Goal: Transaction & Acquisition: Purchase product/service

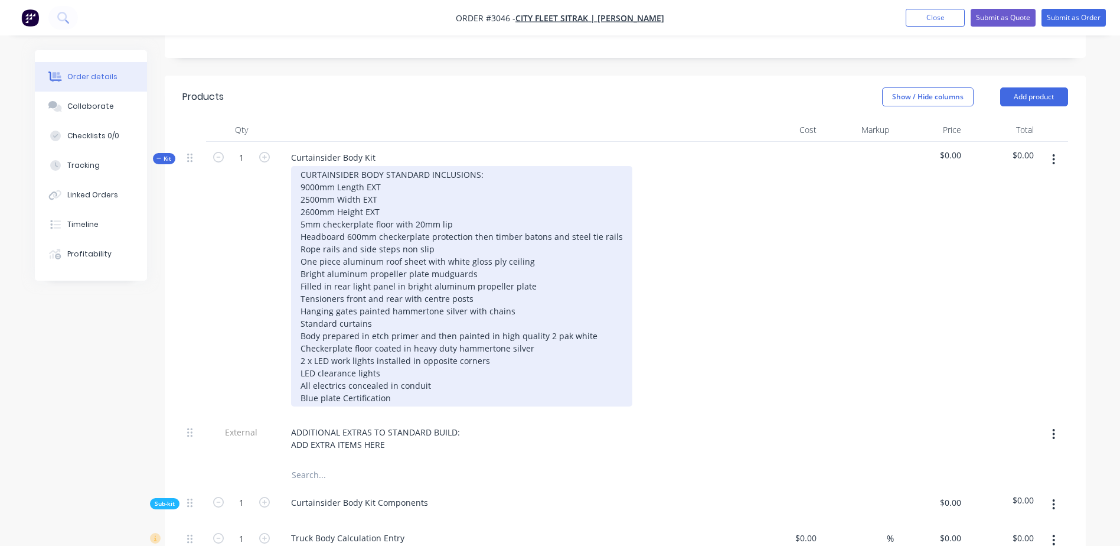
scroll to position [236, 0]
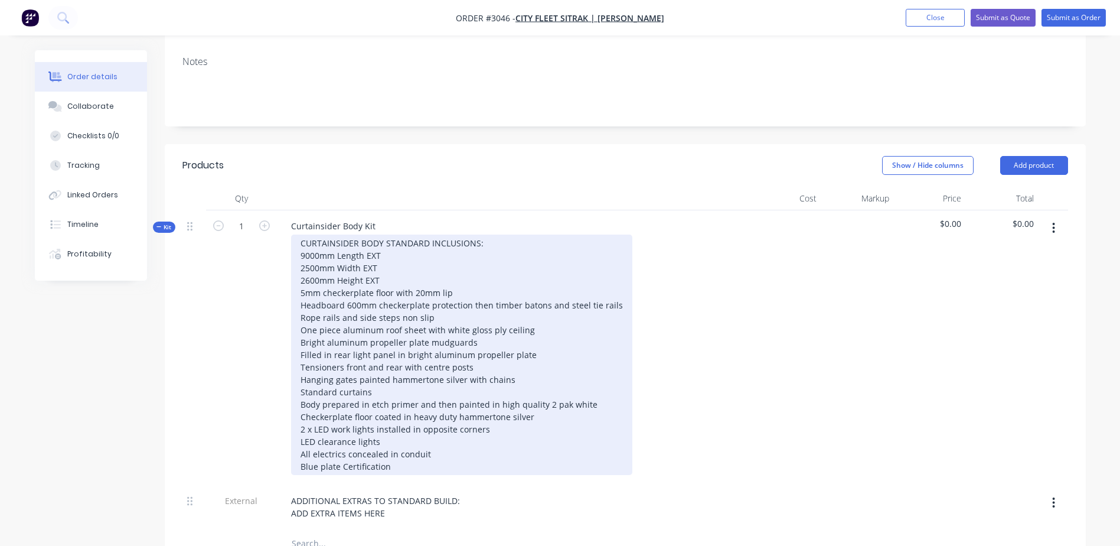
click at [454, 319] on div "CURTAINSIDER BODY STANDARD INCLUSIONS: 9000mm Length EXT 2500mm Width EXT 2600m…" at bounding box center [461, 354] width 341 height 240
click at [510, 328] on div "CURTAINSIDER BODY STANDARD INCLUSIONS: 9000mm Length EXT 2500mm Width EXT 2600m…" at bounding box center [461, 354] width 341 height 240
click at [442, 317] on div "CURTAINSIDER BODY STANDARD INCLUSIONS: 9000mm Length EXT 2500mm Width EXT 2600m…" at bounding box center [461, 354] width 341 height 240
click at [494, 313] on div "CURTAINSIDER BODY STANDARD INCLUSIONS: 9000mm Length EXT 2500mm Width EXT 2600m…" at bounding box center [461, 354] width 341 height 240
click at [524, 333] on div "CURTAINSIDER BODY STANDARD INCLUSIONS: 9000mm Length EXT 2500mm Width EXT 2600m…" at bounding box center [461, 354] width 341 height 240
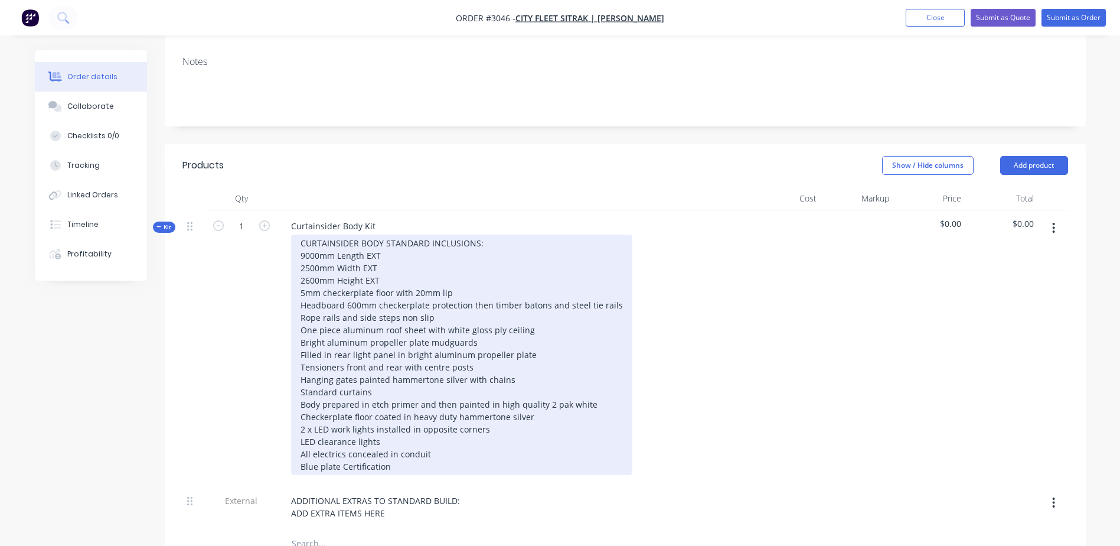
click at [372, 348] on div "CURTAINSIDER BODY STANDARD INCLUSIONS: 9000mm Length EXT 2500mm Width EXT 2600m…" at bounding box center [461, 354] width 341 height 240
click at [400, 335] on div "CURTAINSIDER BODY STANDARD INCLUSIONS: 9000mm Length EXT 2500mm Width EXT 2600m…" at bounding box center [461, 354] width 341 height 240
click at [376, 347] on div "CURTAINSIDER BODY STANDARD INCLUSIONS: 9000mm Length EXT 2500mm Width EXT 2600m…" at bounding box center [461, 354] width 341 height 240
drag, startPoint x: 331, startPoint y: 364, endPoint x: 341, endPoint y: 364, distance: 9.5
click at [335, 364] on div "CURTAINSIDER BODY STANDARD INCLUSIONS: 9000mm Length EXT 2500mm Width EXT 2600m…" at bounding box center [461, 354] width 341 height 240
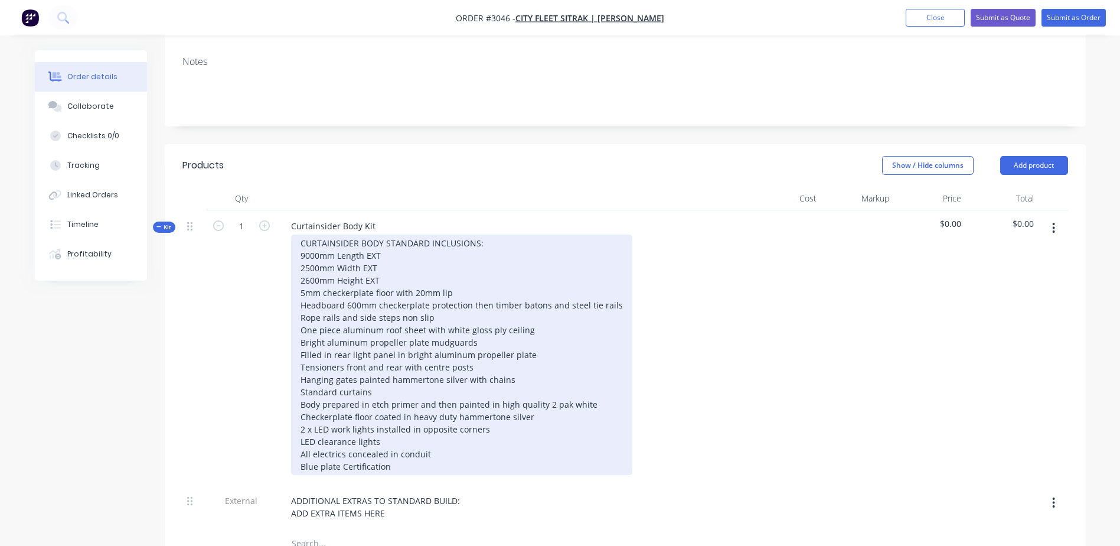
click at [592, 355] on div "CURTAINSIDER BODY STANDARD INCLUSIONS: 9000mm Length EXT 2500mm Width EXT 2600m…" at bounding box center [461, 354] width 341 height 240
click at [525, 363] on div "CURTAINSIDER BODY STANDARD INCLUSIONS: 9000mm Length EXT 2500mm Width EXT 2600m…" at bounding box center [461, 354] width 341 height 240
click at [531, 363] on div "CURTAINSIDER BODY STANDARD INCLUSIONS: 9000mm Length EXT 2500mm Width EXT 2600m…" at bounding box center [461, 354] width 341 height 240
click at [394, 392] on div "CURTAINSIDER BODY STANDARD INCLUSIONS: 9000mm Length EXT 2500mm Width EXT 2600m…" at bounding box center [461, 354] width 341 height 240
click at [449, 400] on div "CURTAINSIDER BODY STANDARD INCLUSIONS: 9000mm Length EXT 2500mm Width EXT 2600m…" at bounding box center [461, 354] width 341 height 240
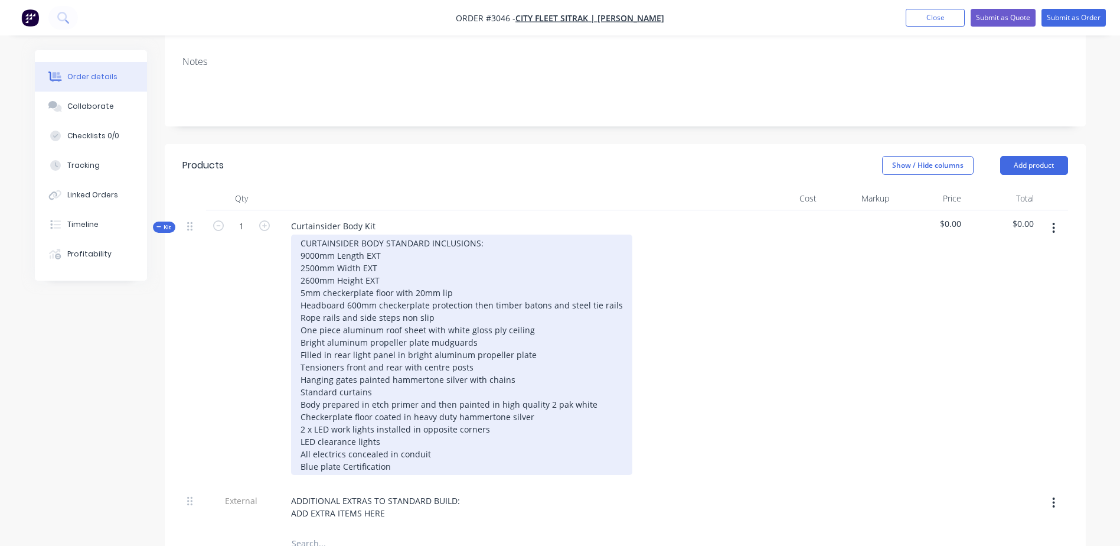
click at [412, 414] on div "CURTAINSIDER BODY STANDARD INCLUSIONS: 9000mm Length EXT 2500mm Width EXT 2600m…" at bounding box center [461, 354] width 341 height 240
click at [428, 403] on div "CURTAINSIDER BODY STANDARD INCLUSIONS: 9000mm Length EXT 2500mm Width EXT 2600m…" at bounding box center [461, 354] width 341 height 240
click at [400, 234] on div "CURTAINSIDER BODY STANDARD INCLUSIONS: 9000mm Length EXT 2500mm Width EXT 2600m…" at bounding box center [461, 354] width 341 height 240
click at [485, 234] on div "CURTAINSIDER BODY STANDARD INCLUSIONS: 9000mm Length EXT 2500mm Width EXT 2600m…" at bounding box center [461, 354] width 341 height 240
click at [404, 234] on div "CURTAINSIDER BODY STANDARD INCLUSIONS: 9000mm Length EXT 2500mm Width EXT 2600m…" at bounding box center [461, 354] width 341 height 240
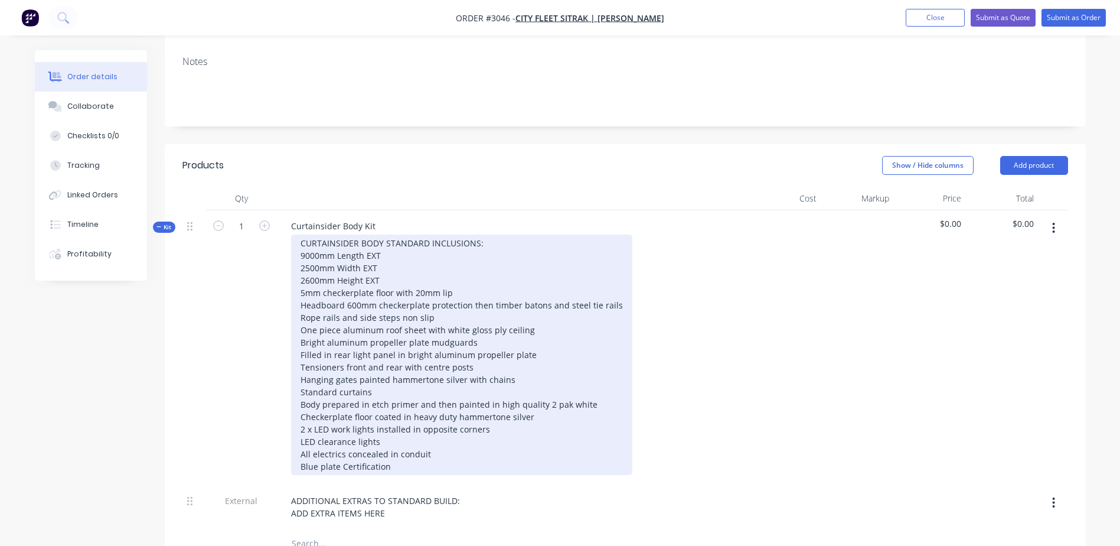
click at [512, 238] on div "CURTAINSIDER BODY STANDARD INCLUSIONS: 9000mm Length EXT 2500mm Width EXT 2600m…" at bounding box center [461, 354] width 341 height 240
click at [387, 234] on div "CURTAINSIDER BODY STANDARD INCLUSIONS: 9000mm Length EXT 2500mm Width EXT 2600m…" at bounding box center [461, 354] width 341 height 240
click at [422, 234] on div "CURTAINSIDER BODY STANDARD INCLUSIONS: 9000mm Length EXT 2500mm Width EXT 2600m…" at bounding box center [461, 354] width 341 height 240
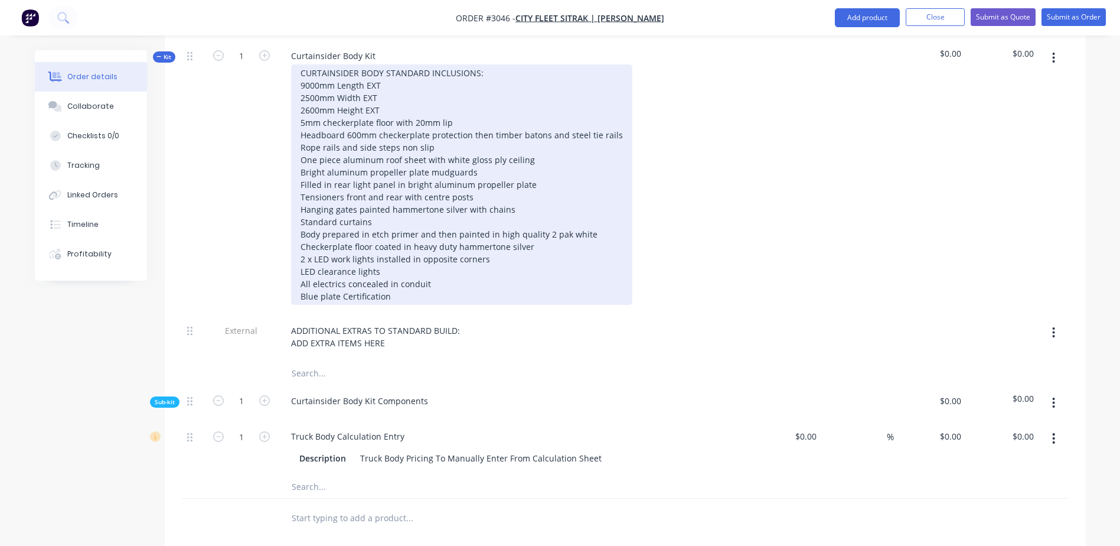
scroll to position [413, 0]
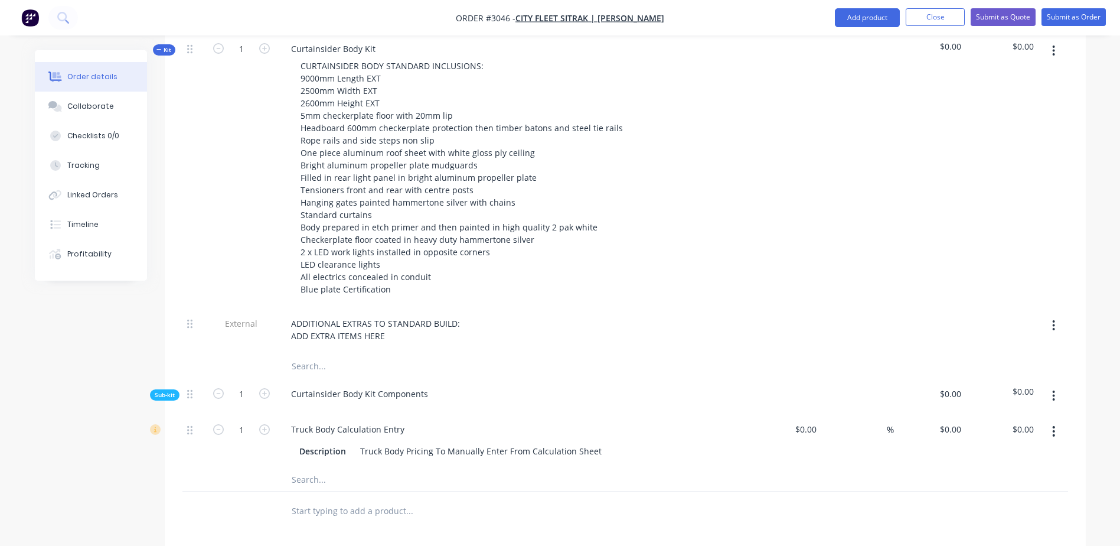
click at [582, 378] on div "Curtainsider Body Kit Components" at bounding box center [513, 396] width 472 height 36
click at [957, 420] on input "0" at bounding box center [959, 428] width 14 height 17
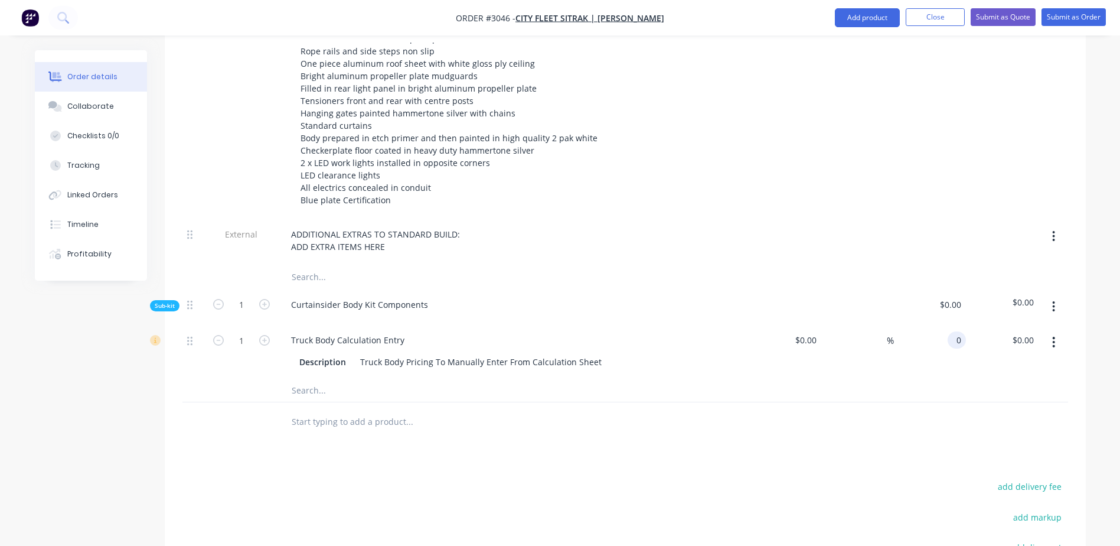
scroll to position [531, 0]
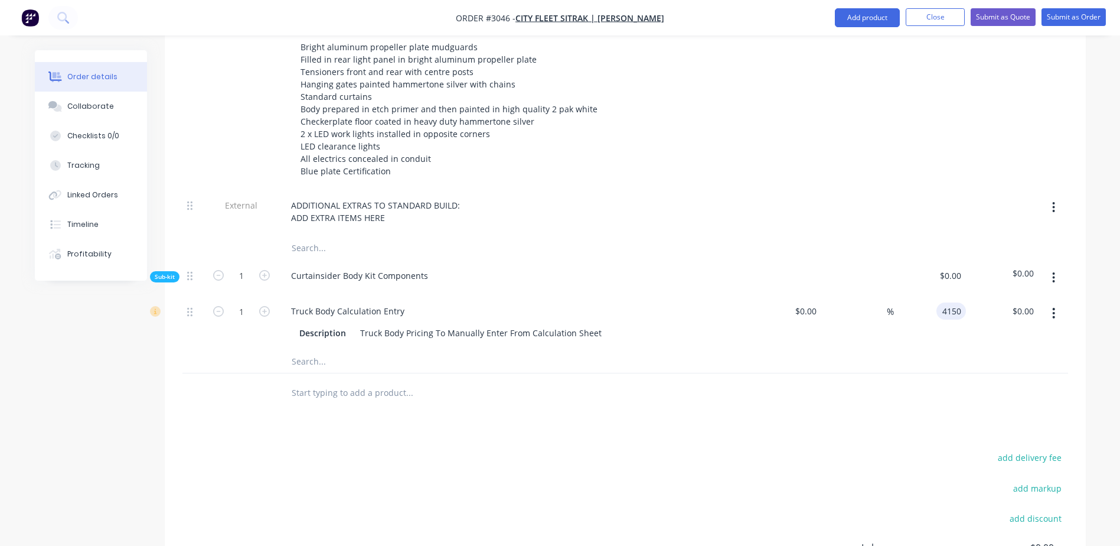
type input "$4,150.00"
click at [970, 295] on div "$4,150.00 $0.00" at bounding box center [1002, 322] width 73 height 54
click at [266, 306] on icon "button" at bounding box center [264, 311] width 11 height 11
type input "2"
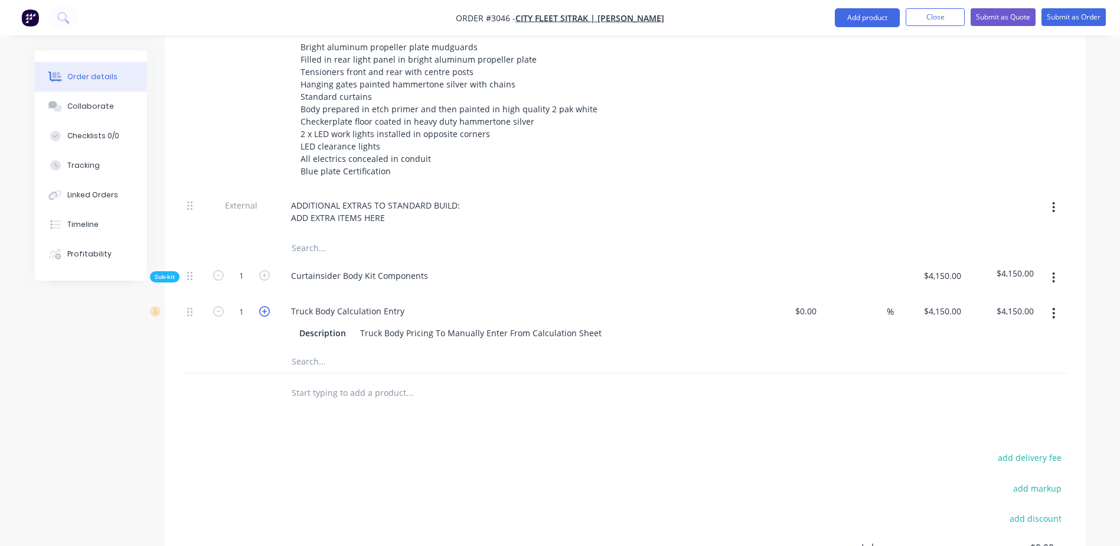
type input "$8,300.00"
click at [266, 306] on icon "button" at bounding box center [264, 311] width 11 height 11
type input "3"
type input "$12,450.00"
click at [266, 306] on icon "button" at bounding box center [264, 311] width 11 height 11
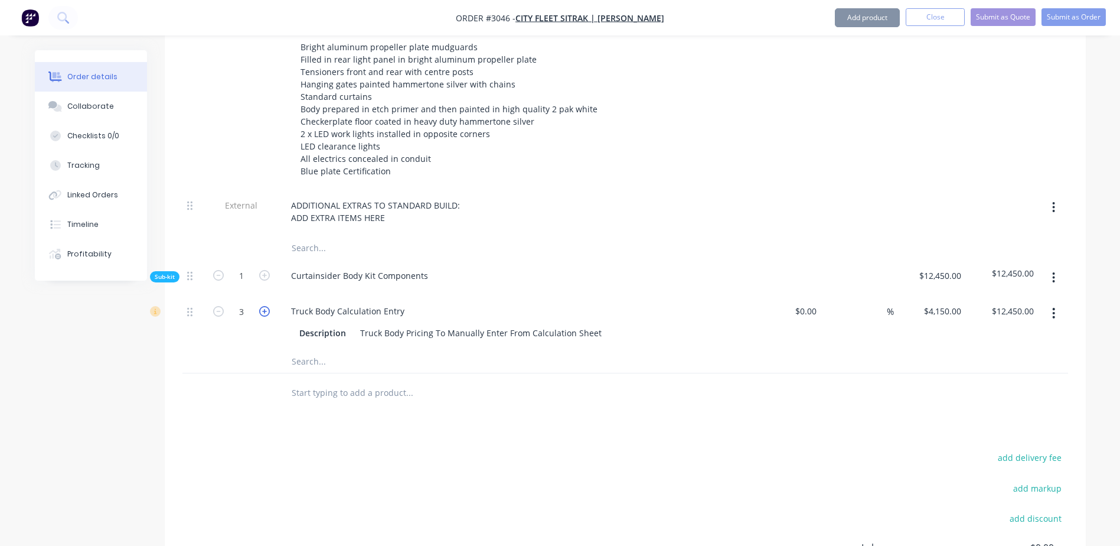
type input "4"
type input "$16,600.00"
click at [266, 306] on icon "button" at bounding box center [264, 311] width 11 height 11
type input "5"
type input "$20,750.00"
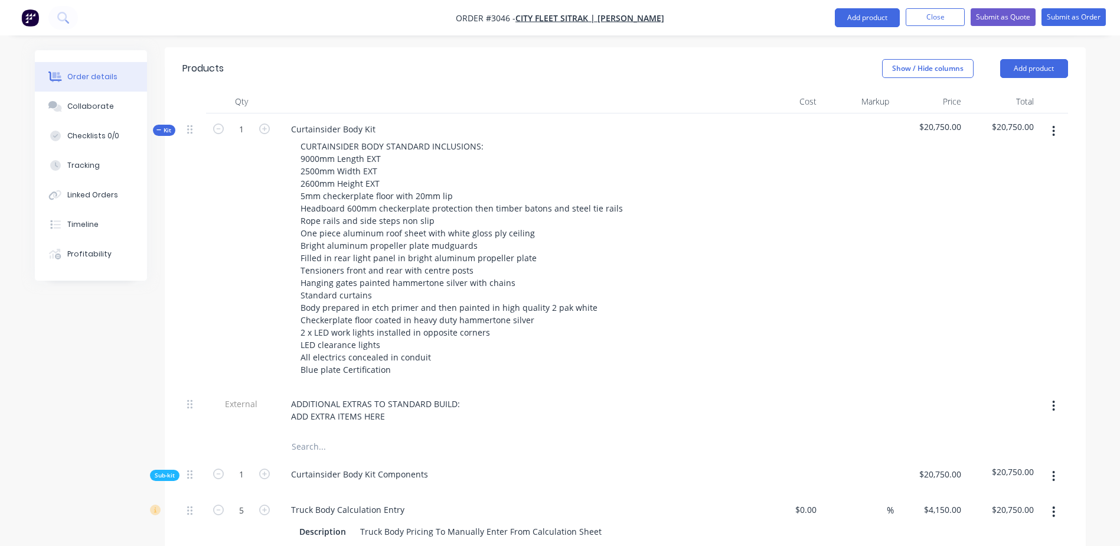
scroll to position [354, 0]
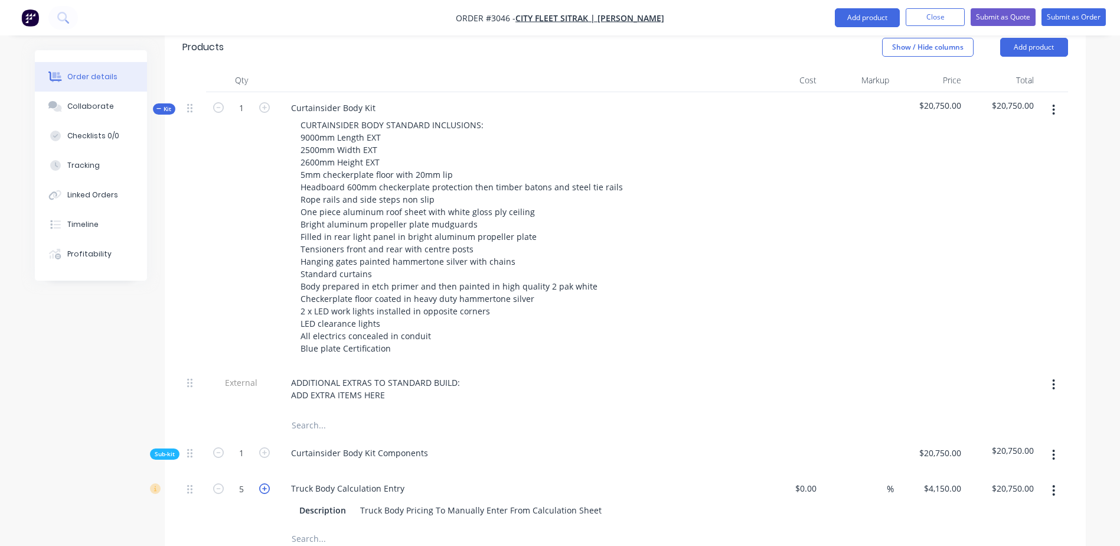
click at [265, 483] on icon "button" at bounding box center [264, 488] width 11 height 11
type input "6"
type input "$24,900.00"
click at [265, 483] on icon "button" at bounding box center [264, 488] width 11 height 11
type input "7"
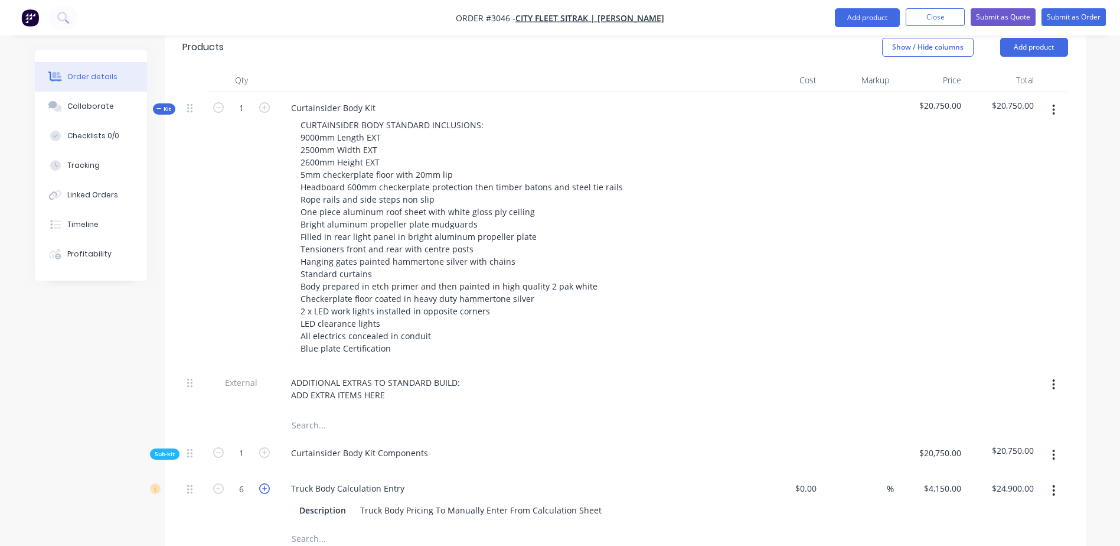
type input "$29,050.00"
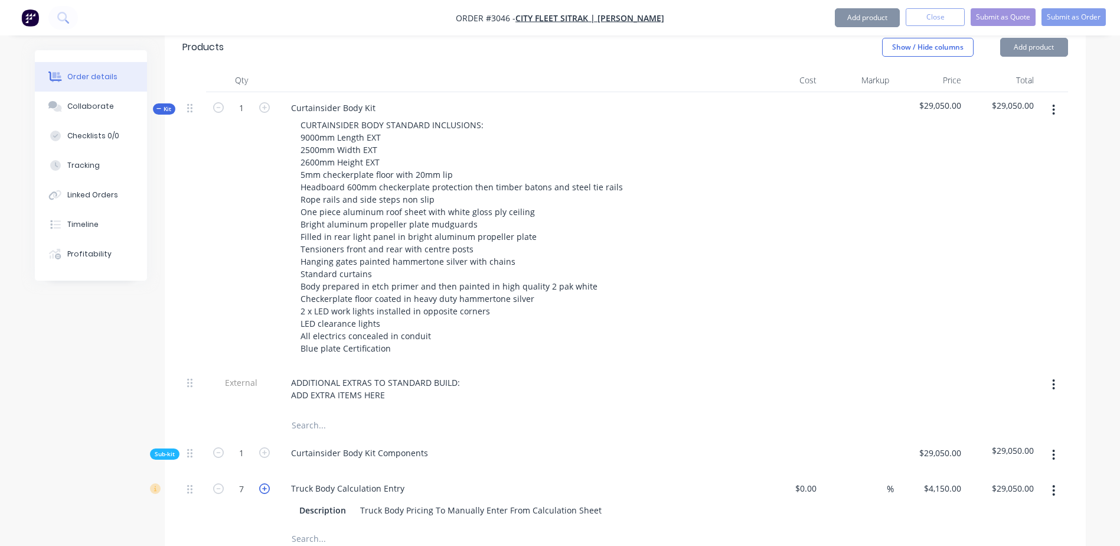
click at [265, 483] on icon "button" at bounding box center [264, 488] width 11 height 11
type input "8"
type input "$33,200.00"
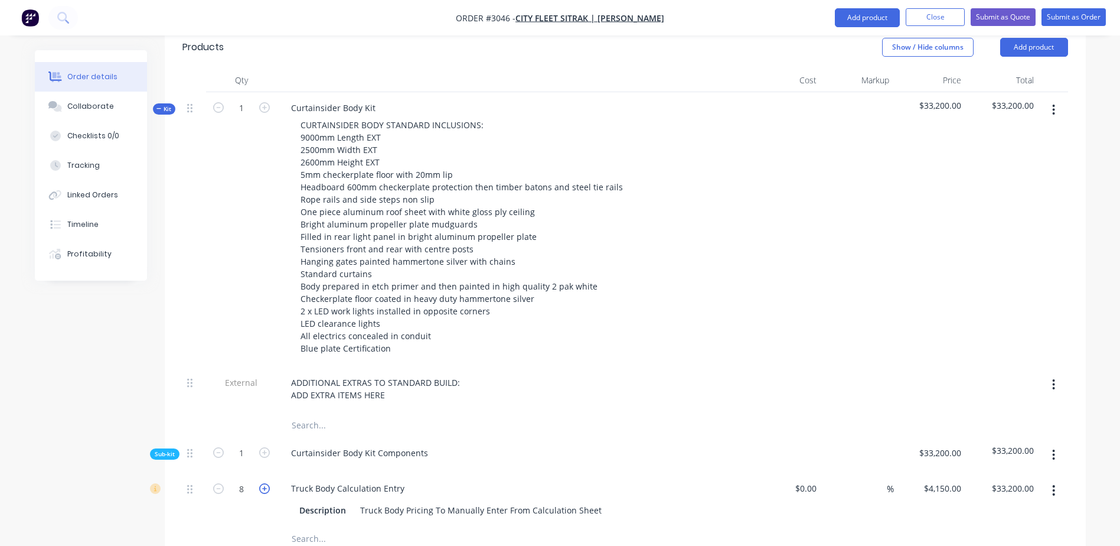
click at [265, 483] on icon "button" at bounding box center [264, 488] width 11 height 11
type input "9"
type input "$37,350.00"
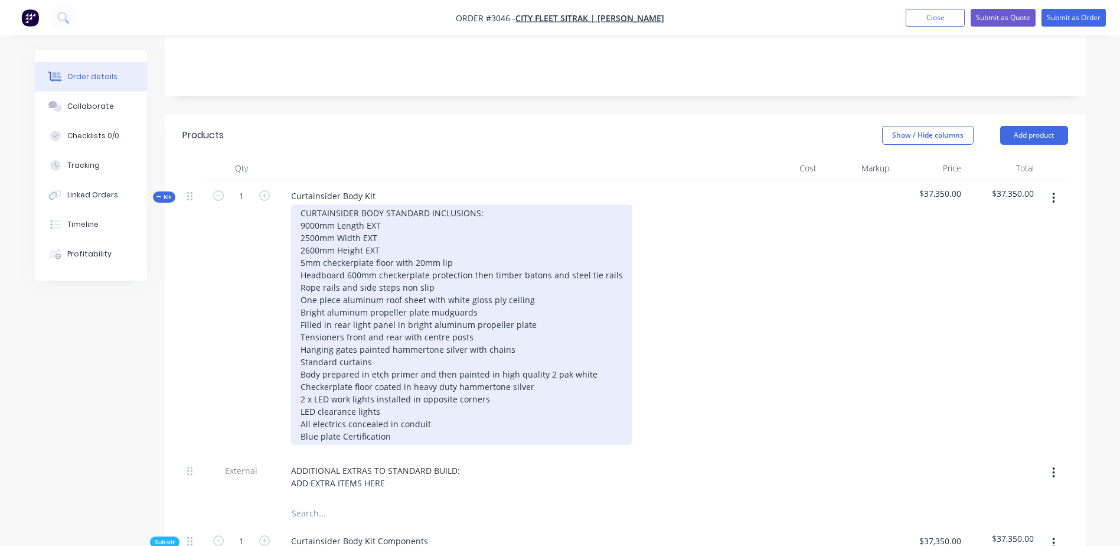
scroll to position [295, 0]
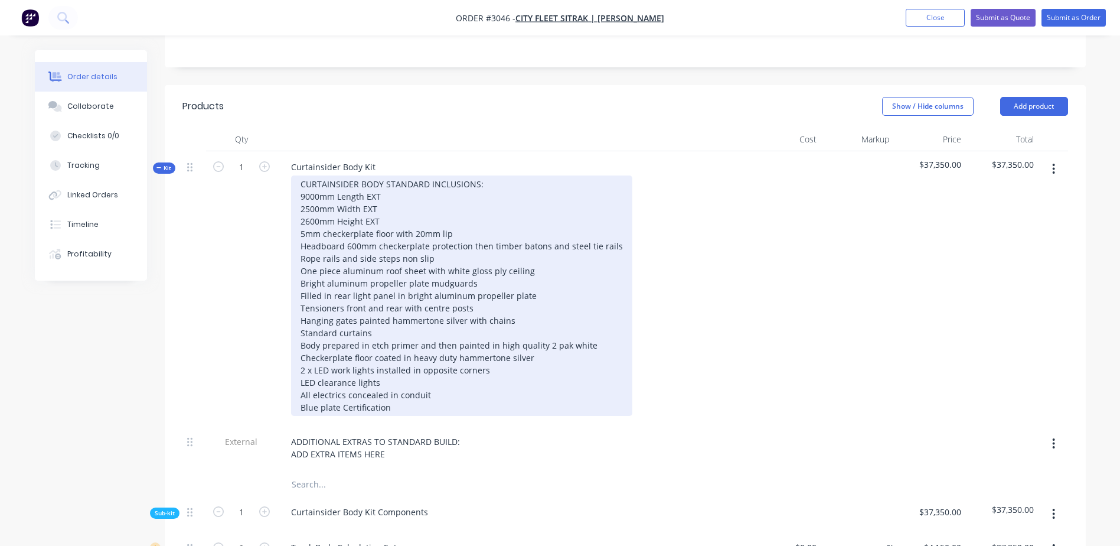
click at [449, 350] on div "CURTAINSIDER BODY STANDARD INCLUSIONS: 9000mm Length EXT 2500mm Width EXT 2600m…" at bounding box center [461, 295] width 341 height 240
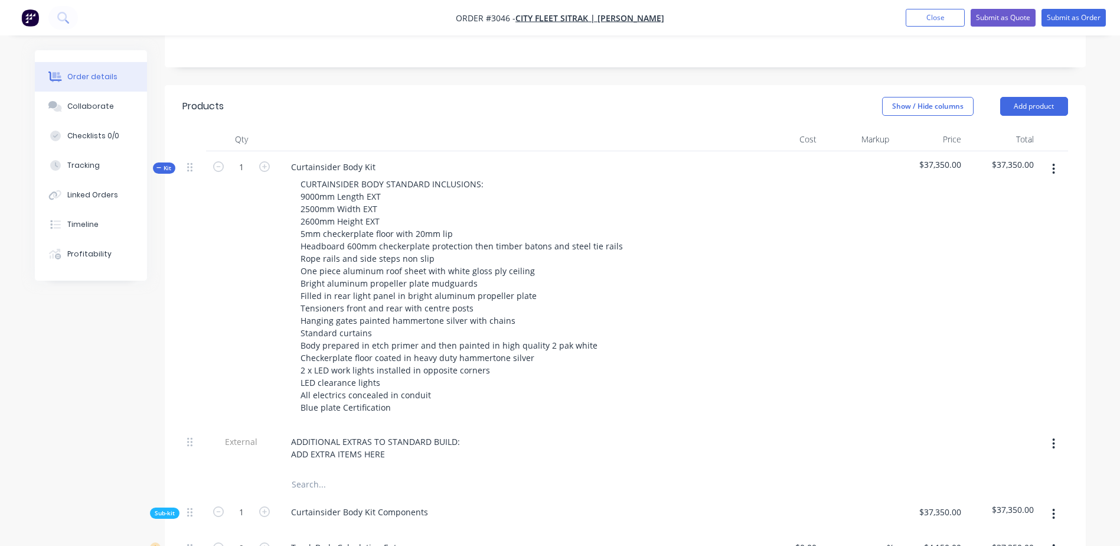
click at [271, 228] on div "1" at bounding box center [241, 288] width 71 height 275
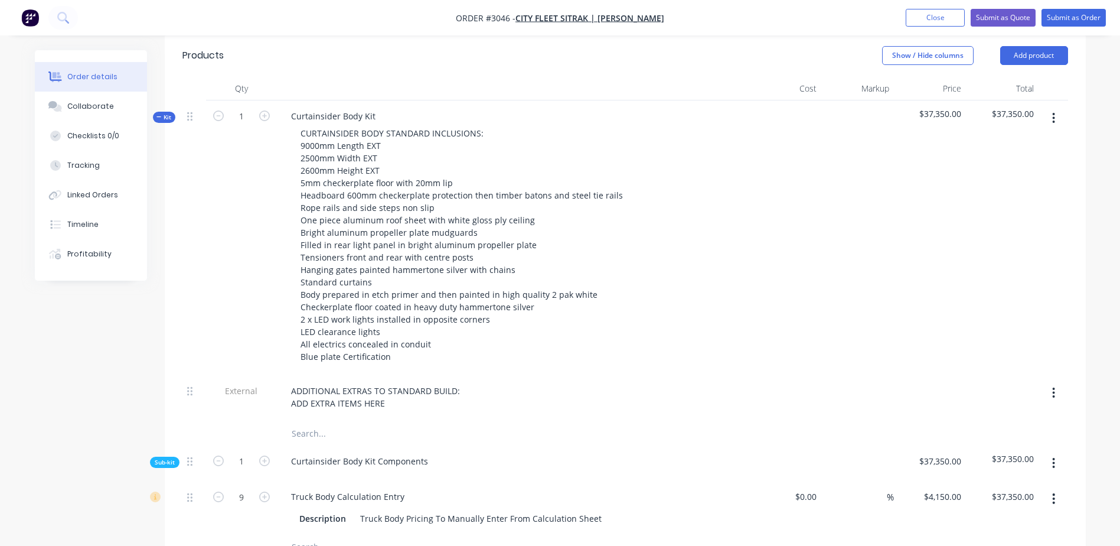
scroll to position [413, 0]
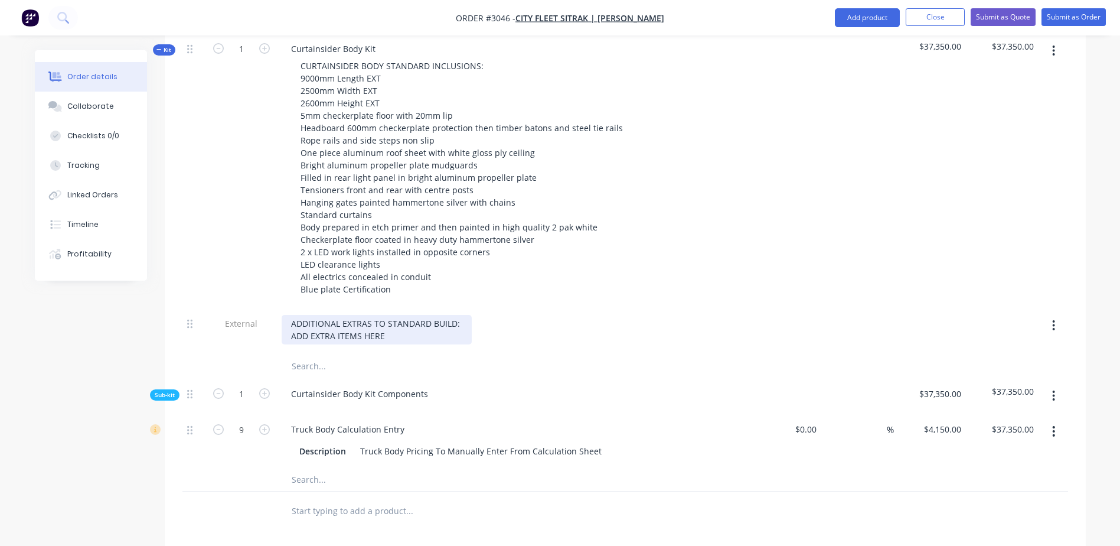
click at [409, 315] on div "ADDITIONAL EXTRAS TO STANDARD BUILD: ADD EXTRA ITEMS HERE" at bounding box center [377, 330] width 190 height 30
drag, startPoint x: 389, startPoint y: 286, endPoint x: 292, endPoint y: 288, distance: 96.3
click at [292, 315] on div "ADDITIONAL EXTRAS TO STANDARD BUILD: ADD EXTRA ITEMS HERE" at bounding box center [377, 330] width 190 height 30
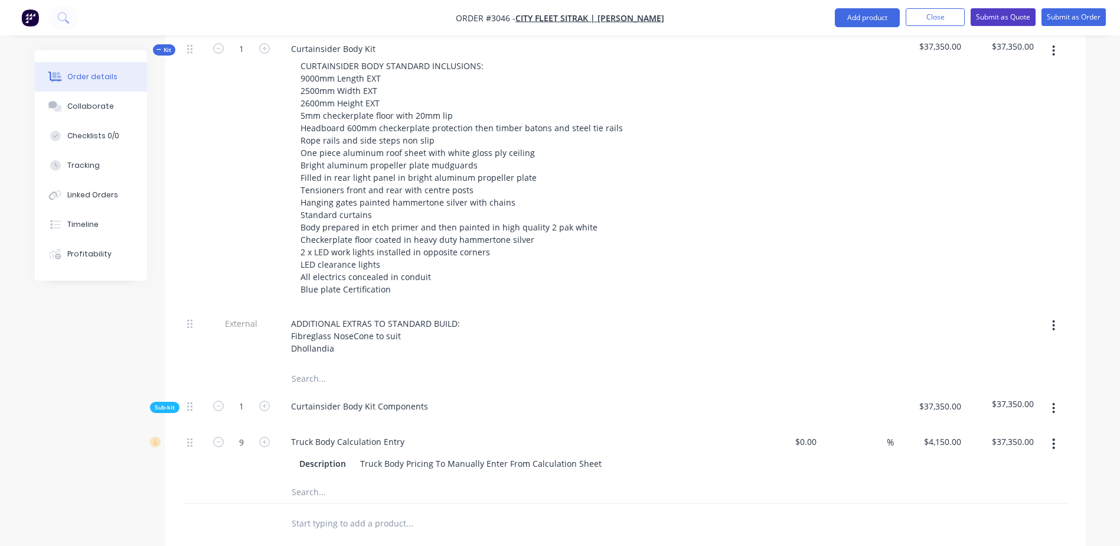
click at [995, 17] on button "Submit as Quote" at bounding box center [1003, 17] width 65 height 18
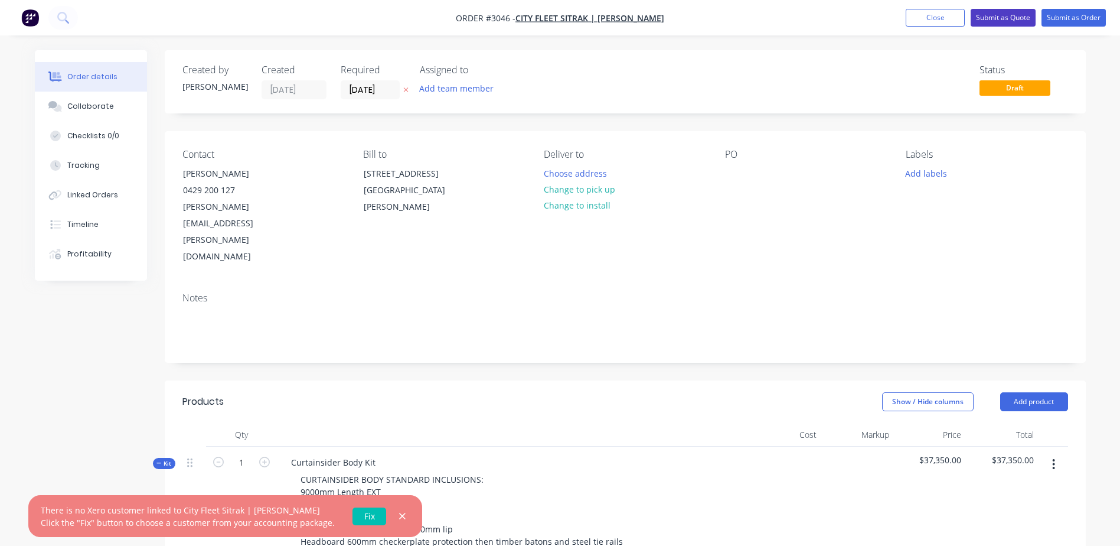
click at [1003, 14] on button "Submit as Quote" at bounding box center [1003, 18] width 65 height 18
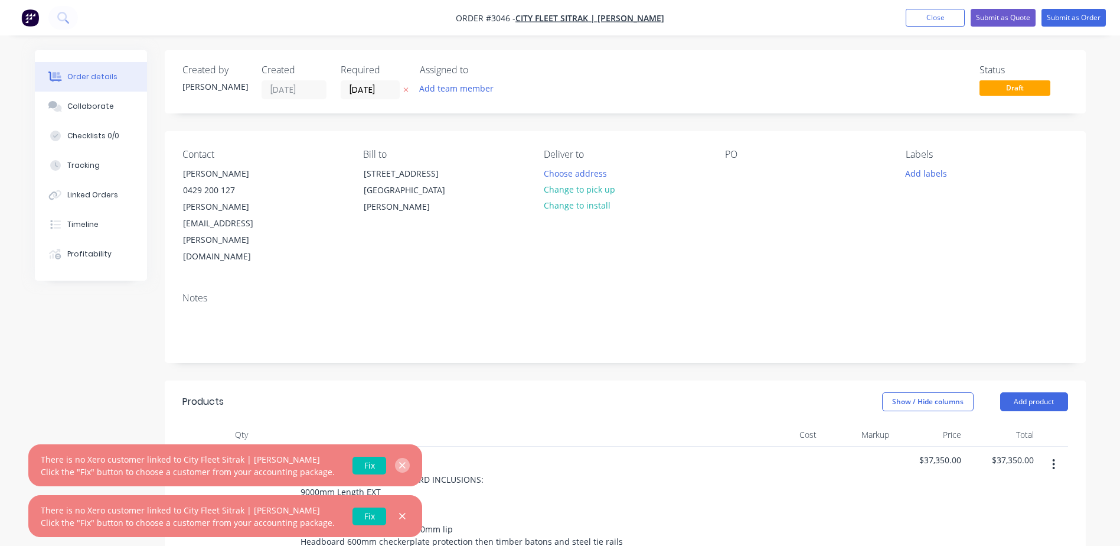
click at [399, 461] on icon "button" at bounding box center [403, 465] width 8 height 11
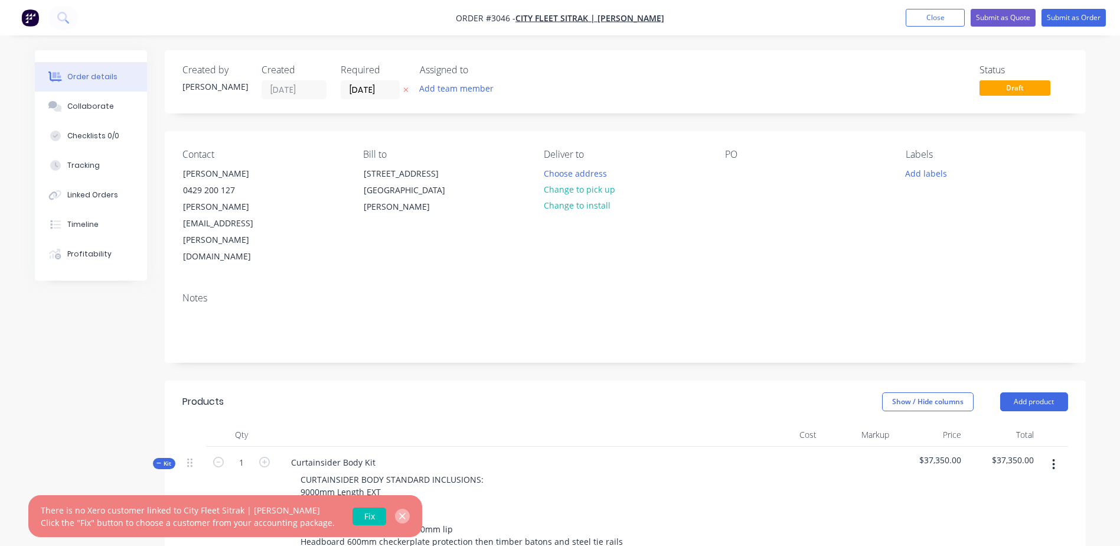
click at [399, 517] on icon "button" at bounding box center [403, 516] width 8 height 11
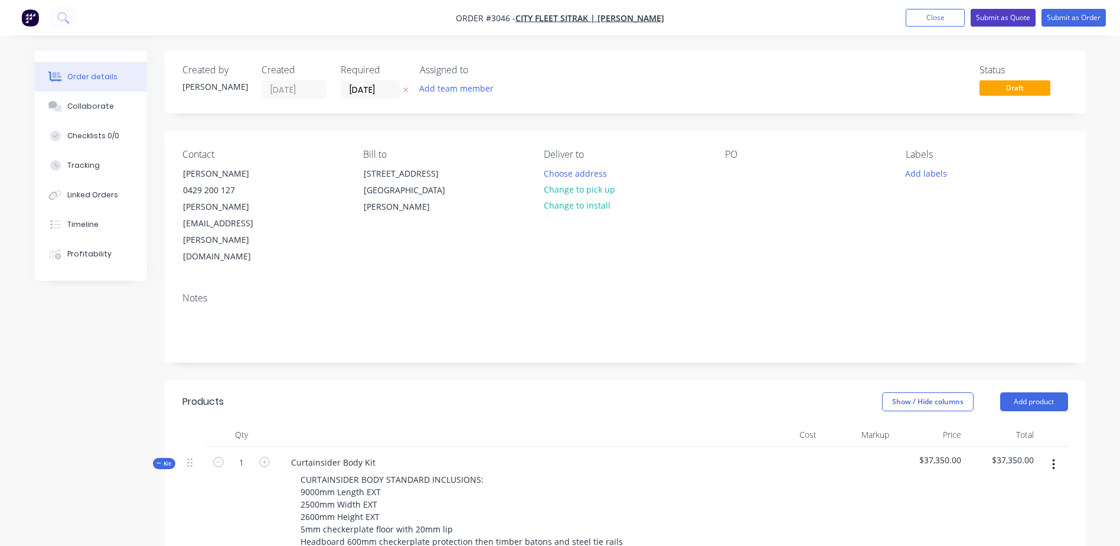
drag, startPoint x: 1002, startPoint y: 17, endPoint x: 994, endPoint y: 17, distance: 7.7
click at [1002, 17] on button "Submit as Quote" at bounding box center [1003, 18] width 65 height 18
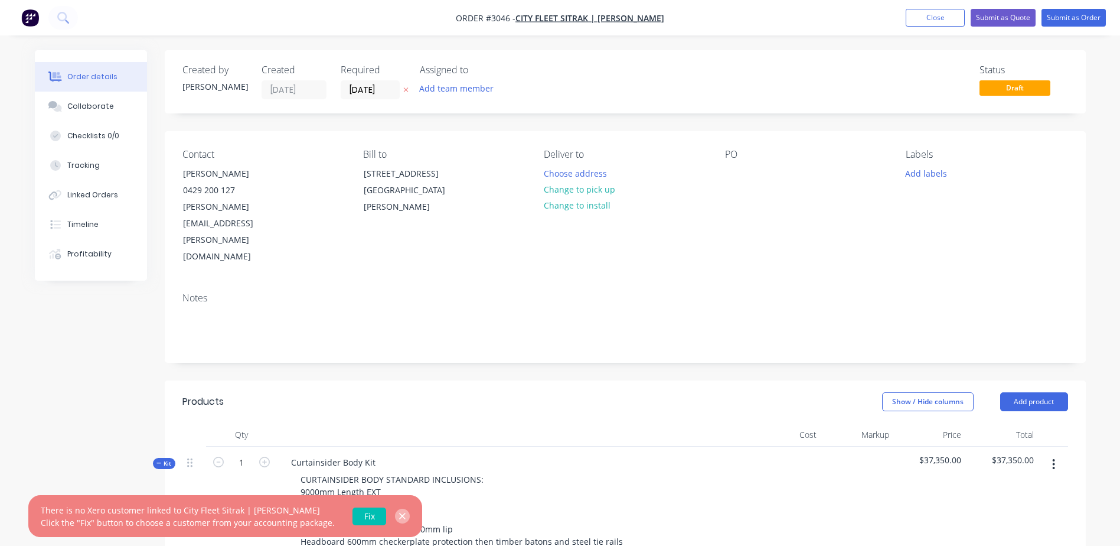
click at [399, 516] on icon "button" at bounding box center [403, 516] width 8 height 11
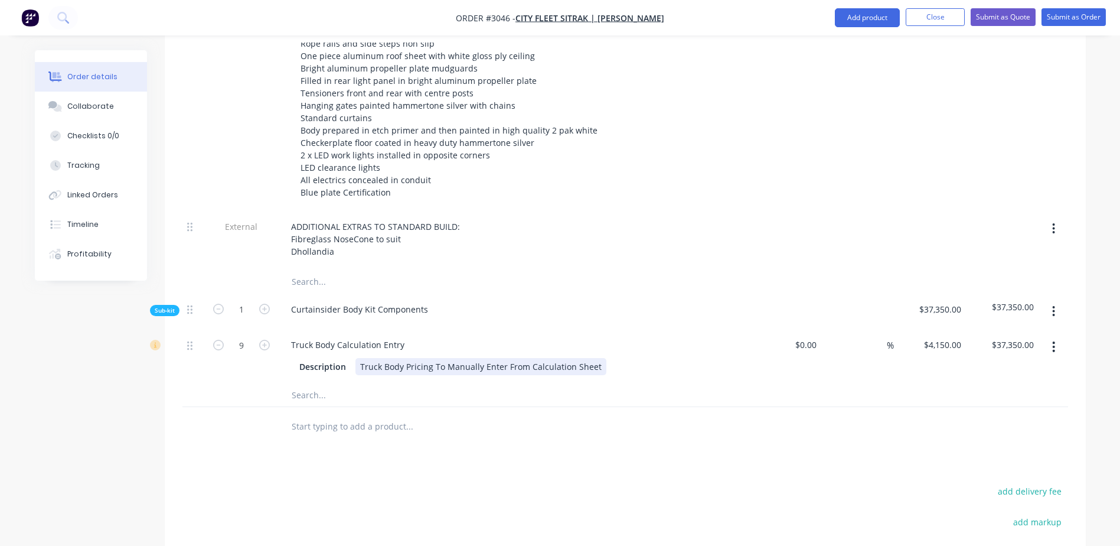
scroll to position [531, 0]
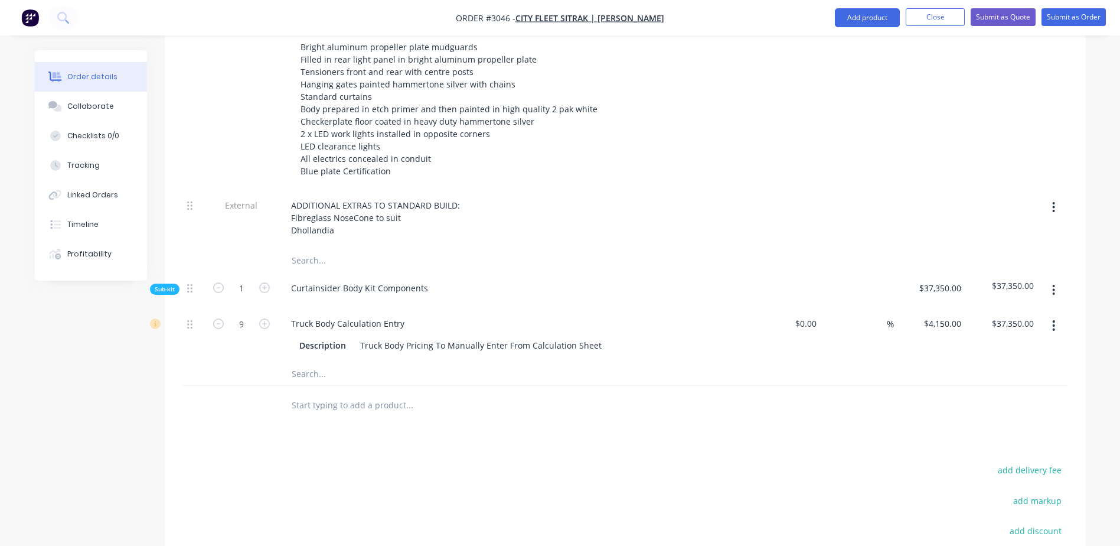
click at [302, 393] on input "text" at bounding box center [409, 405] width 236 height 24
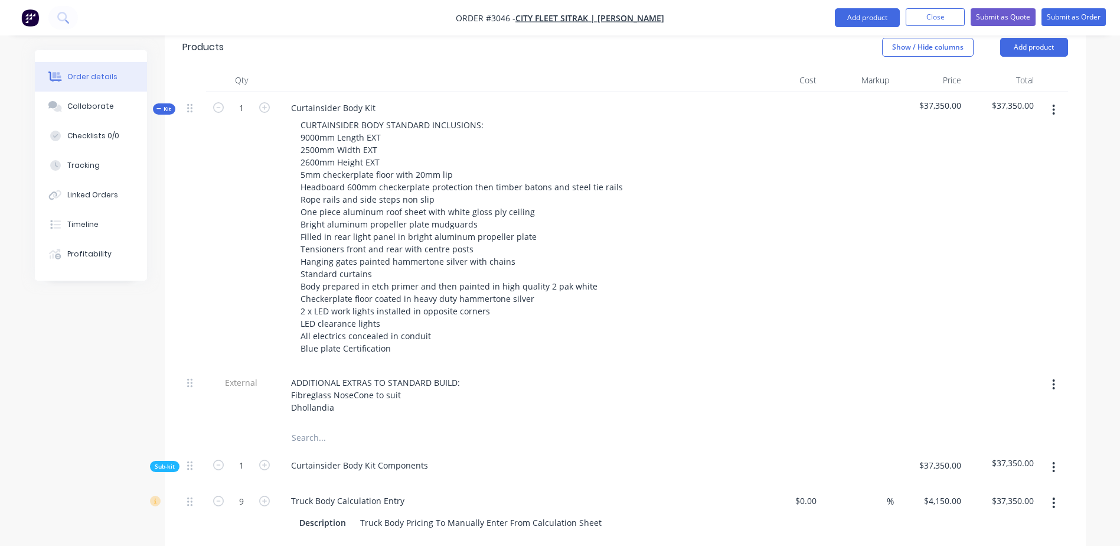
scroll to position [295, 0]
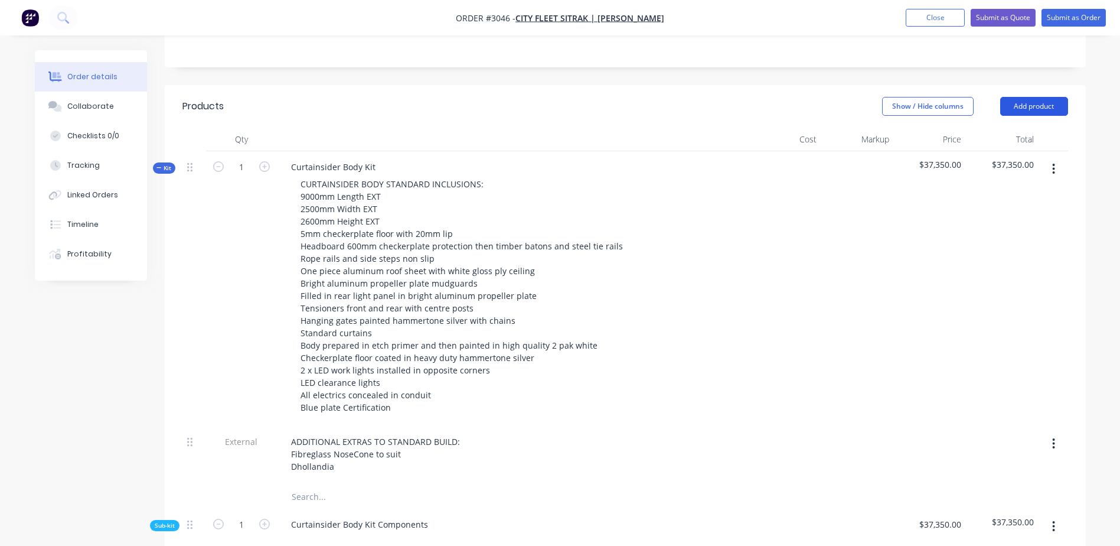
click at [1032, 97] on button "Add product" at bounding box center [1034, 106] width 68 height 19
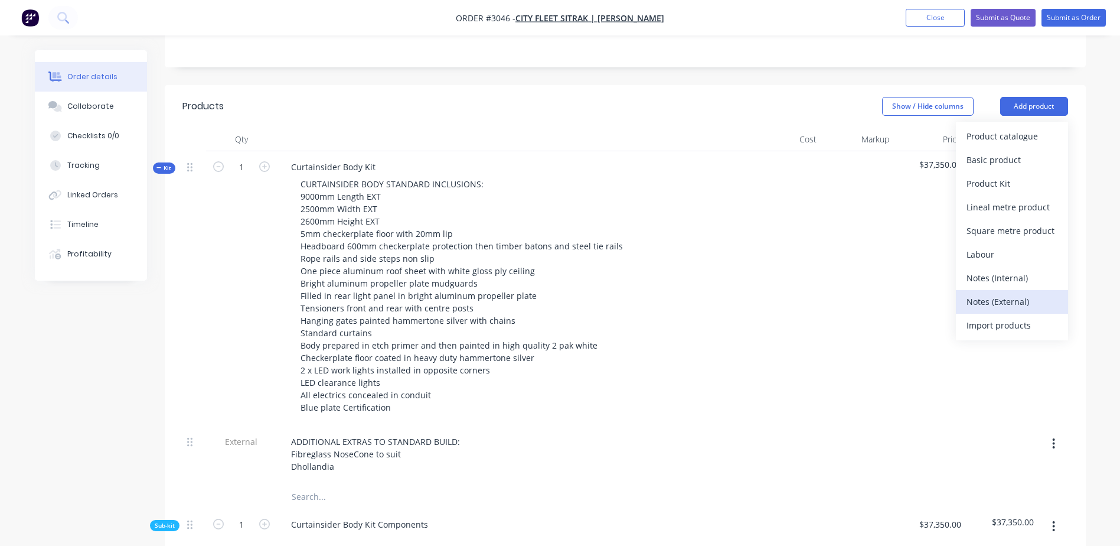
click at [991, 293] on div "Notes (External)" at bounding box center [1012, 301] width 91 height 17
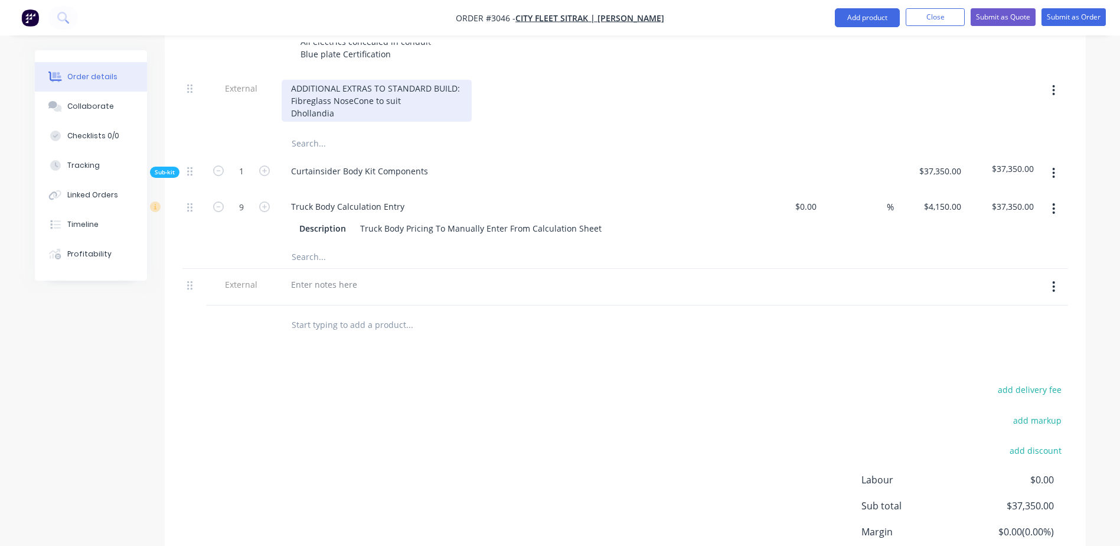
scroll to position [650, 0]
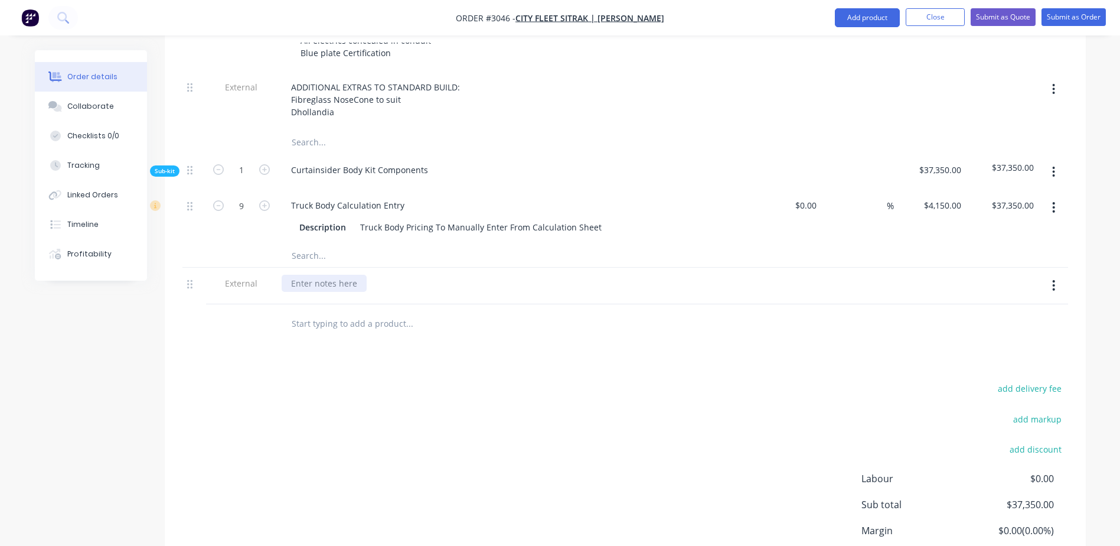
click at [298, 275] on div at bounding box center [324, 283] width 85 height 17
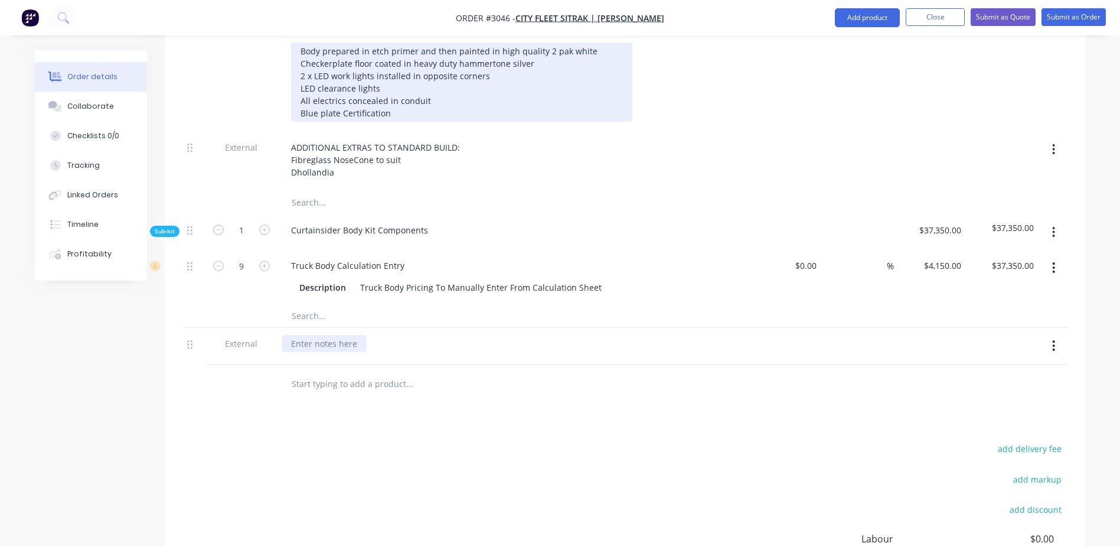
scroll to position [531, 0]
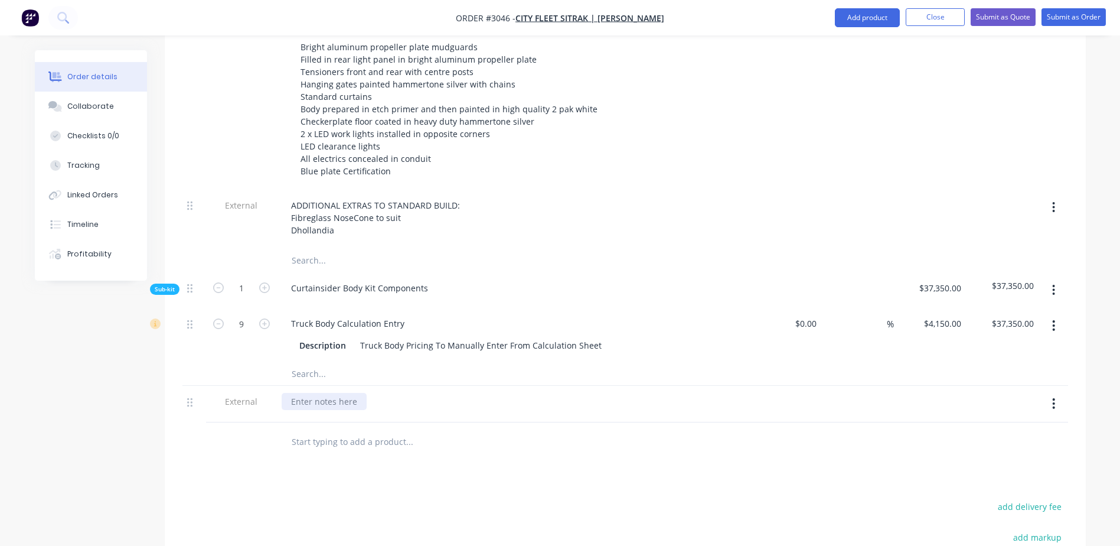
click at [315, 393] on div at bounding box center [324, 401] width 85 height 17
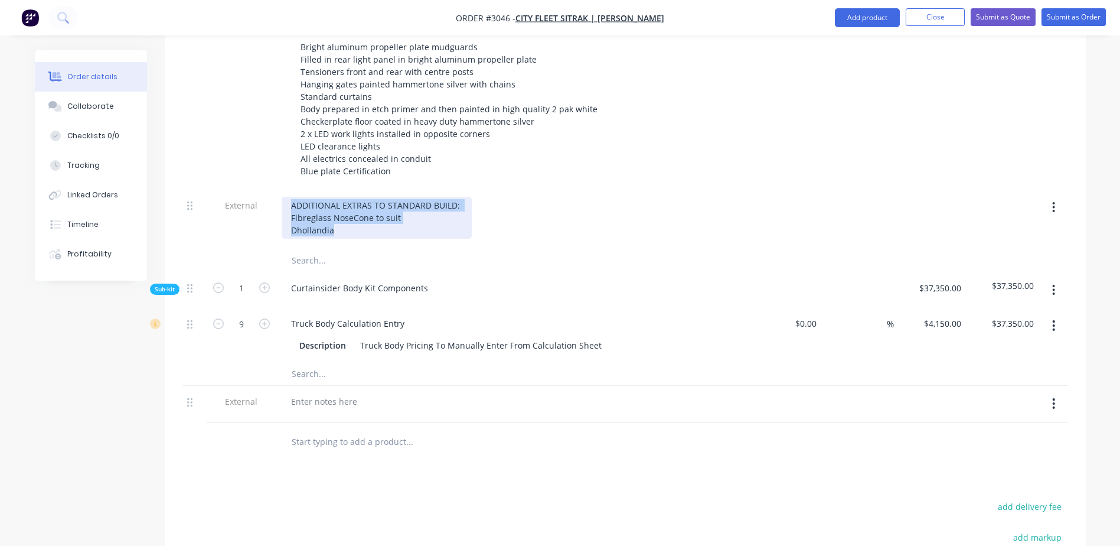
drag, startPoint x: 290, startPoint y: 154, endPoint x: 399, endPoint y: 179, distance: 111.6
click at [399, 197] on div "ADDITIONAL EXTRAS TO STANDARD BUILD: Fibreglass NoseCone to suit Dhollandia" at bounding box center [377, 218] width 190 height 42
copy div "ADDITIONAL EXTRAS TO STANDARD BUILD: Fibreglass NoseCone to suit Dhollandia"
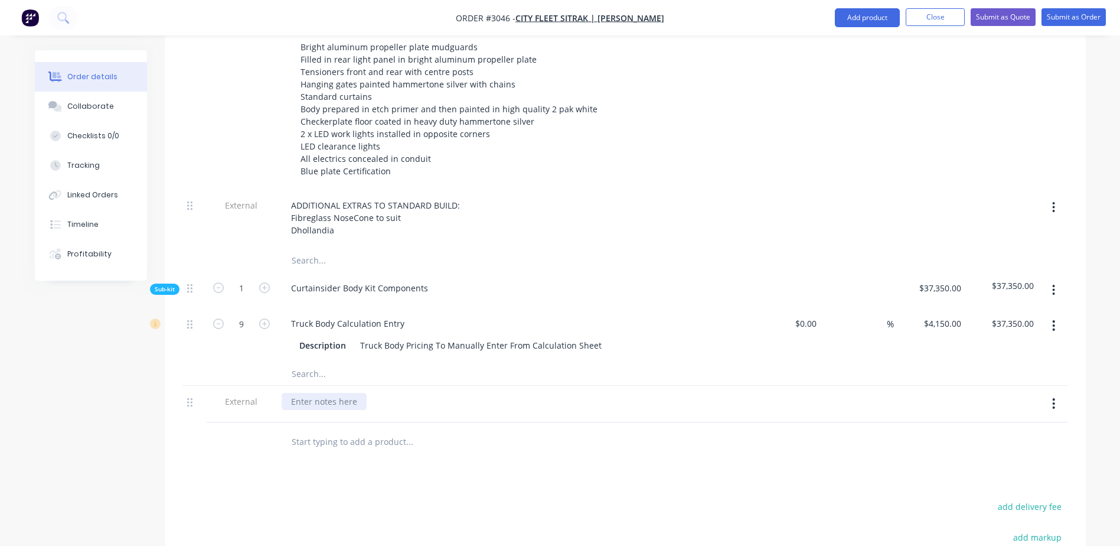
click at [291, 393] on div at bounding box center [324, 401] width 85 height 17
paste div
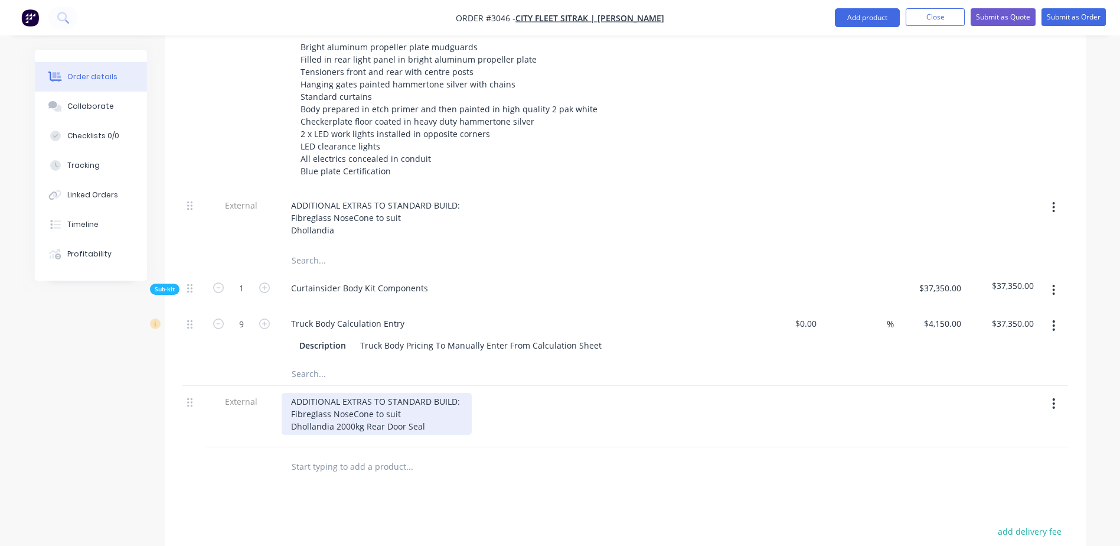
click at [334, 393] on div "ADDITIONAL EXTRAS TO STANDARD BUILD: Fibreglass NoseCone to suit Dhollandia 200…" at bounding box center [377, 414] width 190 height 42
click at [458, 393] on div "ADDITIONAL EXTRAS TO STANDARD BUILD: Fibreglass NoseCone to suit Dhollandia Loa…" at bounding box center [377, 414] width 190 height 42
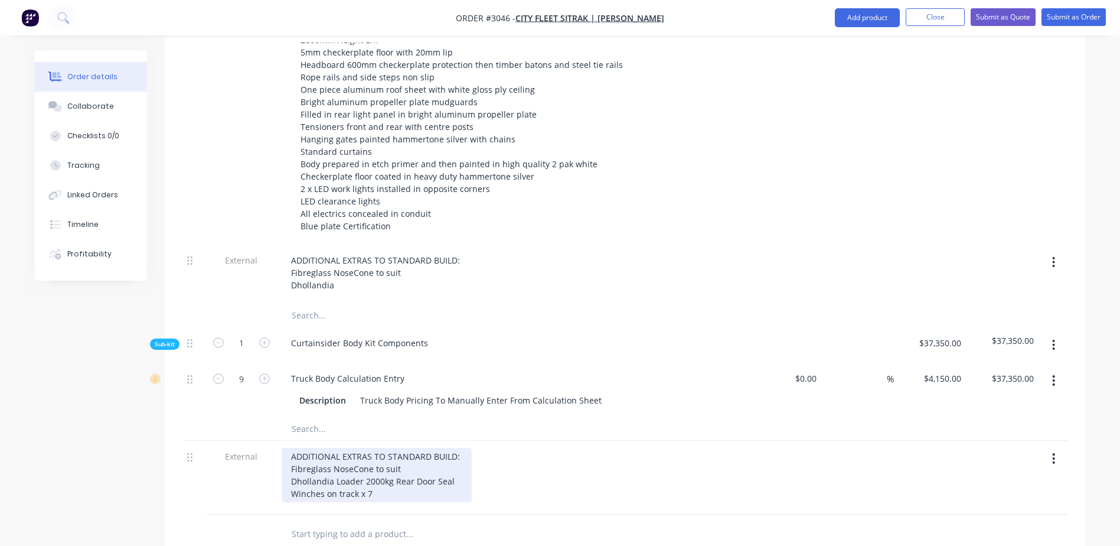
scroll to position [413, 0]
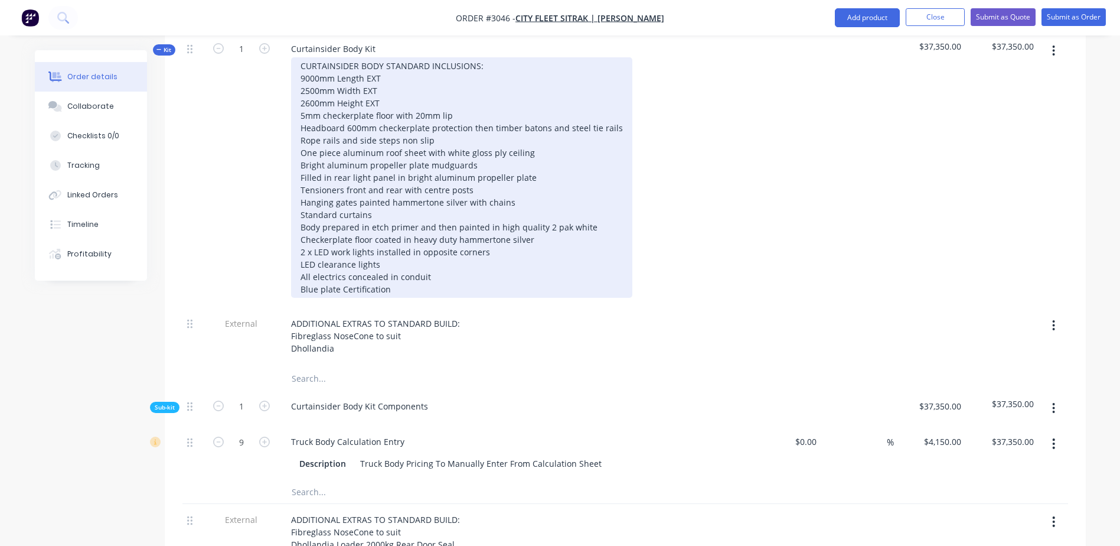
click at [513, 152] on div "CURTAINSIDER BODY STANDARD INCLUSIONS: 9000mm Length EXT 2500mm Width EXT 2600m…" at bounding box center [461, 177] width 341 height 240
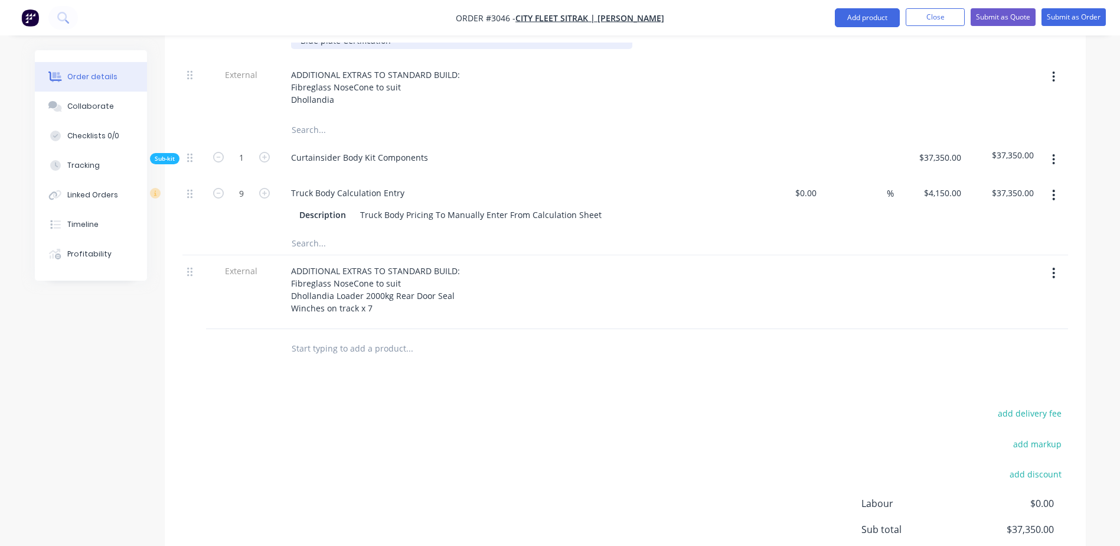
scroll to position [709, 0]
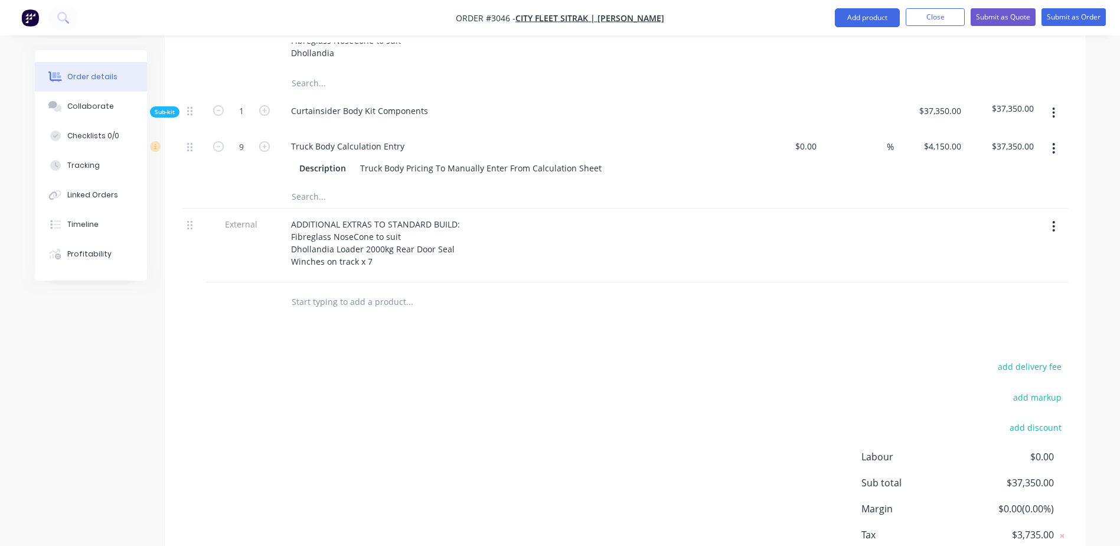
click at [306, 289] on input "text" at bounding box center [409, 301] width 236 height 24
type input "Gates x 6 per side with flippers"
click at [415, 327] on button "Add Gates x 6 per side with flippers to order" at bounding box center [473, 346] width 354 height 38
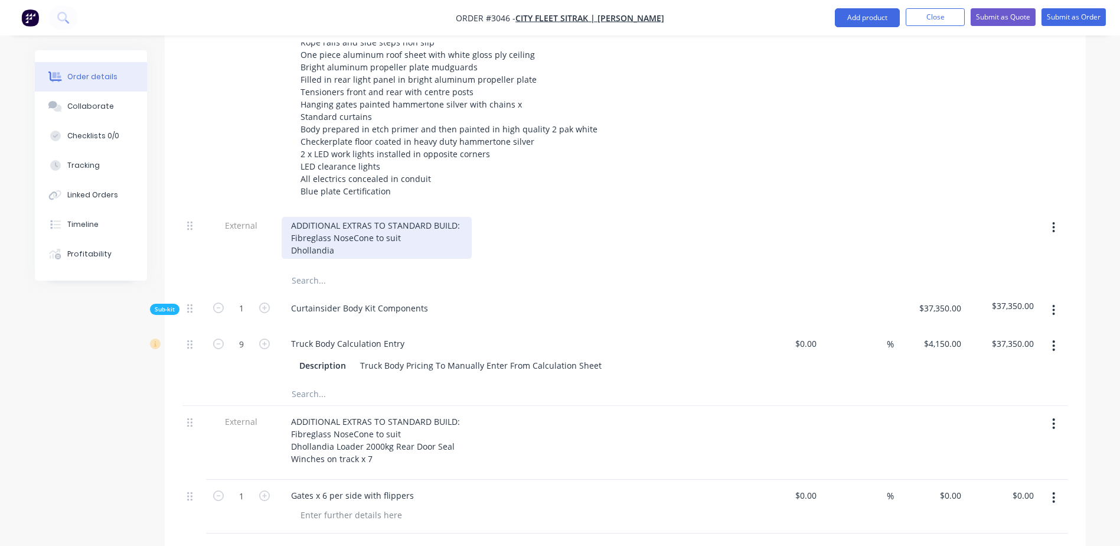
scroll to position [472, 0]
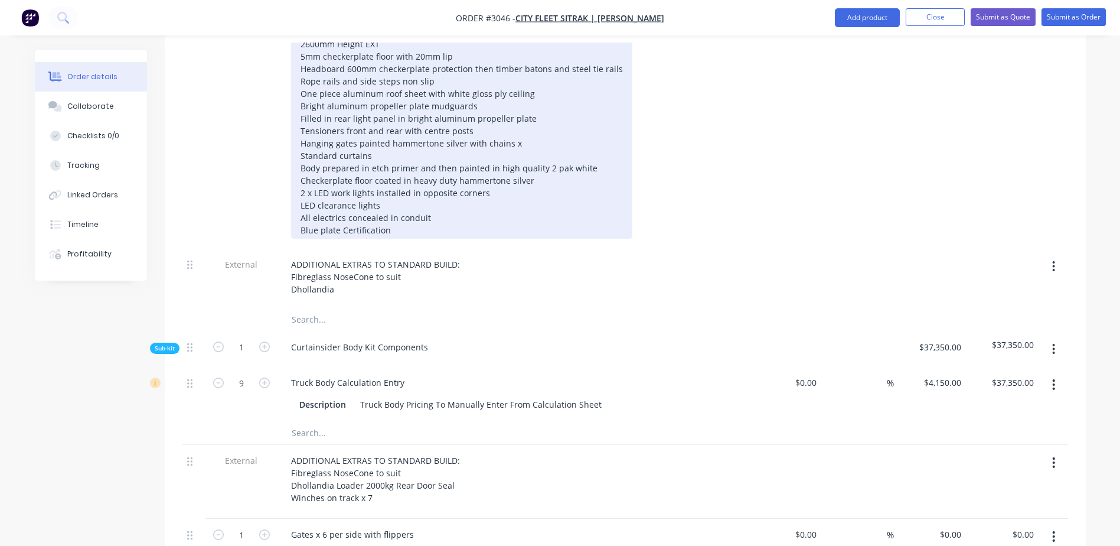
click at [523, 94] on div "CURTAINSIDER BODY STANDARD INCLUSIONS: 9000mm Length EXT 2500mm Width EXT 2600m…" at bounding box center [461, 118] width 341 height 240
click at [372, 103] on div "CURTAINSIDER BODY STANDARD INCLUSIONS: 9000mm Length EXT 2500mm Width EXT 2600m…" at bounding box center [461, 118] width 341 height 240
click at [338, 104] on div "CURTAINSIDER BODY STANDARD INCLUSIONS: 9000mm Length EXT 2500mm Width EXT 2600m…" at bounding box center [461, 118] width 341 height 240
click at [420, 175] on div "CURTAINSIDER BODY STANDARD INCLUSIONS: 9000mm Length EXT 2500mm Width EXT 2600m…" at bounding box center [461, 118] width 341 height 240
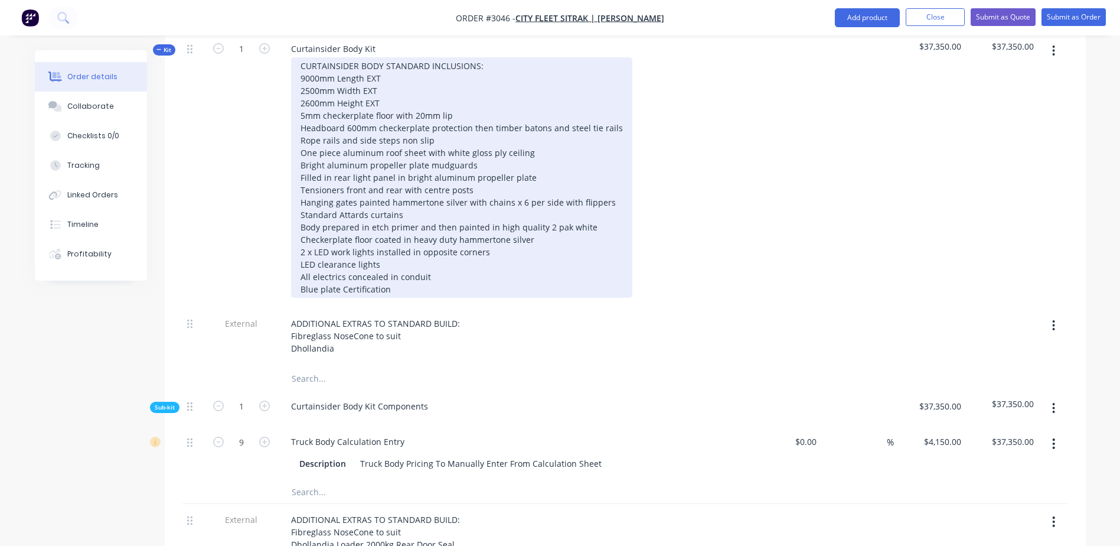
click at [419, 139] on div "CURTAINSIDER BODY STANDARD INCLUSIONS: 9000mm Length EXT 2500mm Width EXT 2600m…" at bounding box center [461, 177] width 341 height 240
click at [483, 136] on div "CURTAINSIDER BODY STANDARD INCLUSIONS: 9000mm Length EXT 2500mm Width EXT 2600m…" at bounding box center [461, 177] width 341 height 240
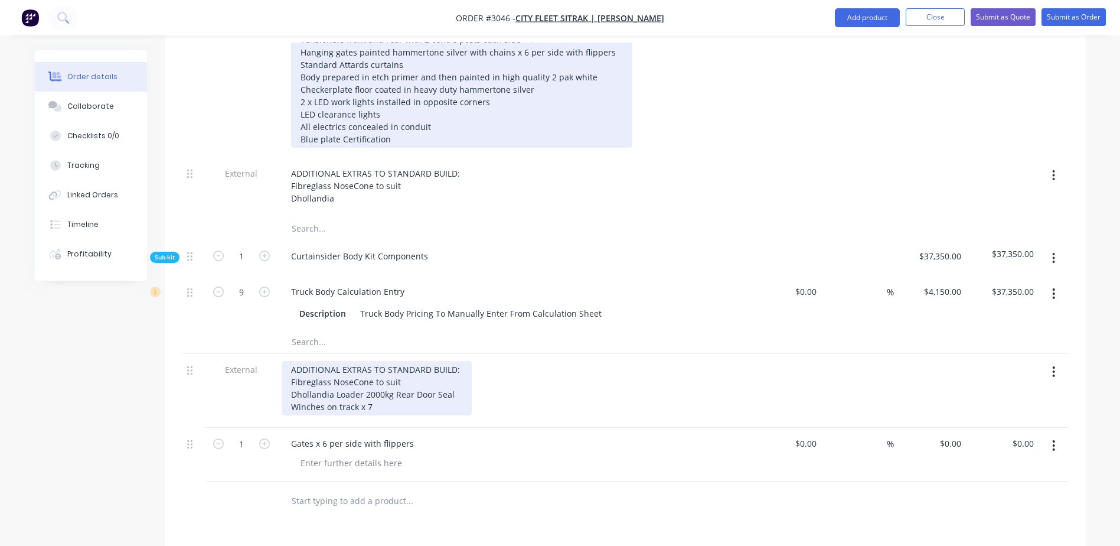
scroll to position [591, 0]
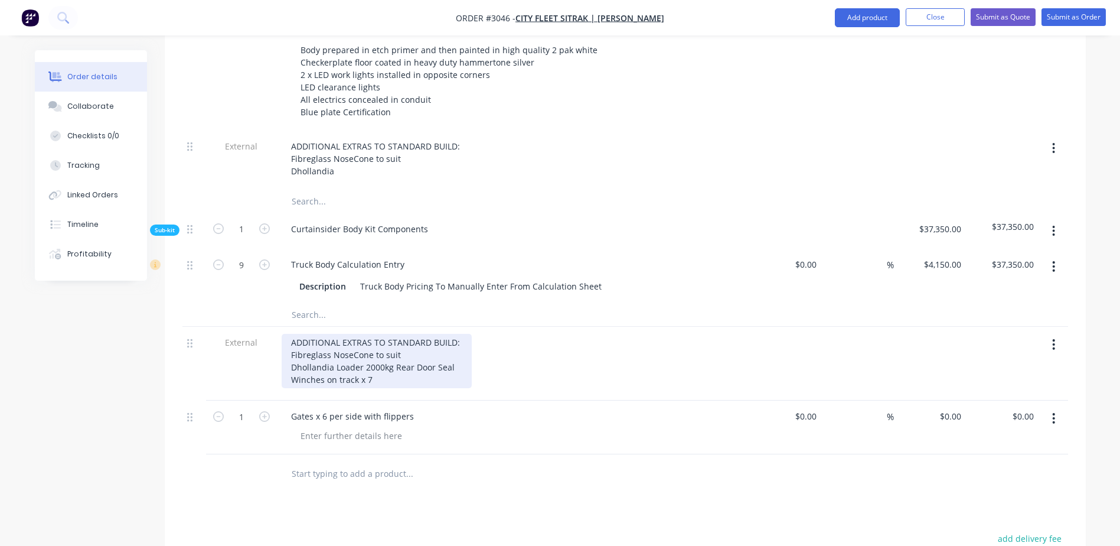
click at [378, 334] on div "ADDITIONAL EXTRAS TO STANDARD BUILD: Fibreglass NoseCone to suit Dhollandia Loa…" at bounding box center [377, 361] width 190 height 54
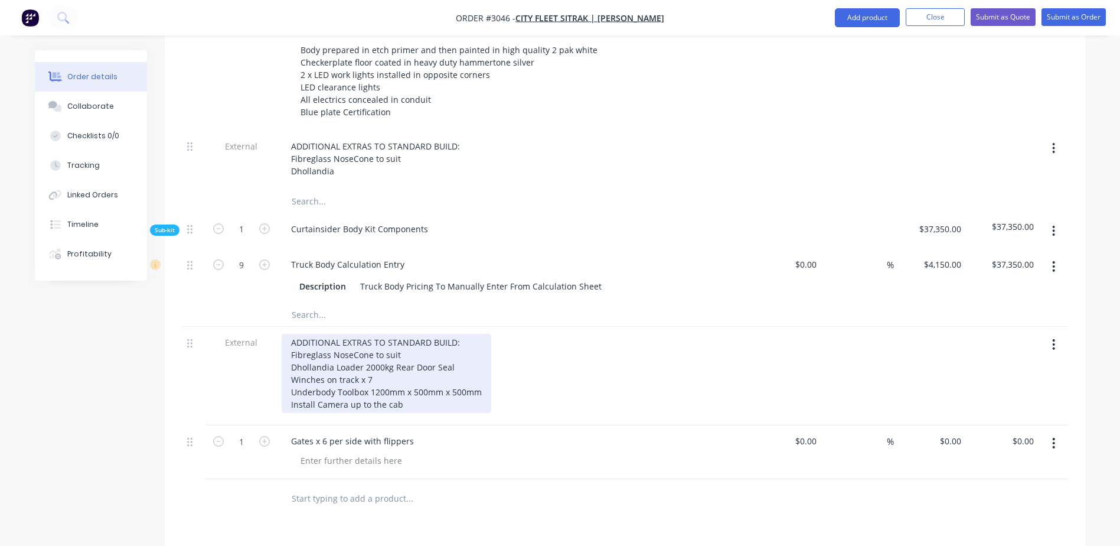
click at [316, 354] on div "ADDITIONAL EXTRAS TO STANDARD BUILD: Fibreglass NoseCone to suit Dhollandia Loa…" at bounding box center [387, 373] width 210 height 79
click at [433, 355] on div "ADDITIONAL EXTRAS TO STANDARD BUILD: Fibreglass NoseCone to suit Dhollandia Loa…" at bounding box center [387, 373] width 210 height 79
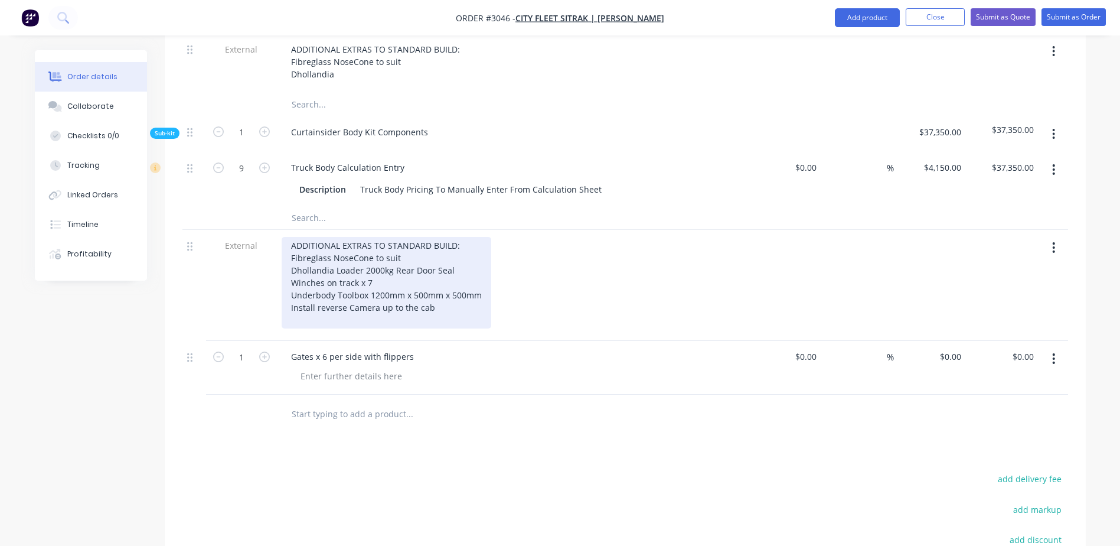
scroll to position [709, 0]
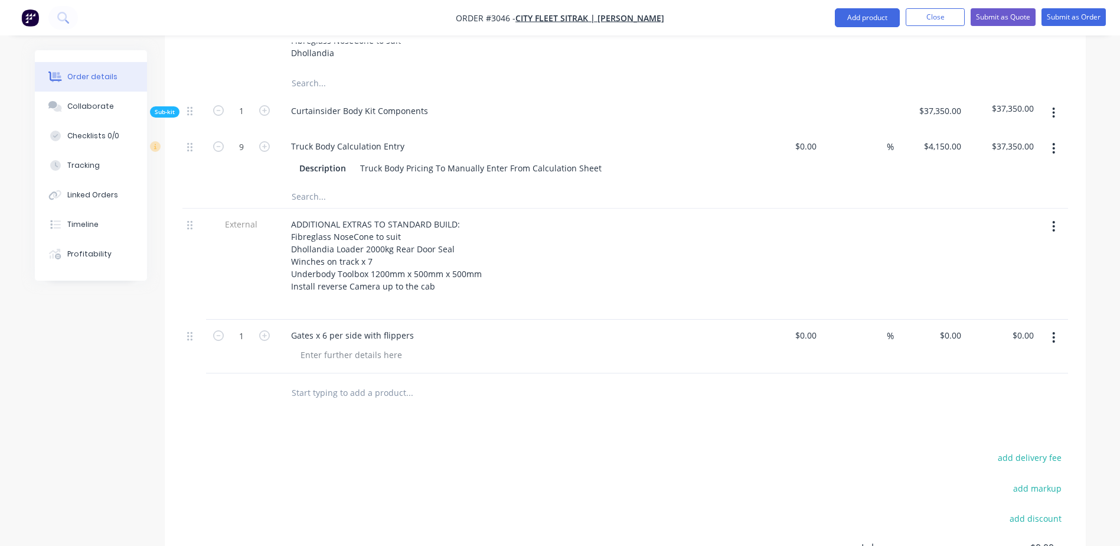
click at [1053, 319] on div at bounding box center [1054, 346] width 30 height 54
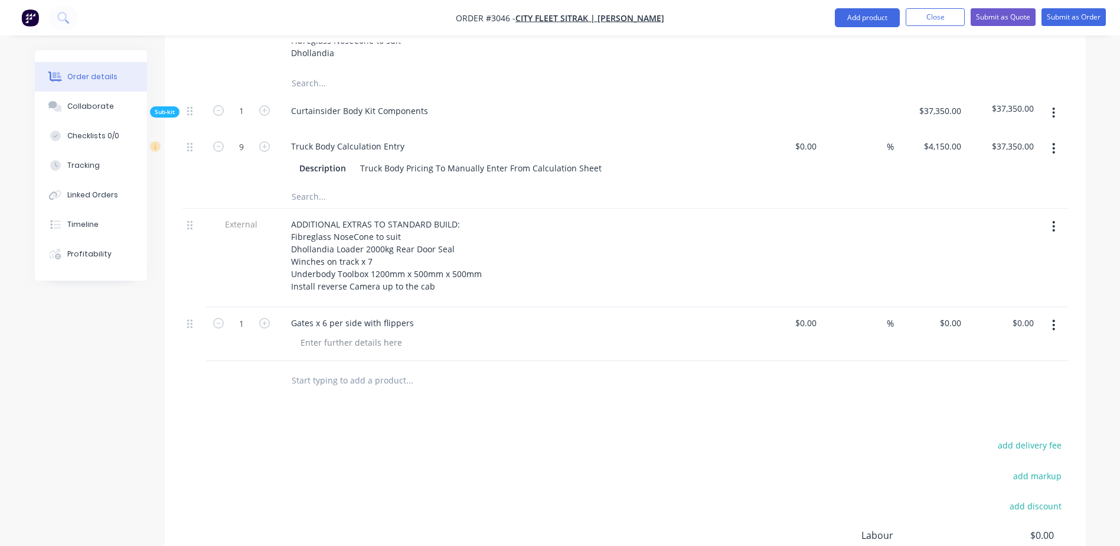
click at [1054, 318] on icon "button" at bounding box center [1053, 324] width 3 height 13
click at [978, 418] on div "Delete" at bounding box center [1012, 426] width 91 height 17
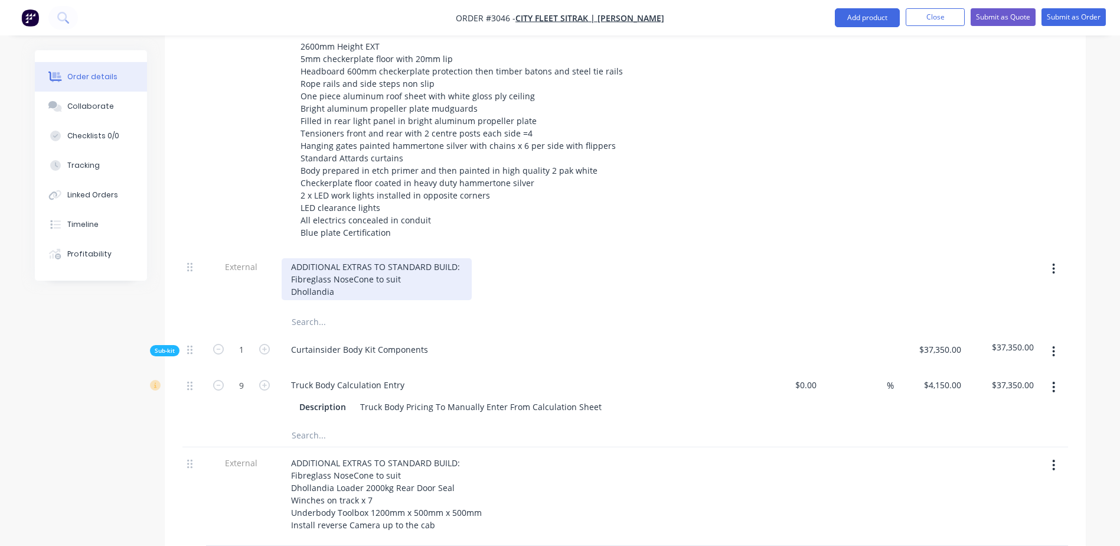
scroll to position [531, 0]
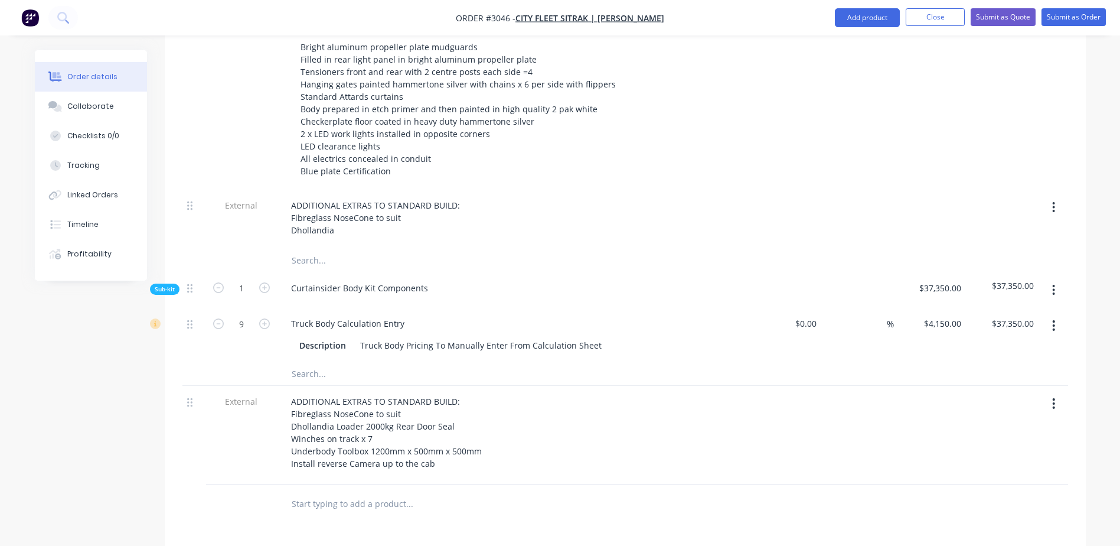
click at [1052, 197] on button "button" at bounding box center [1054, 207] width 28 height 21
click at [985, 253] on div "Delete" at bounding box center [1012, 261] width 91 height 17
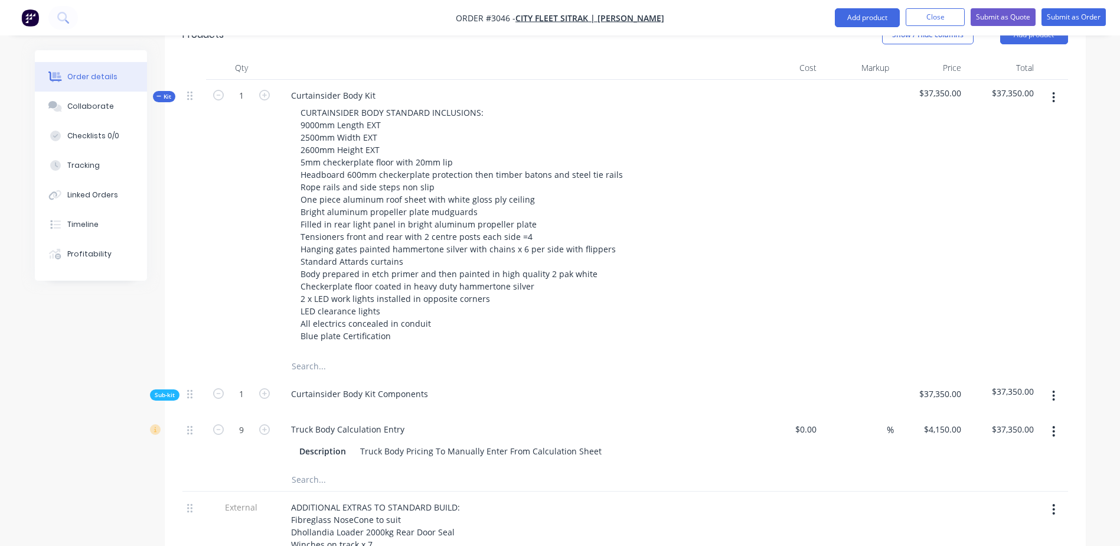
scroll to position [354, 0]
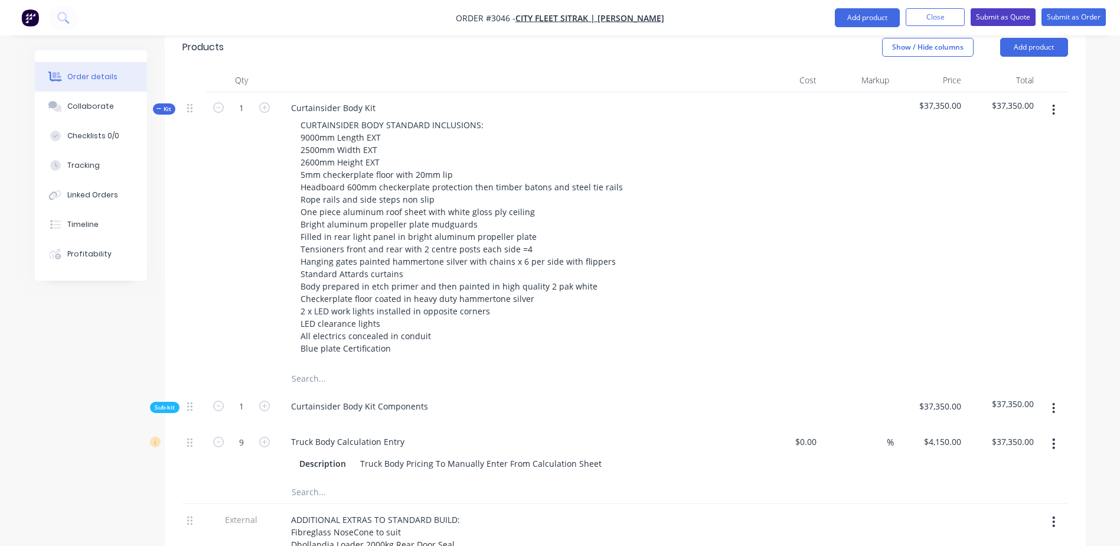
click at [998, 15] on button "Submit as Quote" at bounding box center [1003, 17] width 65 height 18
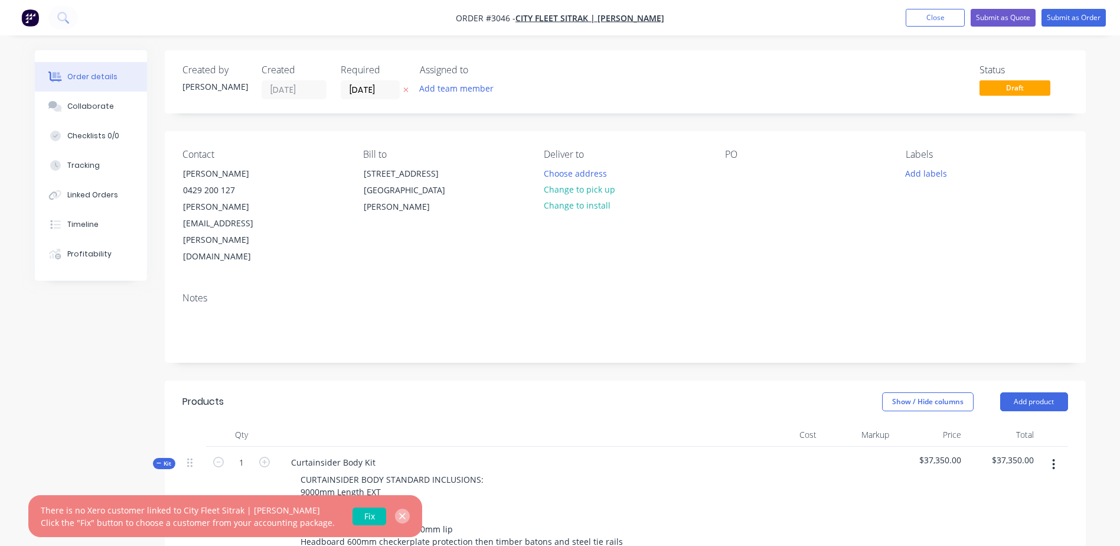
click at [399, 514] on icon "button" at bounding box center [402, 516] width 6 height 6
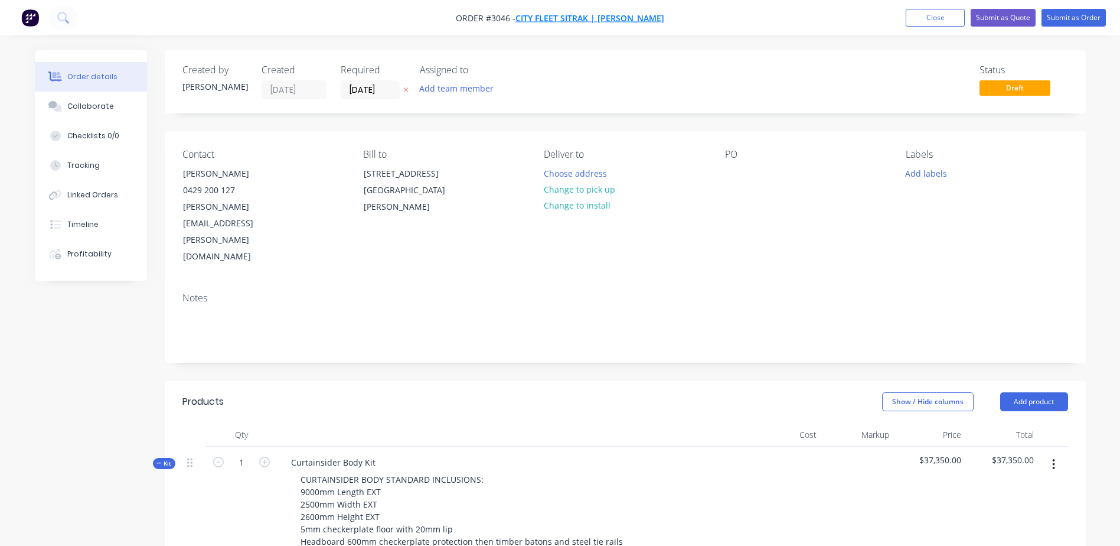
click at [568, 16] on span "City Fleet Sitrak | Gary Pringle" at bounding box center [590, 17] width 149 height 11
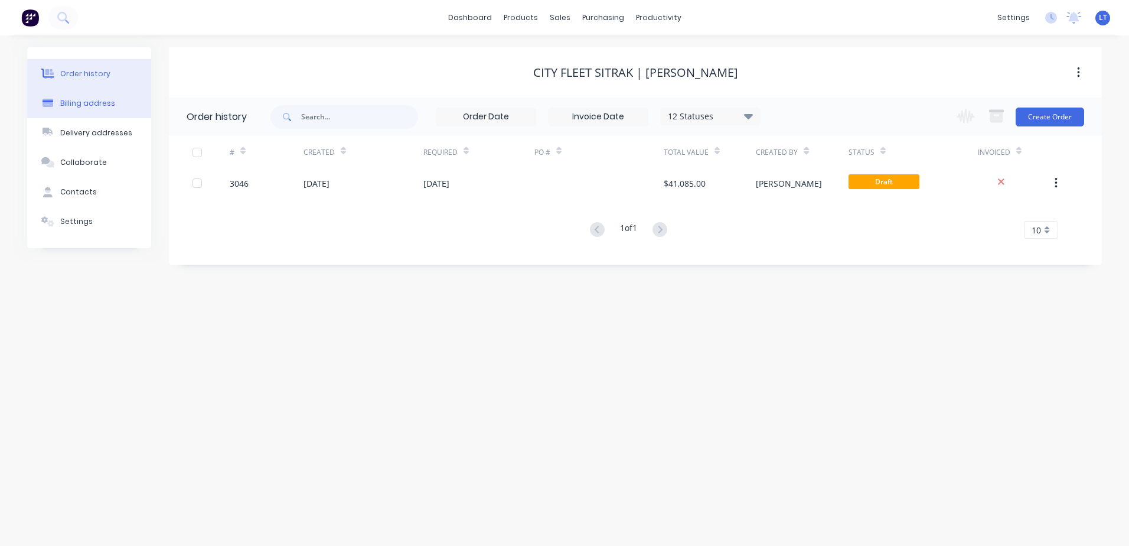
click at [72, 100] on div "Billing address" at bounding box center [87, 103] width 55 height 11
select select "AU"
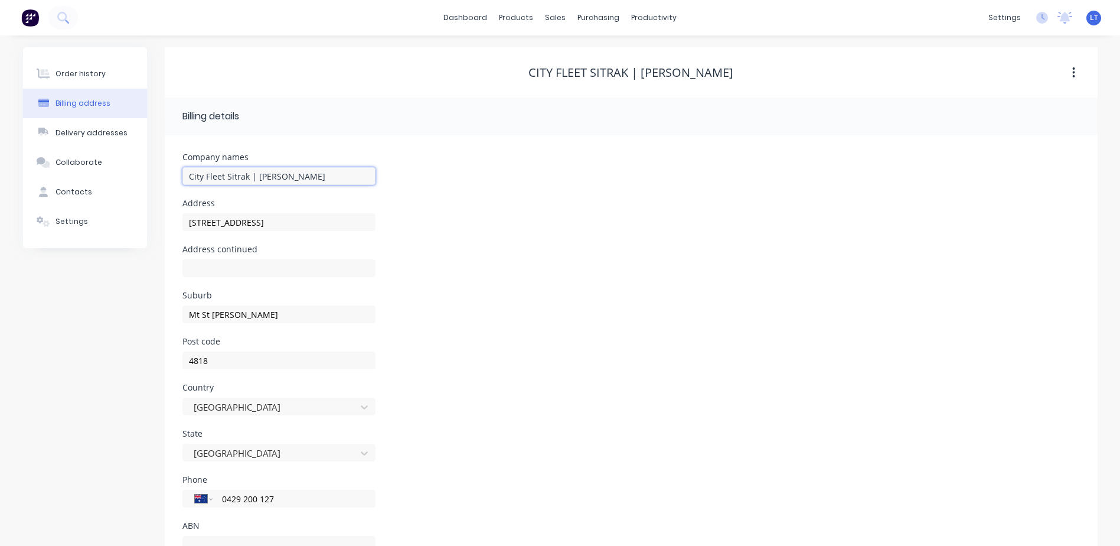
click at [311, 177] on input "City Fleet Sitrak | Gary Pringle" at bounding box center [278, 176] width 193 height 18
type input "City Fleet Sitrak"
click at [439, 191] on div "Company names City Fleet Sitrak" at bounding box center [631, 176] width 898 height 46
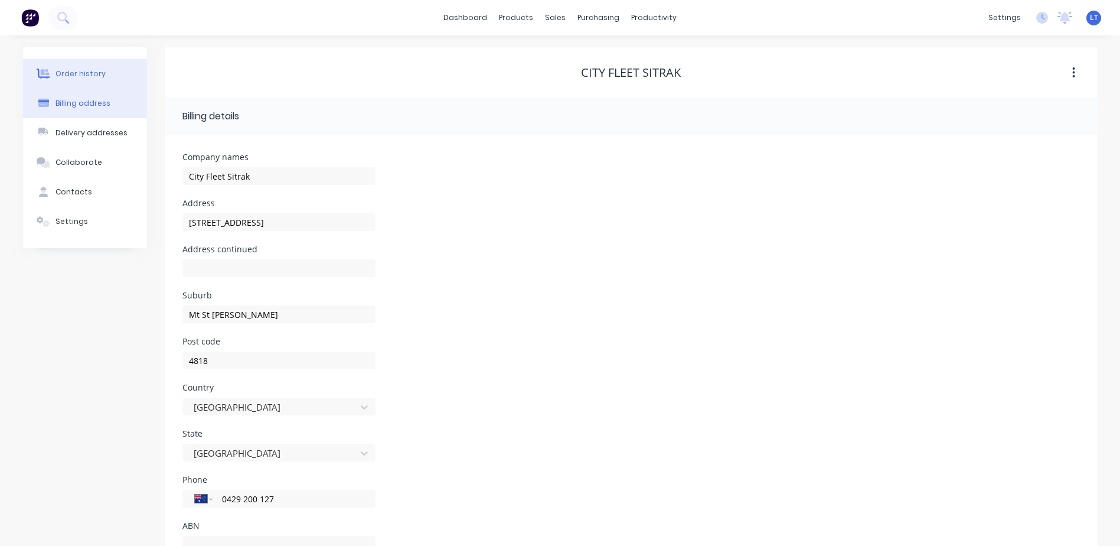
click at [76, 70] on div "Order history" at bounding box center [81, 73] width 50 height 11
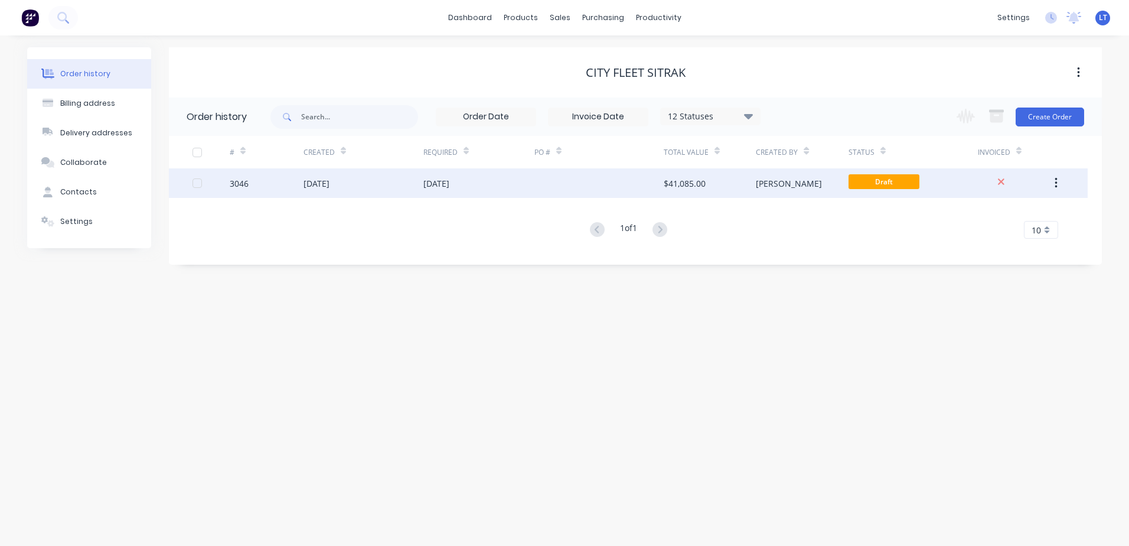
click at [477, 182] on div "[DATE]" at bounding box center [478, 183] width 111 height 30
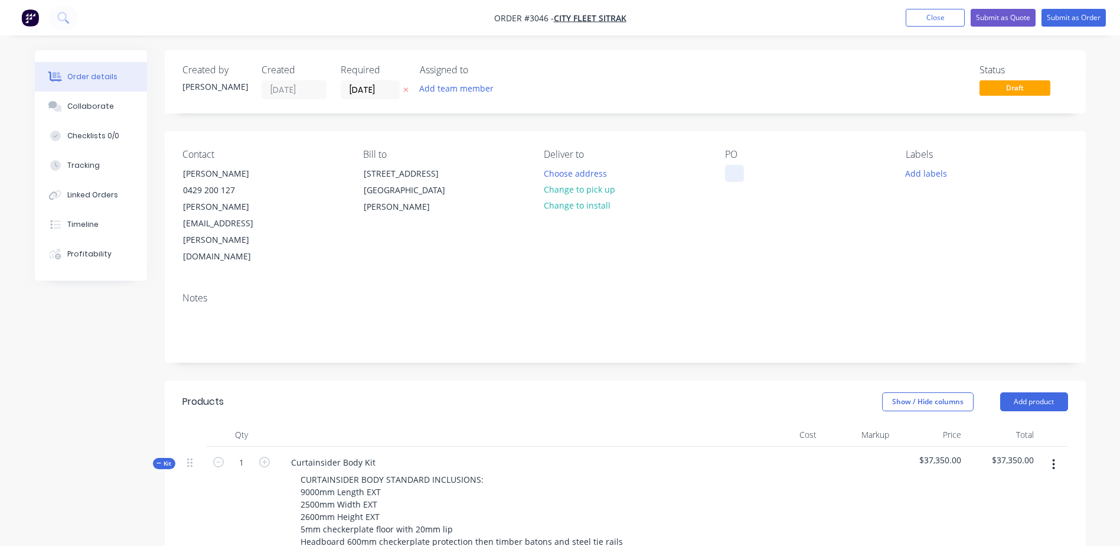
click at [731, 171] on div at bounding box center [734, 173] width 19 height 17
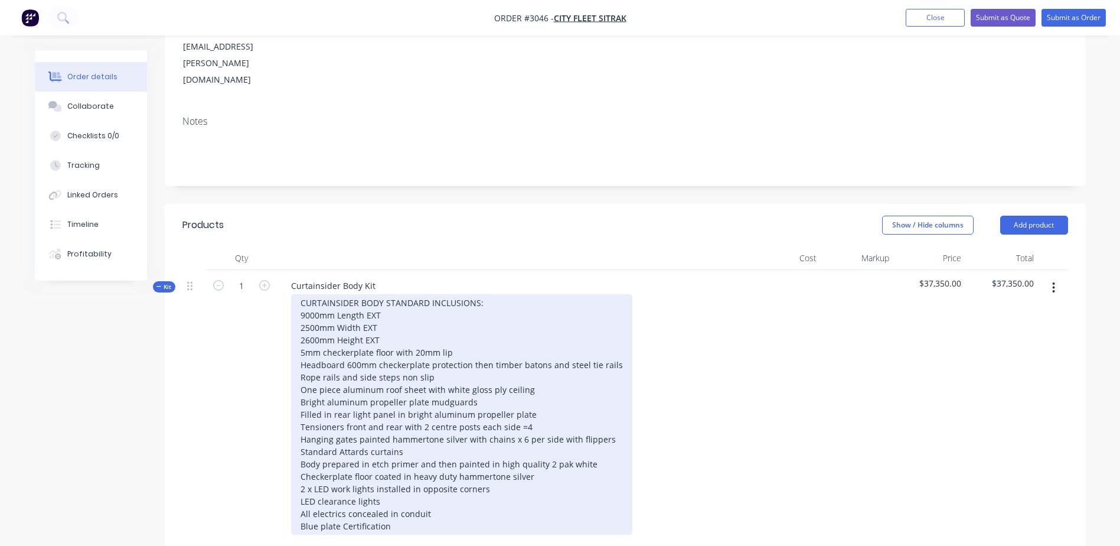
scroll to position [177, 0]
click at [319, 293] on div "CURTAINSIDER BODY STANDARD INCLUSIONS: 9000mm Length EXT 2500mm Width EXT 2600m…" at bounding box center [461, 413] width 341 height 240
click at [386, 293] on div "CURTAINSIDER BODY STANDARD INCLUSIONS: 9000mm Length EXT 2490mm Width EXT 2600m…" at bounding box center [461, 413] width 341 height 240
click at [381, 293] on div "CURTAINSIDER BODY STANDARD INCLUSIONS: 9000mm Length EXT 2490mm Width EXT 2600m…" at bounding box center [461, 413] width 341 height 240
click at [469, 293] on div "CURTAINSIDER BODY STANDARD INCLUSIONS: 9000mm Length EXT 2490mm Width EXT 2600m…" at bounding box center [461, 413] width 341 height 240
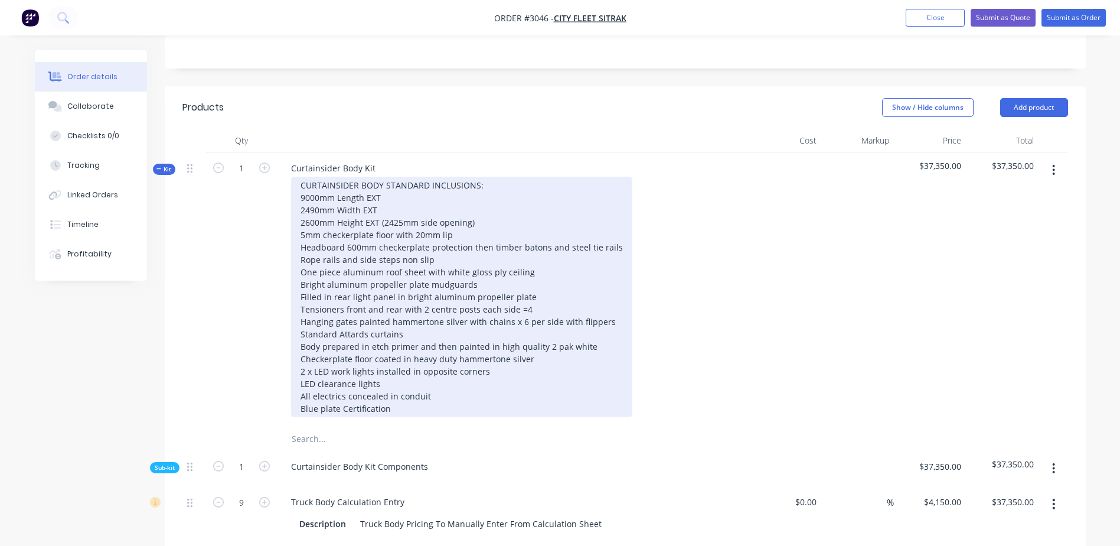
scroll to position [295, 0]
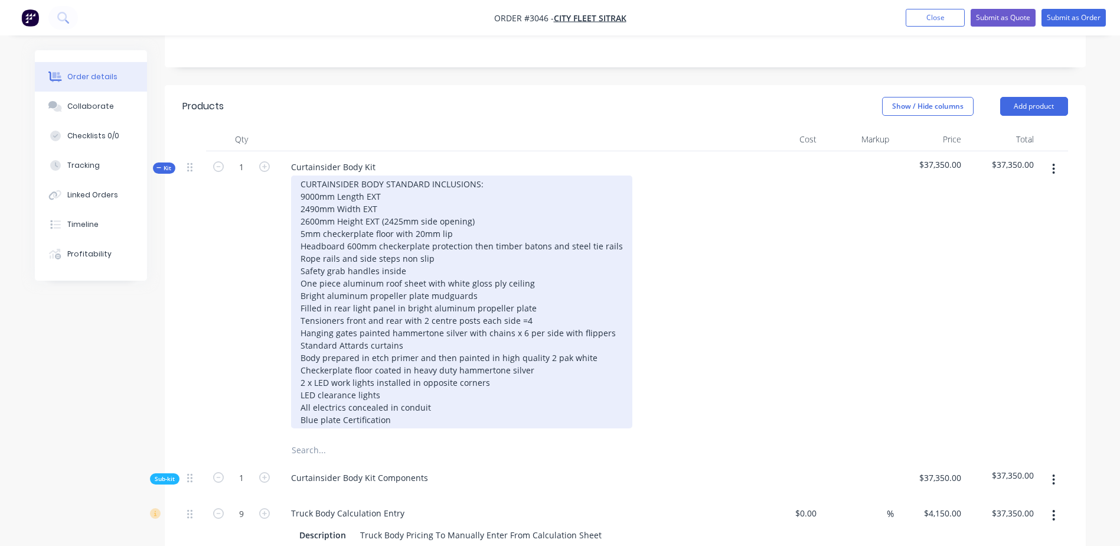
click at [301, 223] on div "CURTAINSIDER BODY STANDARD INCLUSIONS: 9000mm Length EXT 2490mm Width EXT 2600m…" at bounding box center [461, 301] width 341 height 253
click at [436, 222] on div "CURTAINSIDER BODY STANDARD INCLUSIONS: 9000mm Length EXT 2490mm Width EXT 2600m…" at bounding box center [461, 301] width 341 height 253
click at [490, 333] on div "CURTAINSIDER BODY STANDARD INCLUSIONS: 9000mm Length EXT 2490mm Width EXT 2600m…" at bounding box center [461, 301] width 341 height 253
click at [429, 357] on div "CURTAINSIDER BODY STANDARD INCLUSIONS: 9000mm Length EXT 2490mm Width EXT 2600m…" at bounding box center [461, 301] width 341 height 253
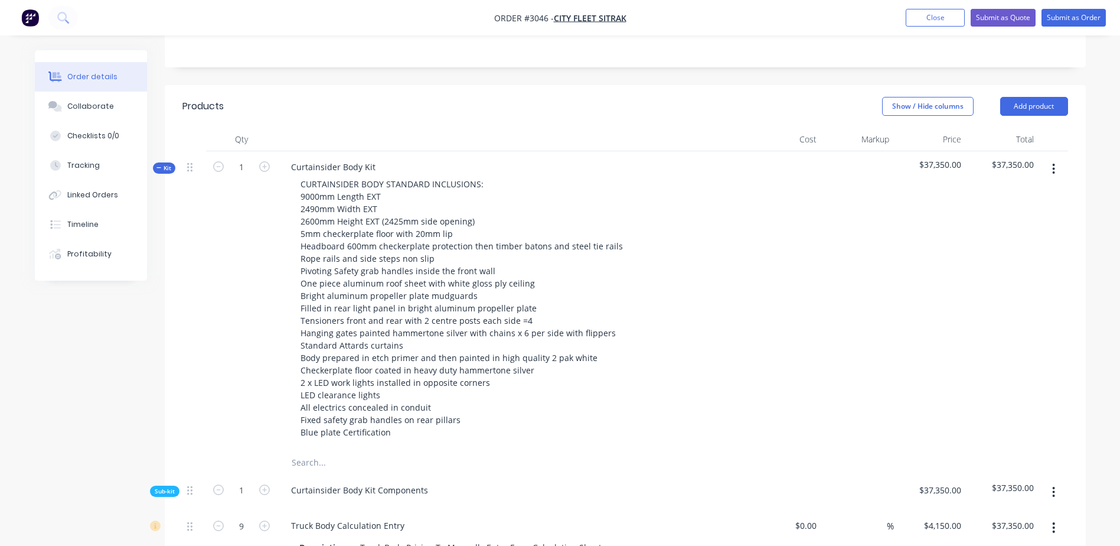
click at [433, 451] on input "text" at bounding box center [409, 463] width 236 height 24
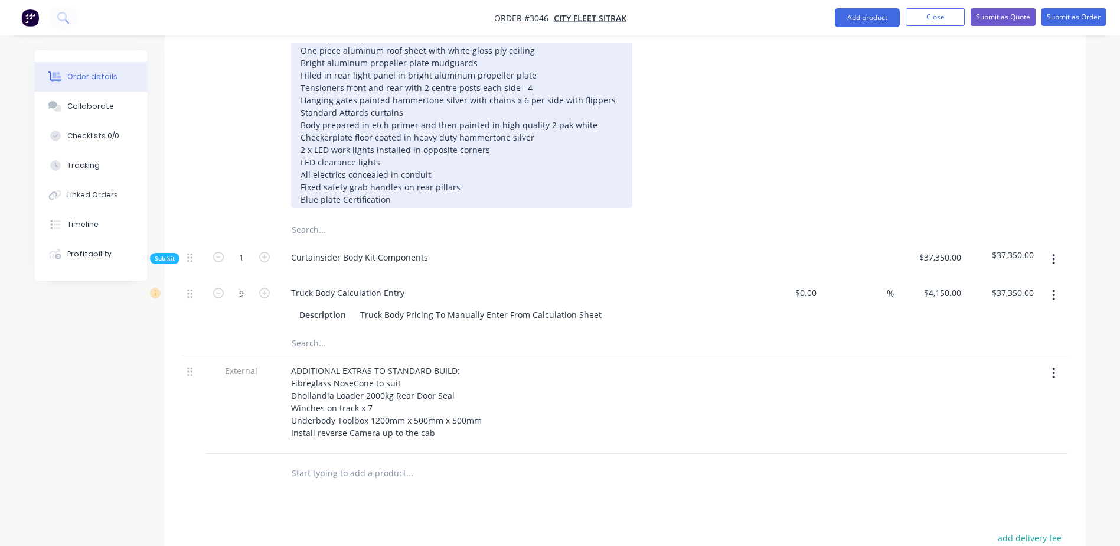
scroll to position [531, 0]
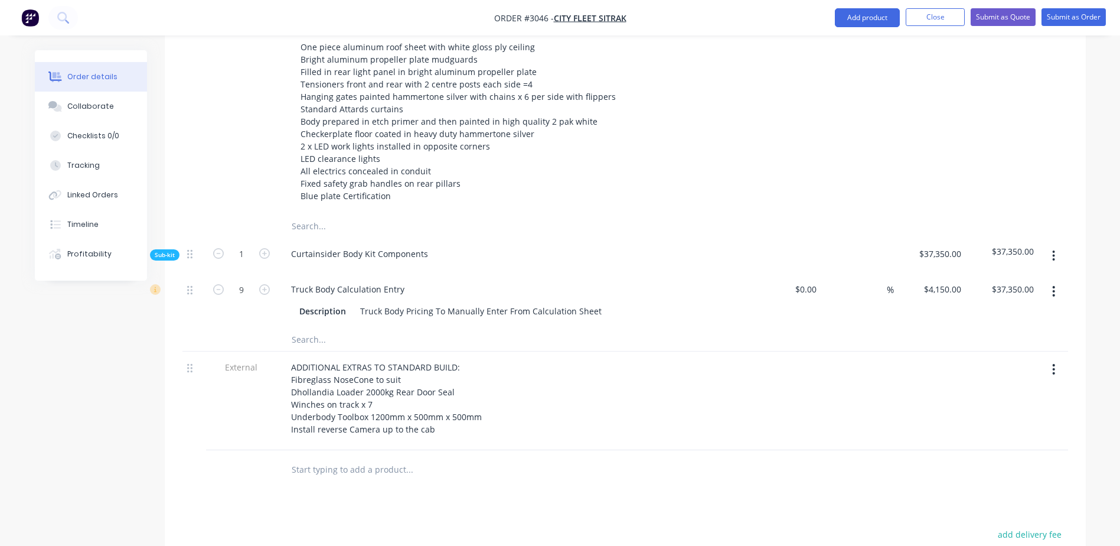
click at [316, 214] on input "text" at bounding box center [409, 226] width 236 height 24
click at [319, 327] on input "text" at bounding box center [409, 339] width 236 height 24
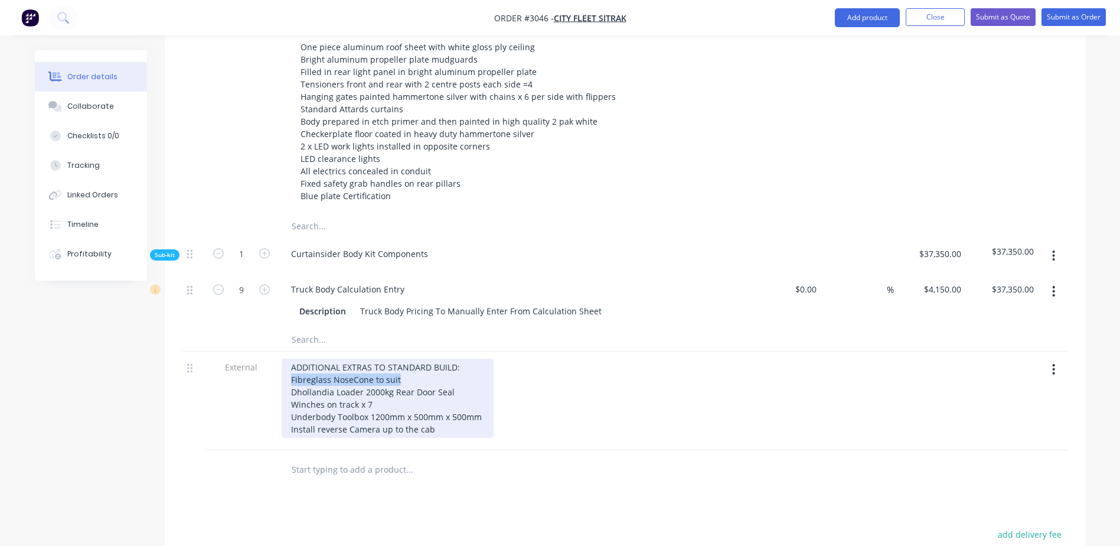
drag, startPoint x: 292, startPoint y: 330, endPoint x: 410, endPoint y: 330, distance: 118.7
click at [410, 358] on div "ADDITIONAL EXTRAS TO STANDARD BUILD: Fibreglass NoseCone to suit Dhollandia Loa…" at bounding box center [388, 397] width 212 height 79
copy div "Fibreglass NoseCone to suit"
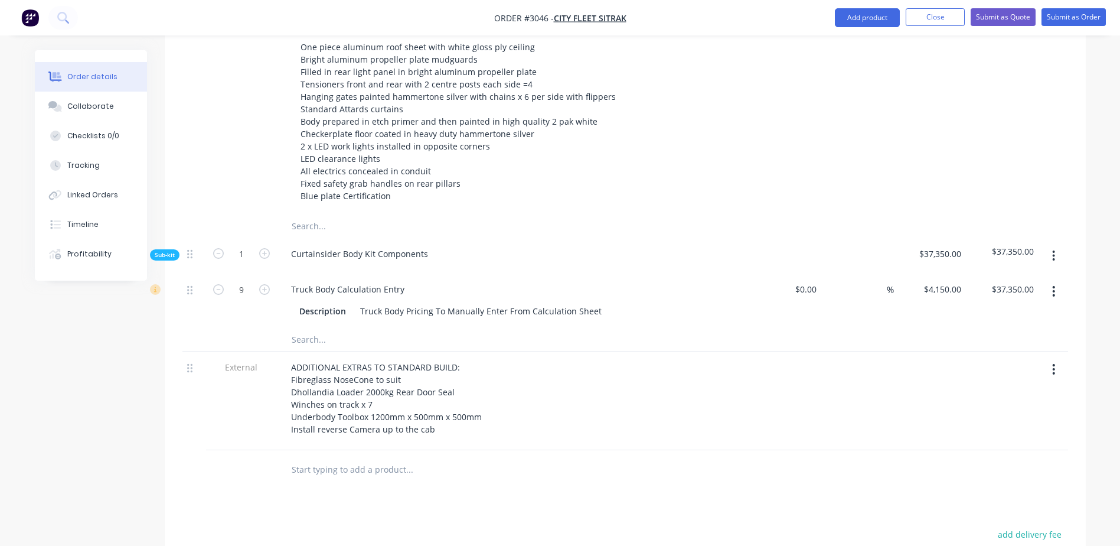
click at [309, 327] on input "text" at bounding box center [409, 339] width 236 height 24
paste input "Fibreglass NoseCone to suit"
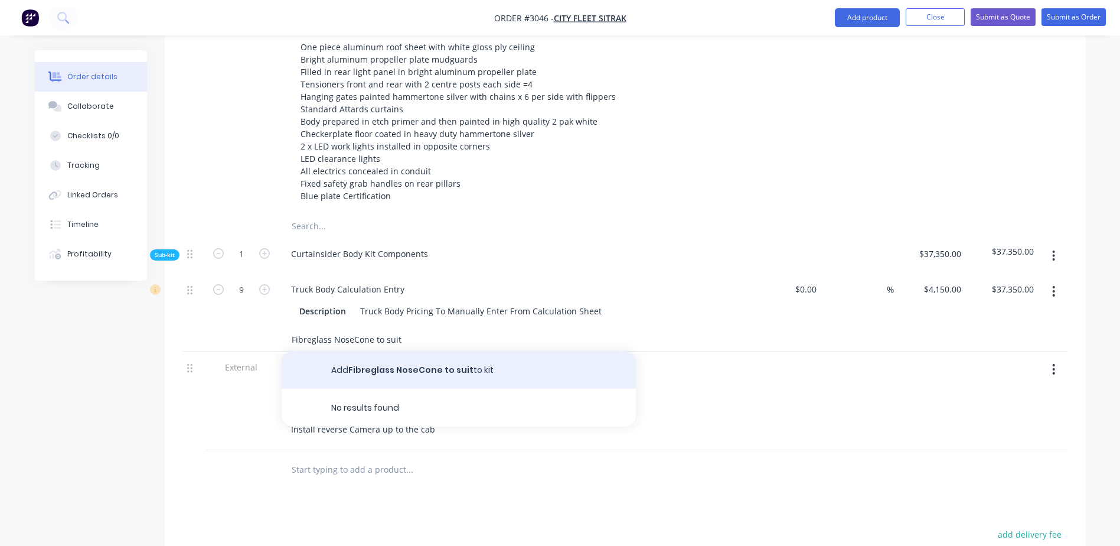
type input "Fibreglass NoseCone to suit"
click at [430, 351] on button "Add Fibreglass NoseCone to suit to kit" at bounding box center [459, 370] width 354 height 38
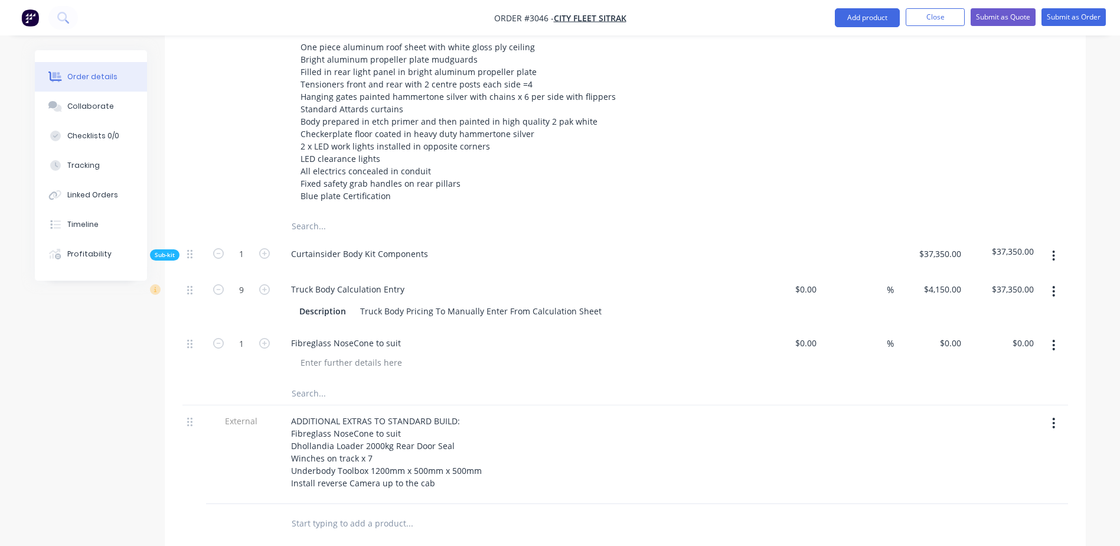
click at [309, 381] on input "text" at bounding box center [409, 393] width 236 height 24
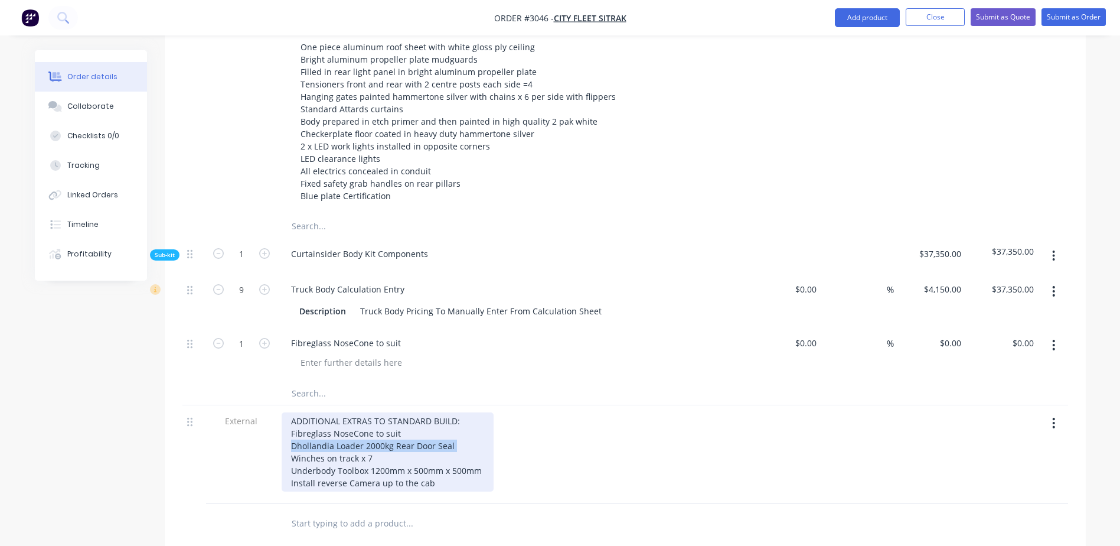
drag, startPoint x: 291, startPoint y: 396, endPoint x: 463, endPoint y: 396, distance: 172.4
click at [463, 412] on div "ADDITIONAL EXTRAS TO STANDARD BUILD: Fibreglass NoseCone to suit Dhollandia Loa…" at bounding box center [388, 451] width 212 height 79
copy div "Dhollandia Loader 2000kg Rear Door Seal"
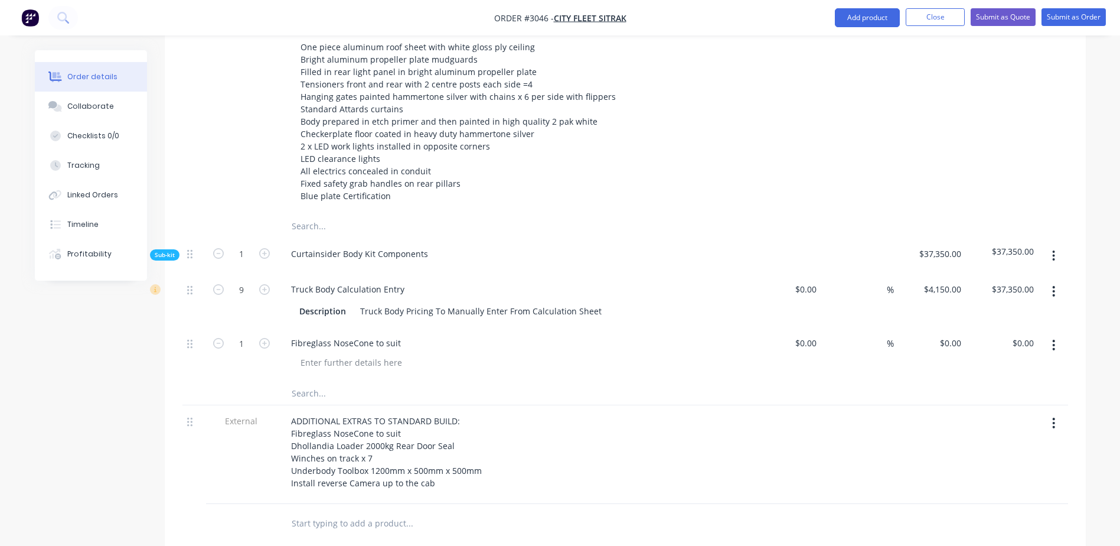
click at [308, 381] on input "text" at bounding box center [409, 393] width 236 height 24
paste input "Dhollandia Loader 2000kg Rear Door Seal"
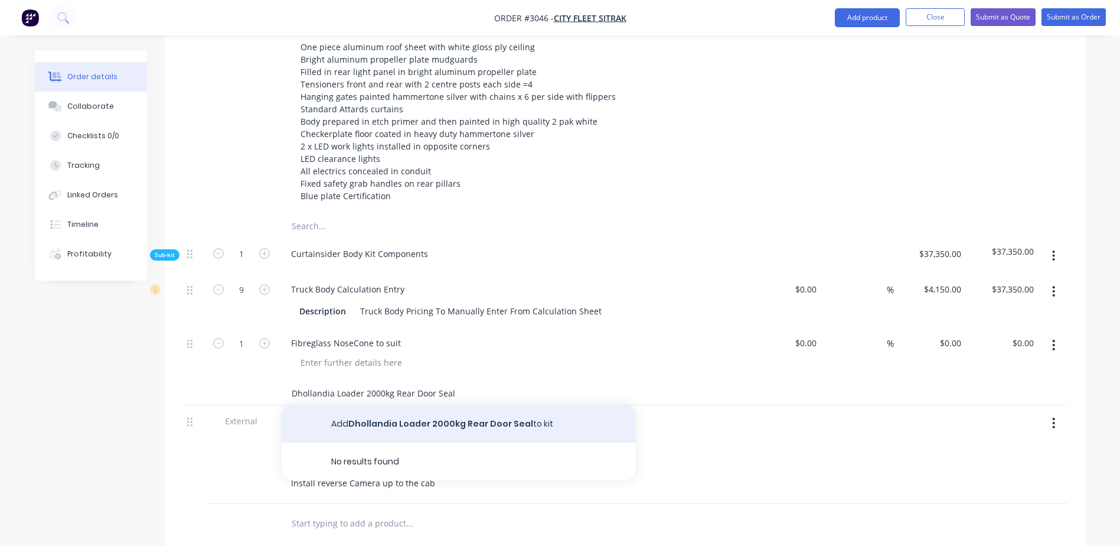
type input "Dhollandia Loader 2000kg Rear Door Seal"
click at [435, 404] on button "Add Dhollandia Loader 2000kg Rear Door Seal to kit" at bounding box center [459, 423] width 354 height 38
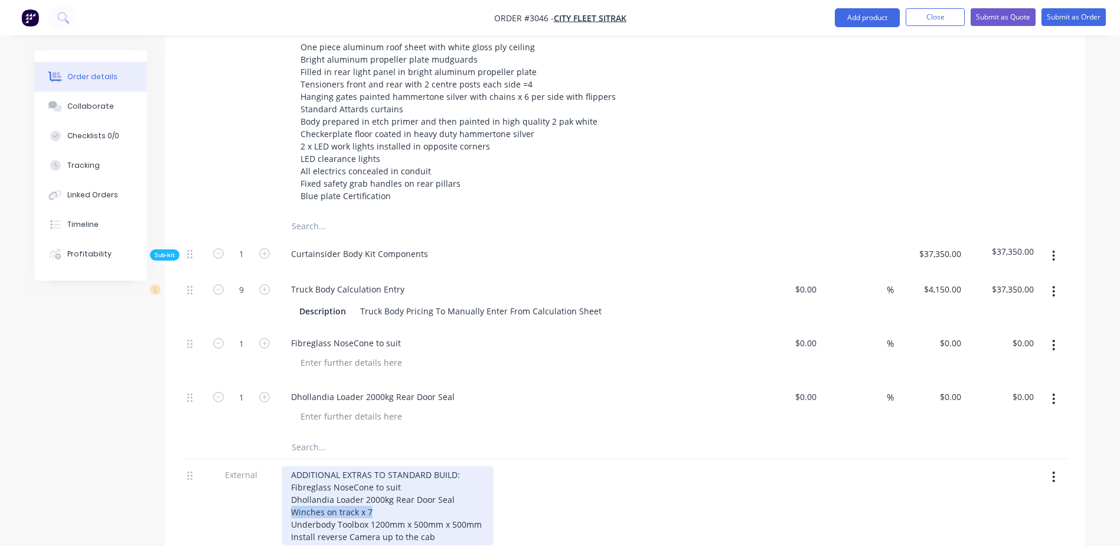
drag, startPoint x: 291, startPoint y: 459, endPoint x: 373, endPoint y: 461, distance: 82.7
click at [373, 466] on div "ADDITIONAL EXTRAS TO STANDARD BUILD: Fibreglass NoseCone to suit Dhollandia Loa…" at bounding box center [388, 505] width 212 height 79
copy div "Winches on track x 7"
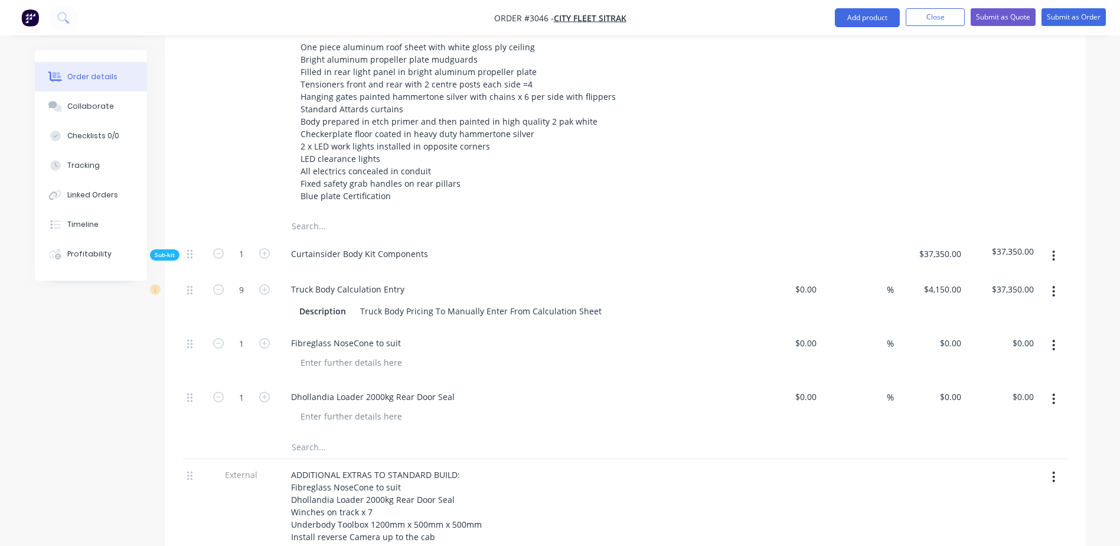
click at [312, 435] on input "text" at bounding box center [409, 447] width 236 height 24
paste input "Winches on track x 7"
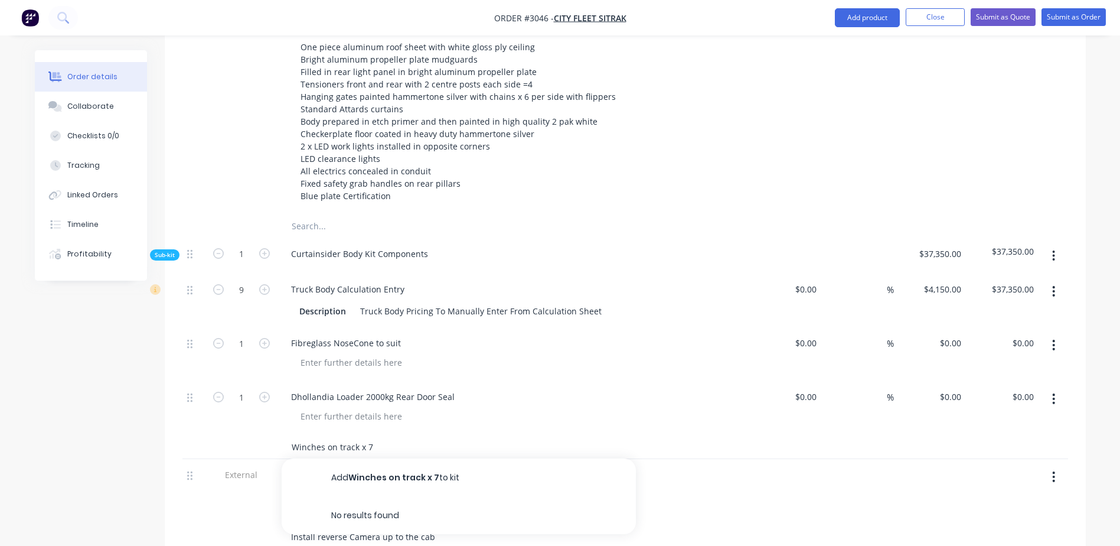
type input "Winches on track x 7"
click at [259, 468] on div "External" at bounding box center [241, 508] width 71 height 99
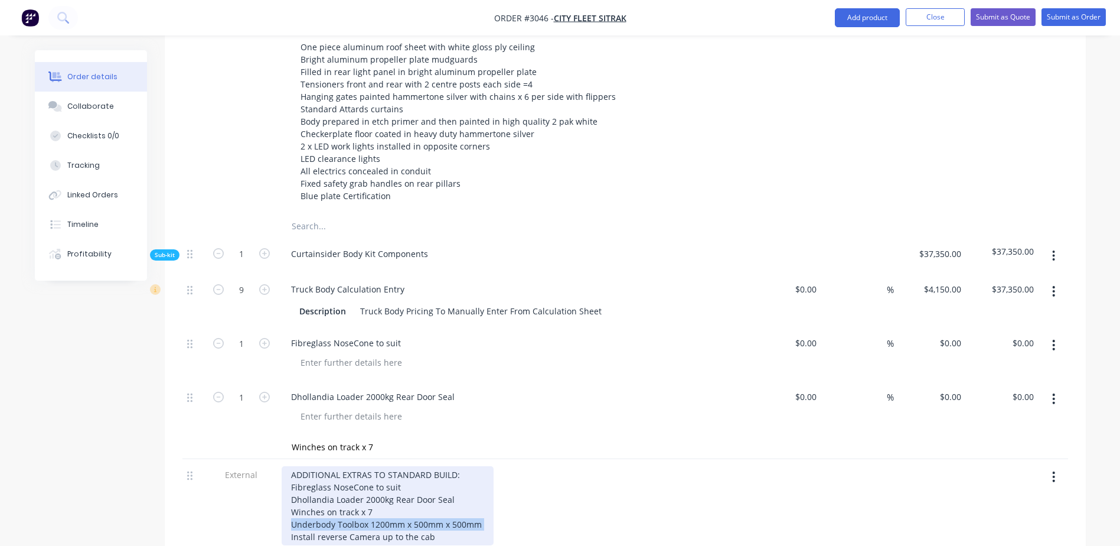
drag, startPoint x: 289, startPoint y: 474, endPoint x: 489, endPoint y: 470, distance: 199.6
click at [489, 470] on div "ADDITIONAL EXTRAS TO STANDARD BUILD: Fibreglass NoseCone to suit Dhollandia Loa…" at bounding box center [388, 505] width 212 height 79
copy div "Underbody Toolbox 1200mm x 500mm x 500mm"
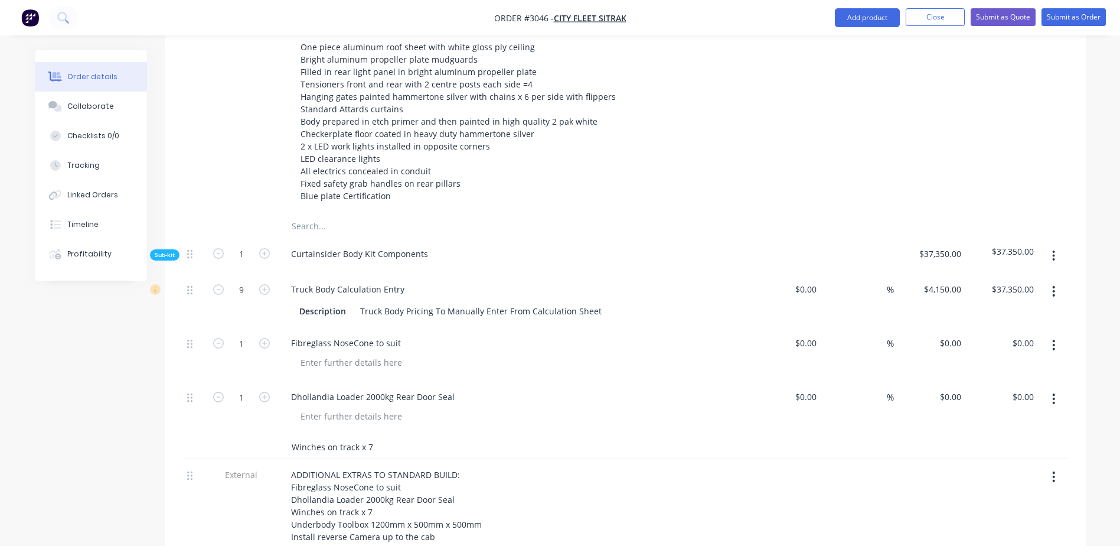
click at [380, 435] on input "Winches on track x 7" at bounding box center [409, 447] width 236 height 24
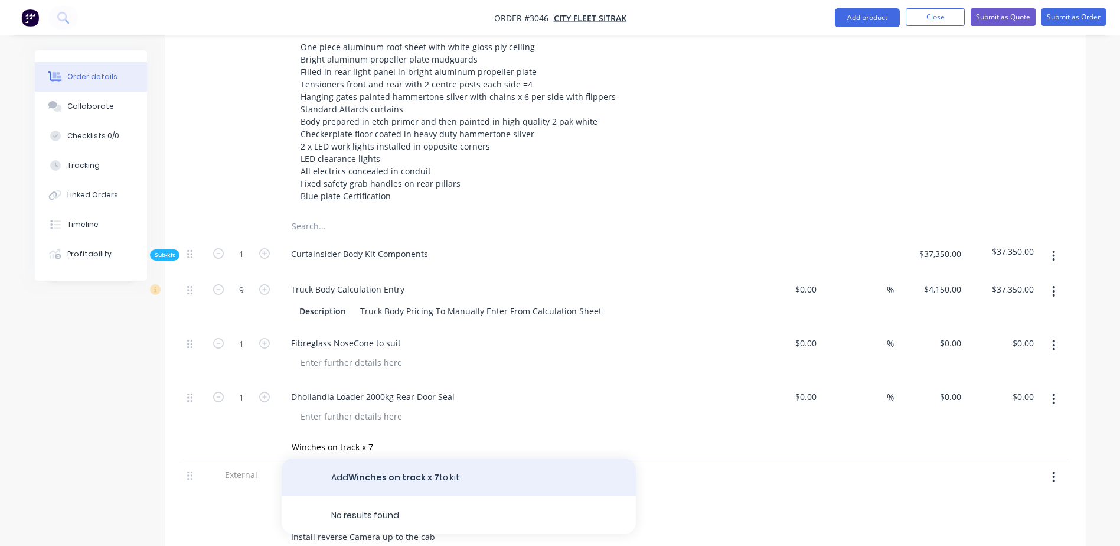
click at [383, 458] on button "Add Winches on track x 7 to kit" at bounding box center [459, 477] width 354 height 38
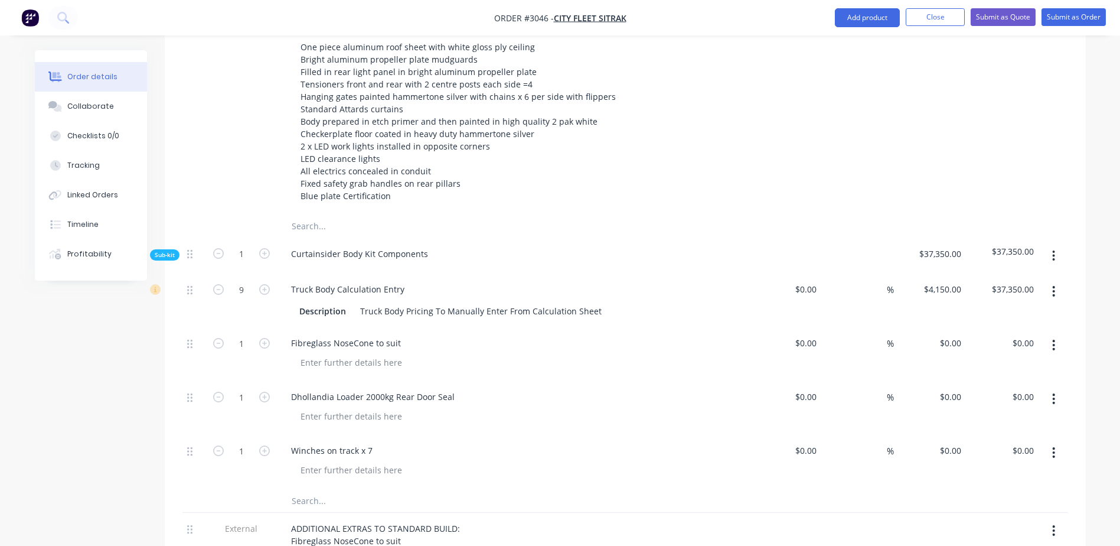
click at [317, 488] on input "text" at bounding box center [409, 500] width 236 height 24
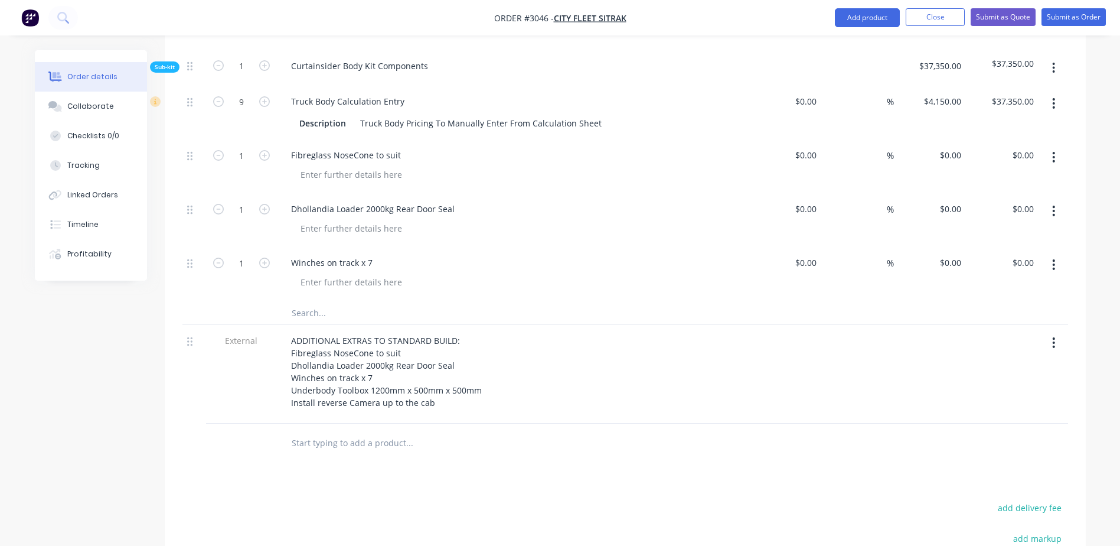
scroll to position [768, 0]
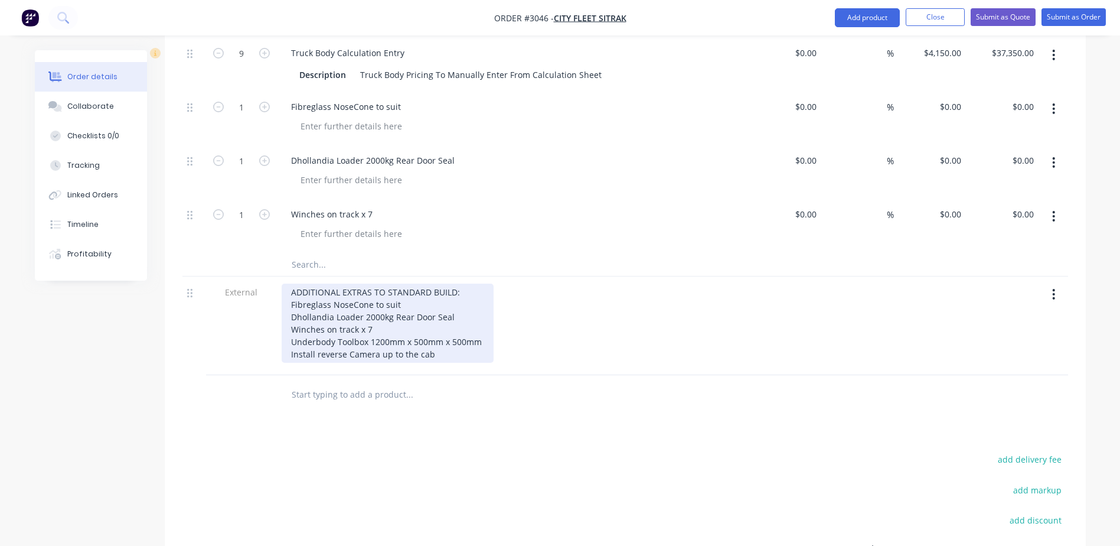
click at [483, 293] on div "ADDITIONAL EXTRAS TO STANDARD BUILD: Fibreglass NoseCone to suit Dhollandia Loa…" at bounding box center [388, 322] width 212 height 79
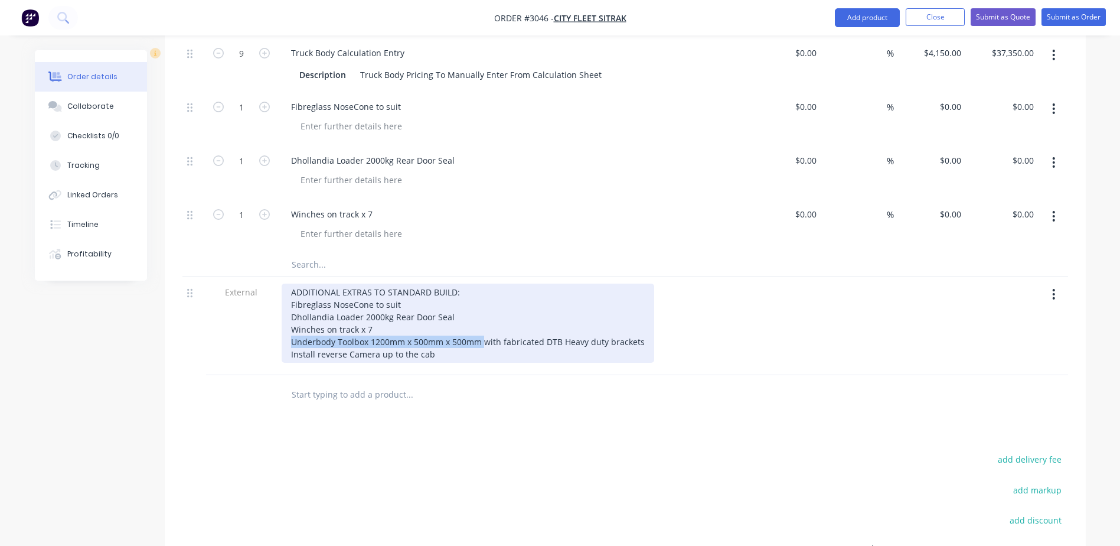
drag, startPoint x: 291, startPoint y: 293, endPoint x: 481, endPoint y: 296, distance: 190.2
click at [481, 296] on div "ADDITIONAL EXTRAS TO STANDARD BUILD: Fibreglass NoseCone to suit Dhollandia Loa…" at bounding box center [468, 322] width 373 height 79
copy div "Underbody Toolbox 1200mm x 500mm x 500mm"
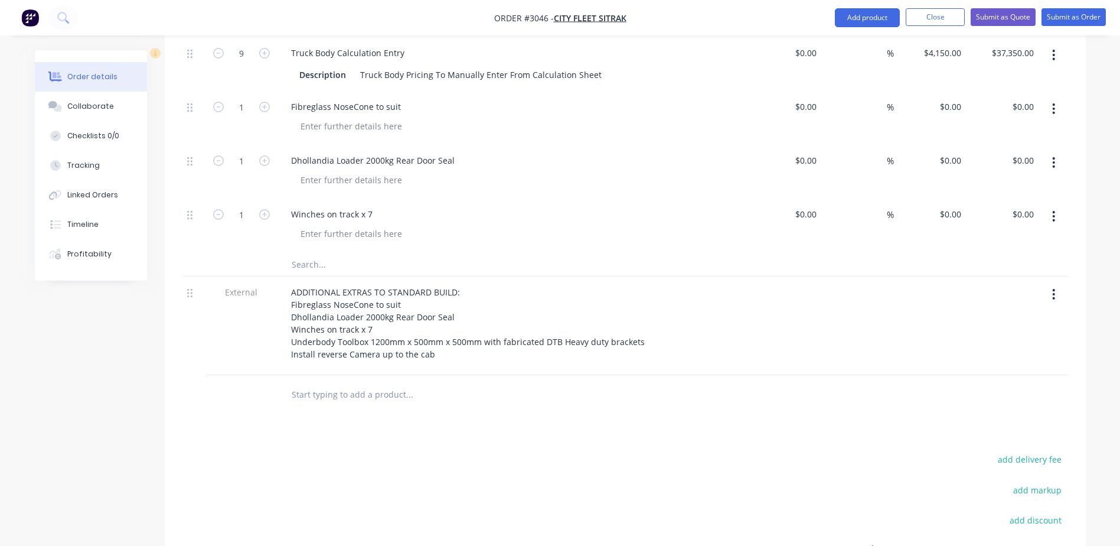
click at [299, 252] on input "text" at bounding box center [409, 264] width 236 height 24
paste input "Underbody Toolbox 1200mm x 500mm x 500mm"
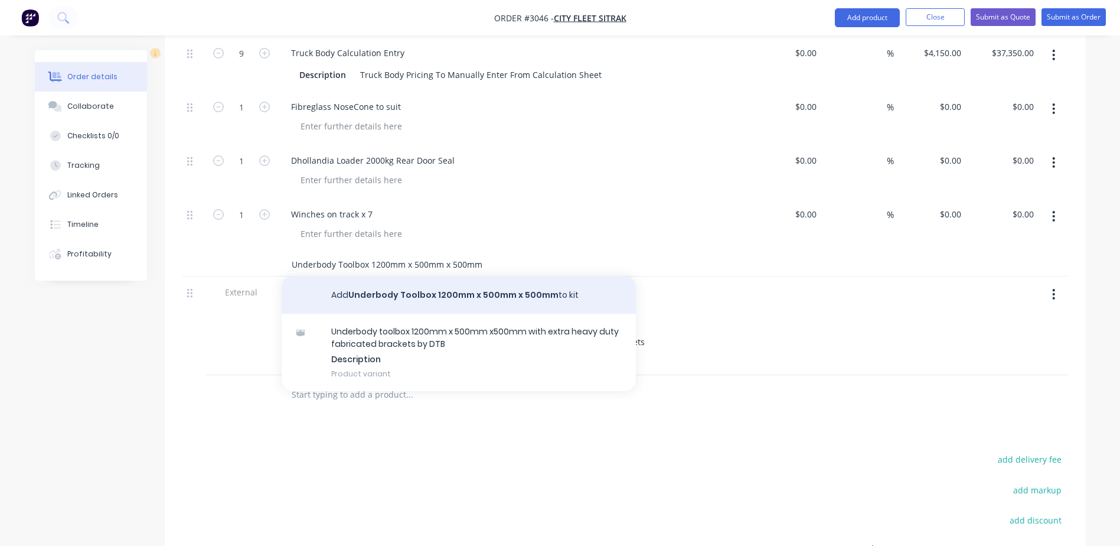
type input "Underbody Toolbox 1200mm x 500mm x 500mm"
click at [435, 276] on button "Add Underbody Toolbox 1200mm x 500mm x 500mm to kit" at bounding box center [459, 295] width 354 height 38
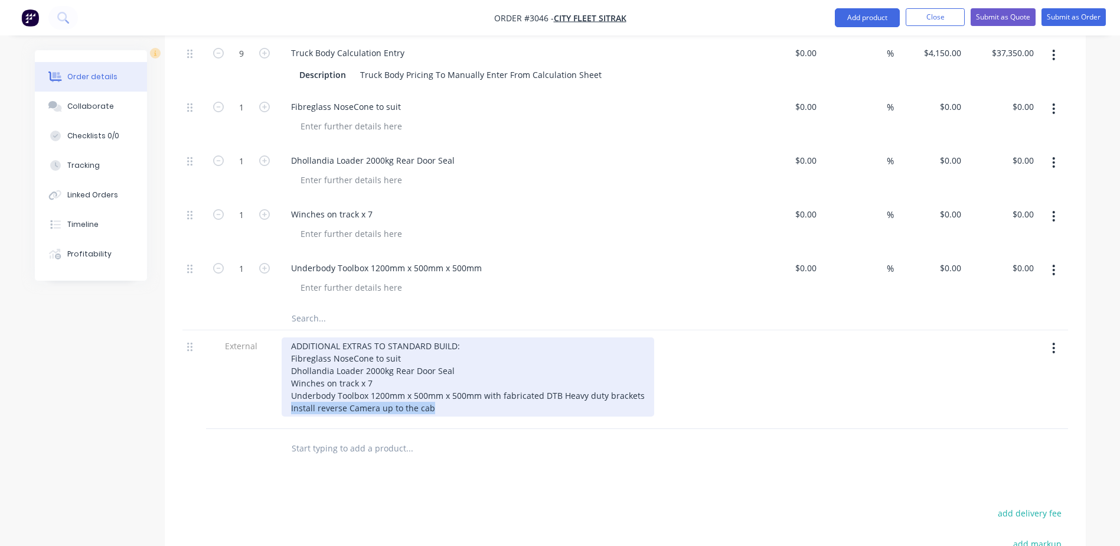
drag, startPoint x: 288, startPoint y: 360, endPoint x: 435, endPoint y: 361, distance: 147.0
click at [435, 361] on div "ADDITIONAL EXTRAS TO STANDARD BUILD: Fibreglass NoseCone to suit Dhollandia Loa…" at bounding box center [468, 376] width 373 height 79
copy div "Install reverse Camera up to the cab"
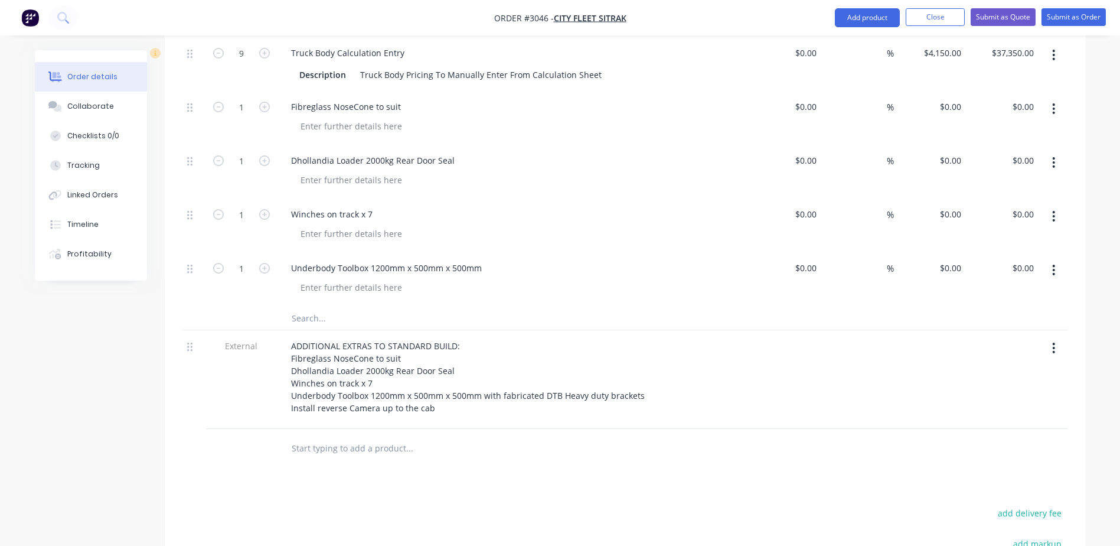
click at [299, 306] on input "text" at bounding box center [409, 318] width 236 height 24
paste input "Install reverse Camera up to the cab"
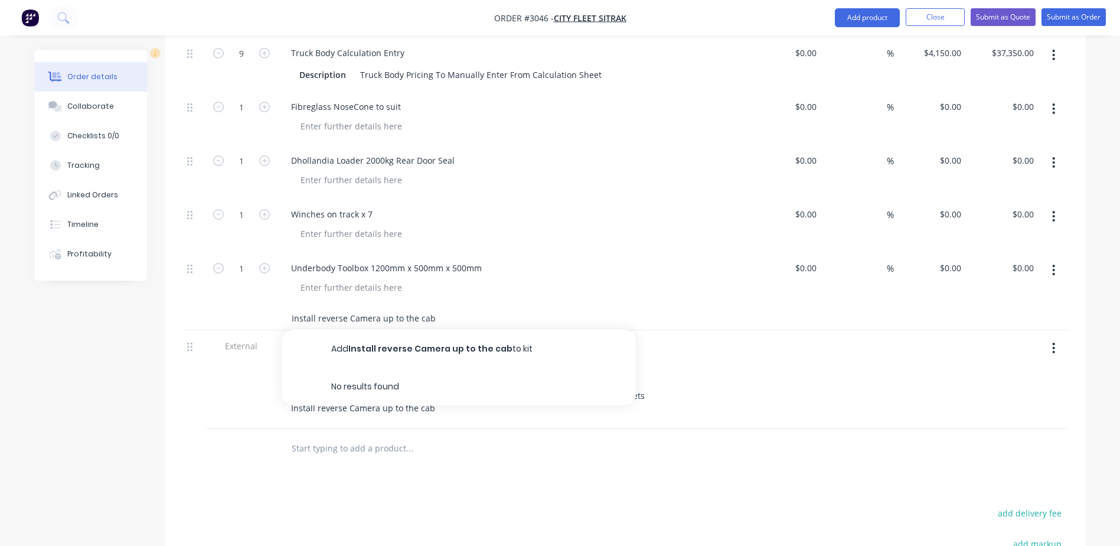
type input "Install reverse Camera up to the cab"
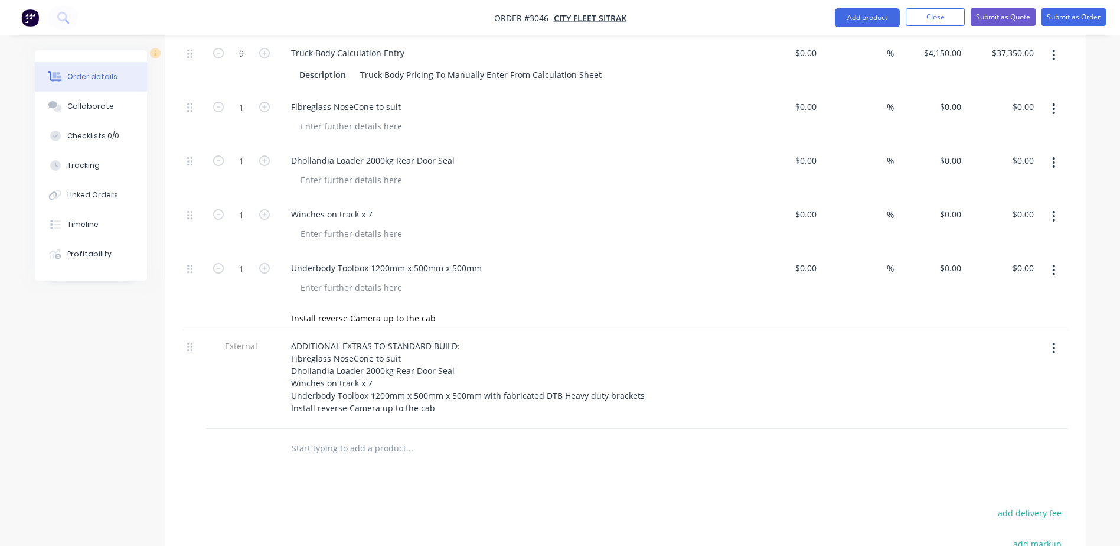
click at [494, 436] on input "text" at bounding box center [409, 448] width 236 height 24
click at [265, 422] on div "Products Show / Hide columns Add product Qty Cost Markup Price Total Kit 1 Curt…" at bounding box center [625, 182] width 921 height 1138
click at [430, 419] on div "Products Show / Hide columns Add product Qty Cost Markup Price Total Kit 1 Curt…" at bounding box center [625, 182] width 921 height 1138
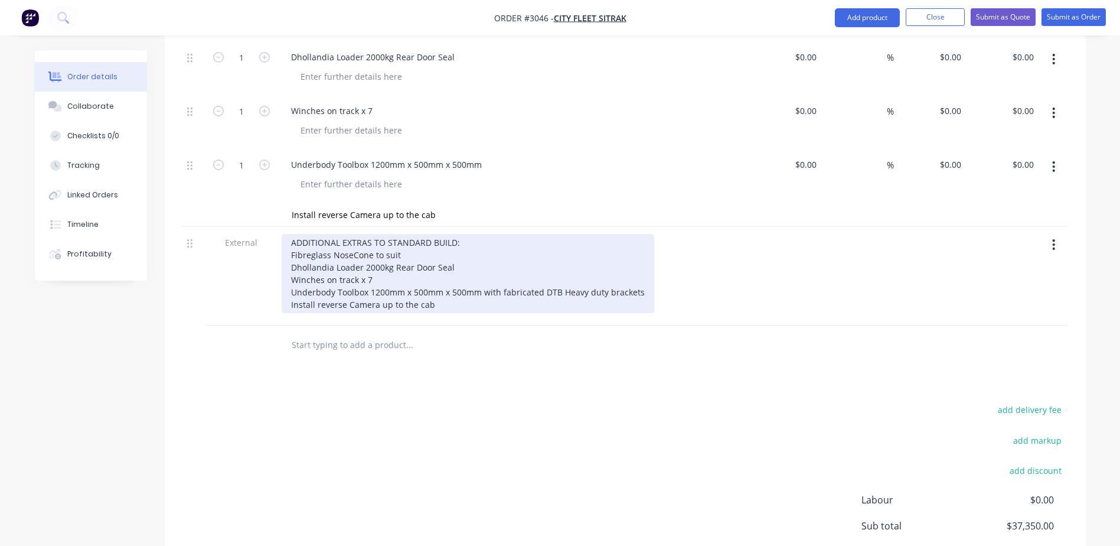
scroll to position [886, 0]
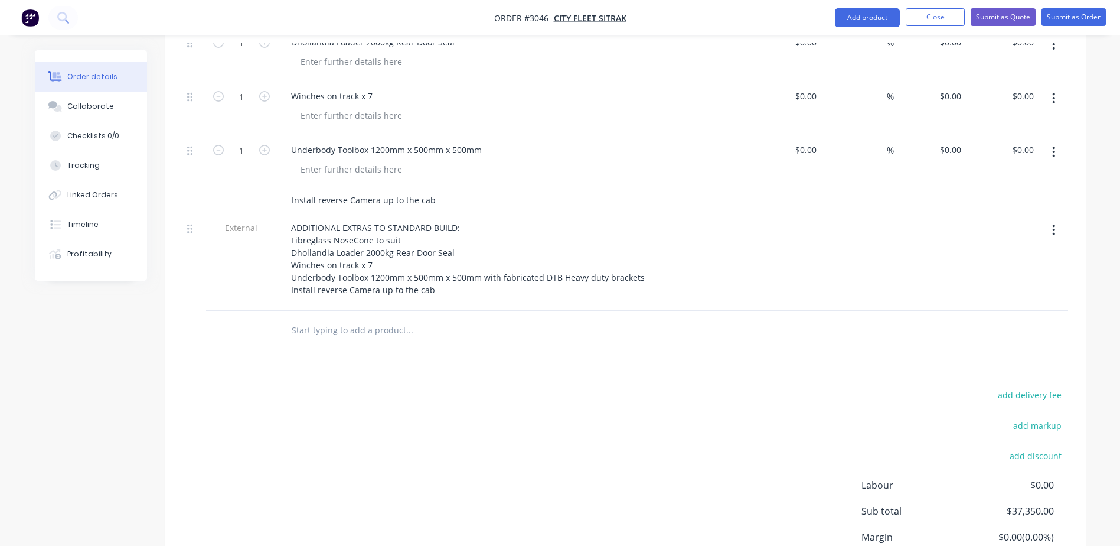
click at [350, 188] on input "Install reverse Camera up to the cab" at bounding box center [409, 200] width 236 height 24
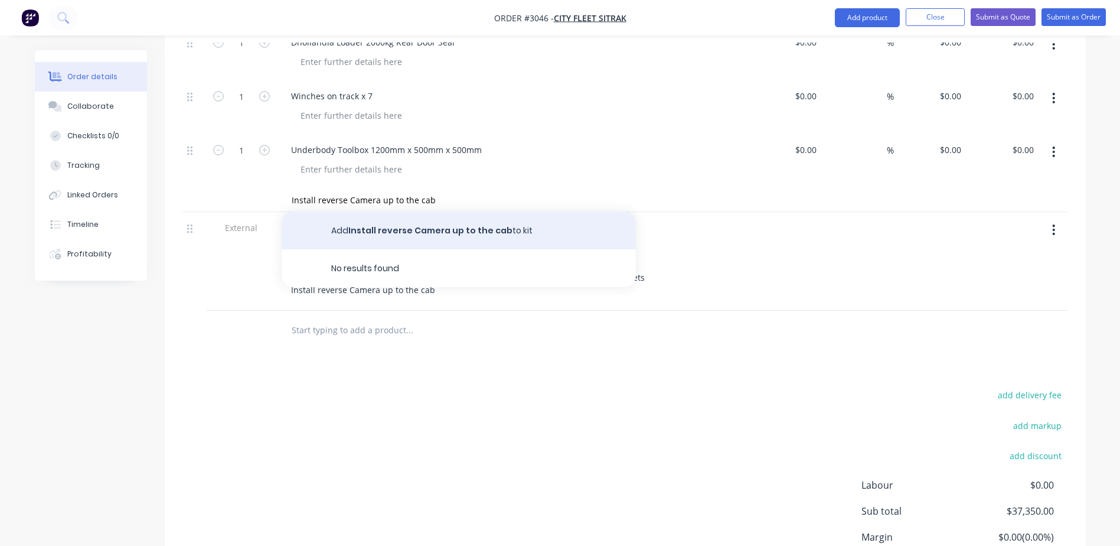
click at [396, 211] on button "Add Install reverse Camera up to the cab to kit" at bounding box center [459, 230] width 354 height 38
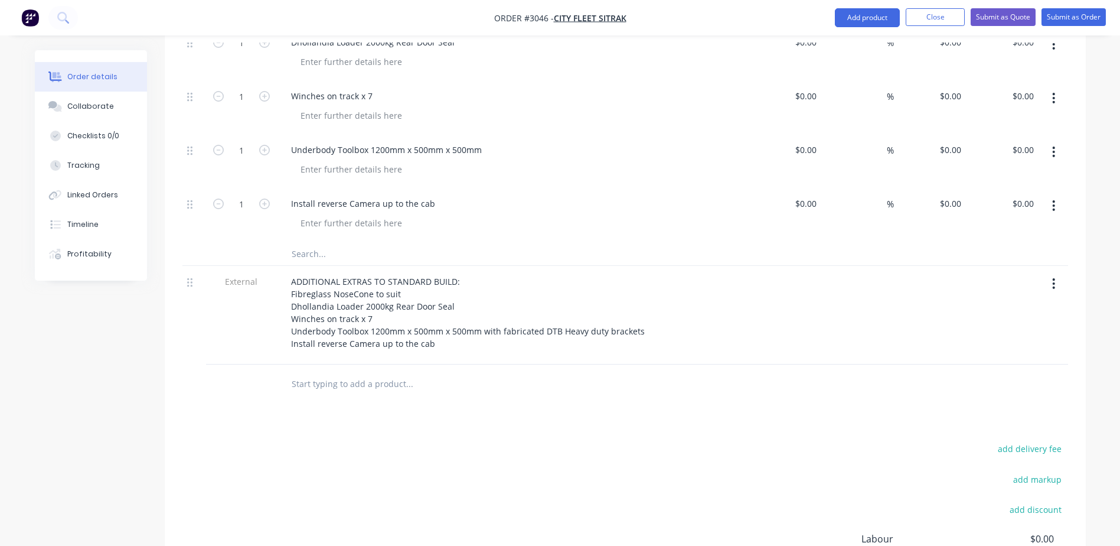
click at [477, 384] on div "Products Show / Hide columns Add product Qty Cost Markup Price Total Kit 1 Curt…" at bounding box center [625, 91] width 921 height 1192
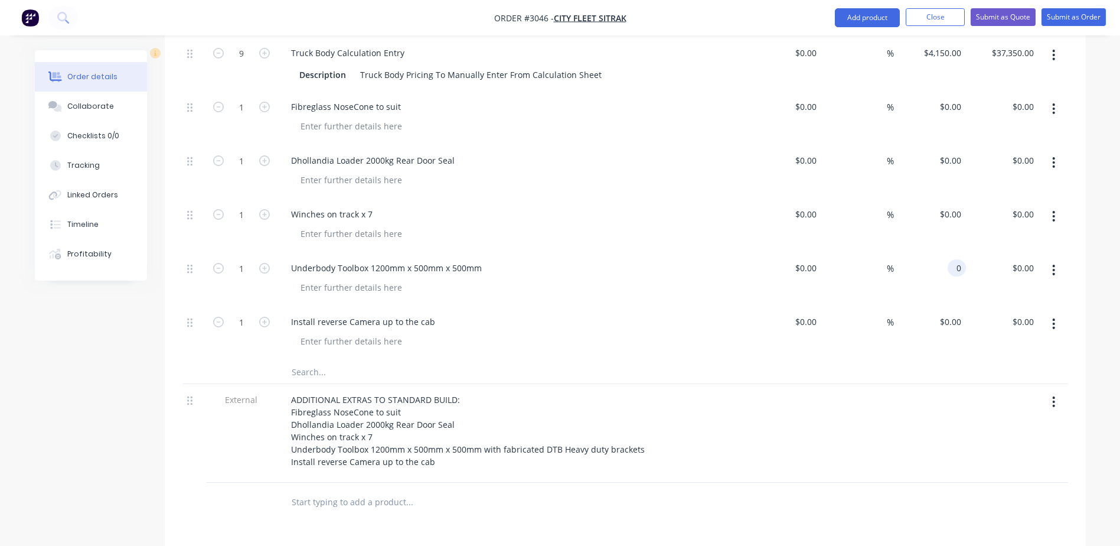
click at [953, 259] on input "0" at bounding box center [959, 267] width 14 height 17
type input "1100"
type input "0"
type input "$1,100.00"
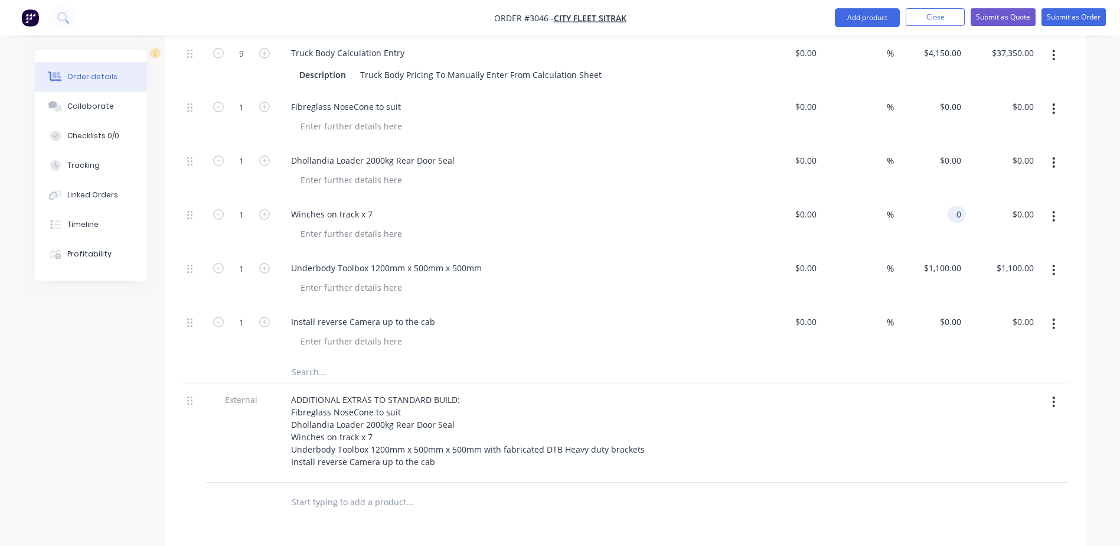
click at [945, 198] on div "0 0" at bounding box center [930, 225] width 73 height 54
click at [950, 205] on div "0 0" at bounding box center [957, 213] width 18 height 17
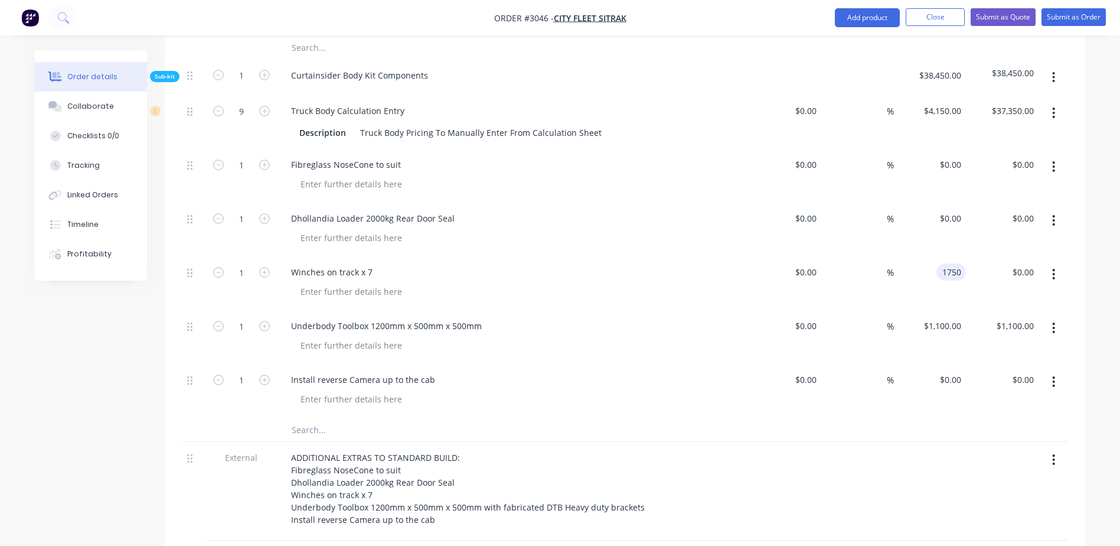
scroll to position [709, 0]
type input "1750"
type input "0"
type input "$1,750.00"
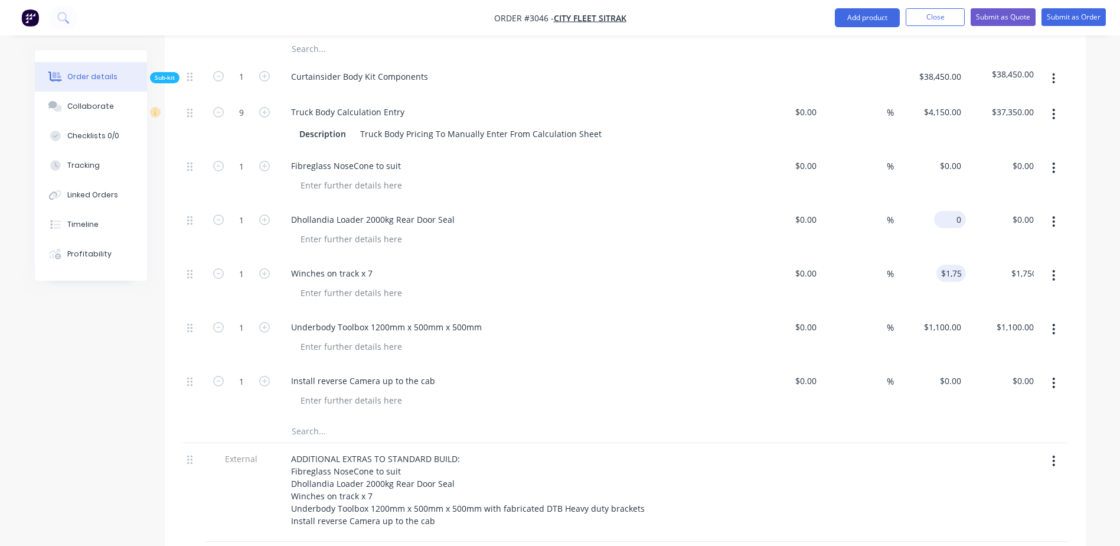
click at [951, 211] on div "0 $0.00" at bounding box center [950, 219] width 32 height 17
type input "$0.00"
click at [310, 230] on div at bounding box center [351, 238] width 120 height 17
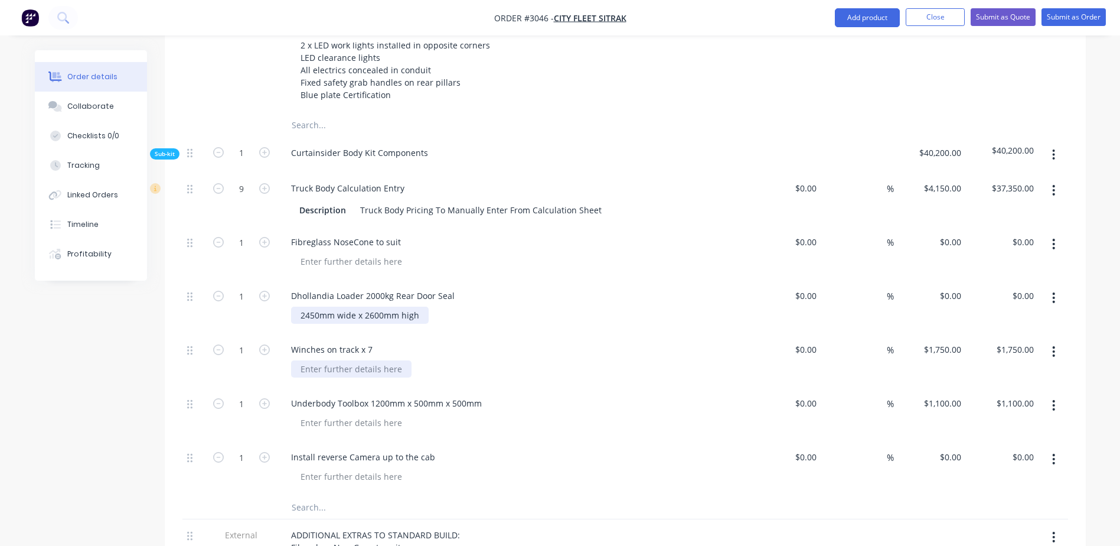
scroll to position [650, 0]
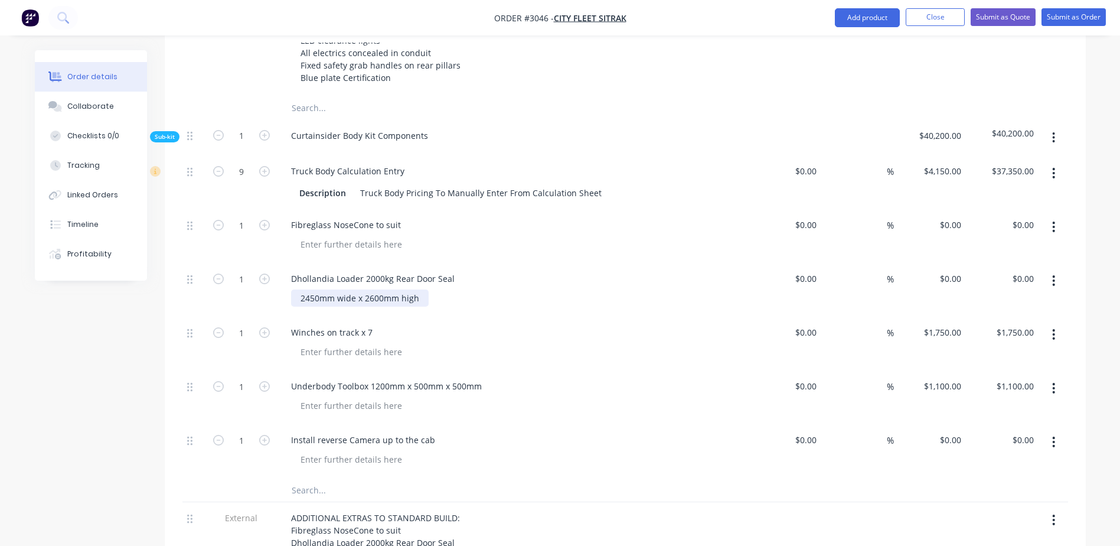
drag, startPoint x: 299, startPoint y: 246, endPoint x: 459, endPoint y: 240, distance: 160.1
click at [459, 289] on div "2450mm wide x 2600mm high" at bounding box center [518, 297] width 454 height 17
click at [355, 289] on div at bounding box center [518, 297] width 454 height 17
click at [950, 216] on div "0 0" at bounding box center [957, 224] width 18 height 17
type input "$1,000.00"
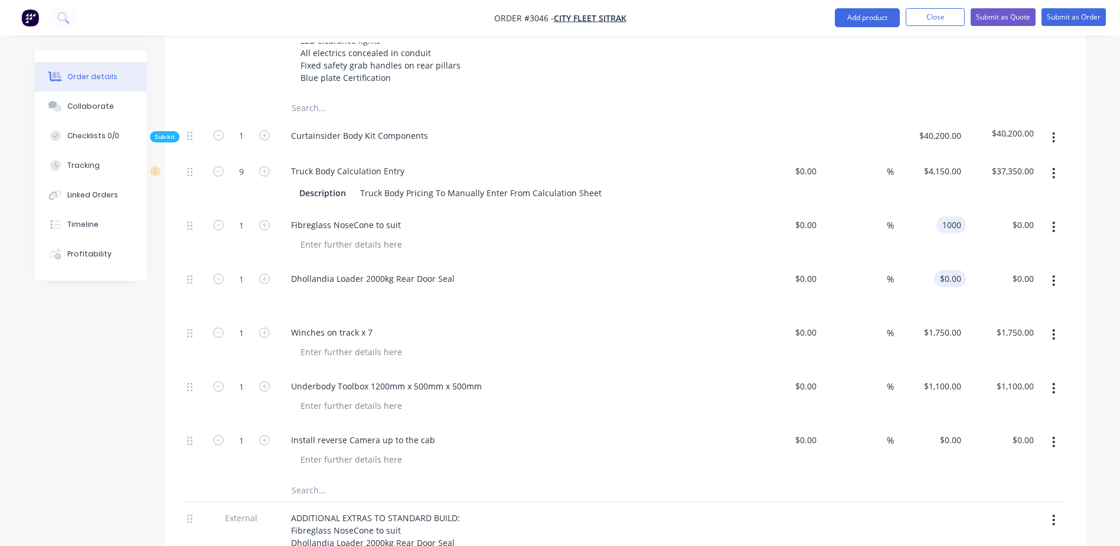
type input "$1,000.00"
click at [937, 263] on div "0 $0.00" at bounding box center [930, 290] width 73 height 54
click at [296, 289] on div at bounding box center [300, 297] width 19 height 17
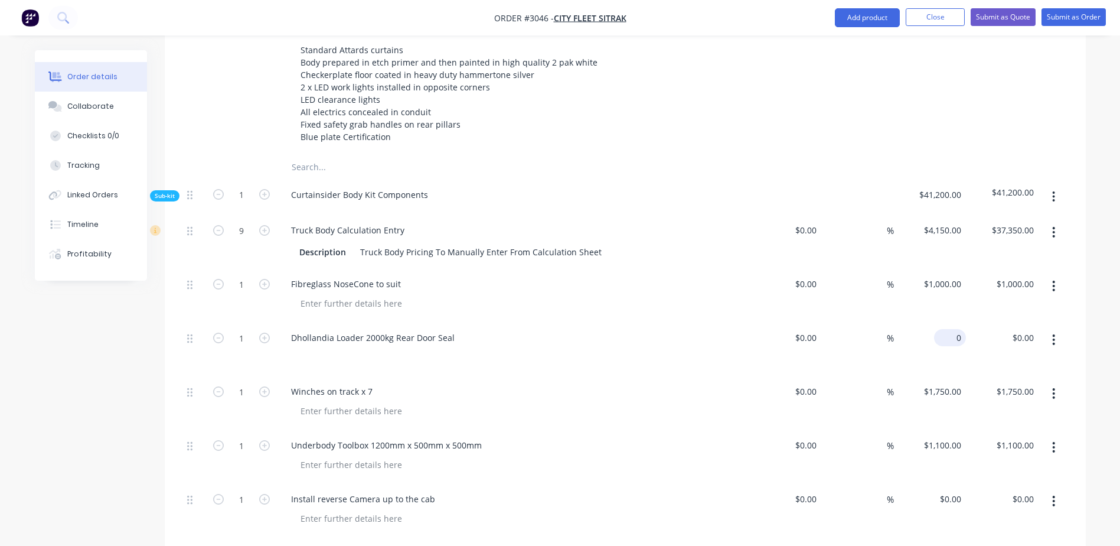
click at [945, 322] on div "0 $0.00" at bounding box center [930, 349] width 73 height 54
type input "$13,305.00"
click at [675, 376] on div "Winches on track x 7" at bounding box center [513, 403] width 472 height 54
click at [401, 275] on div "Fibreglass NoseCone to suit" at bounding box center [346, 283] width 129 height 17
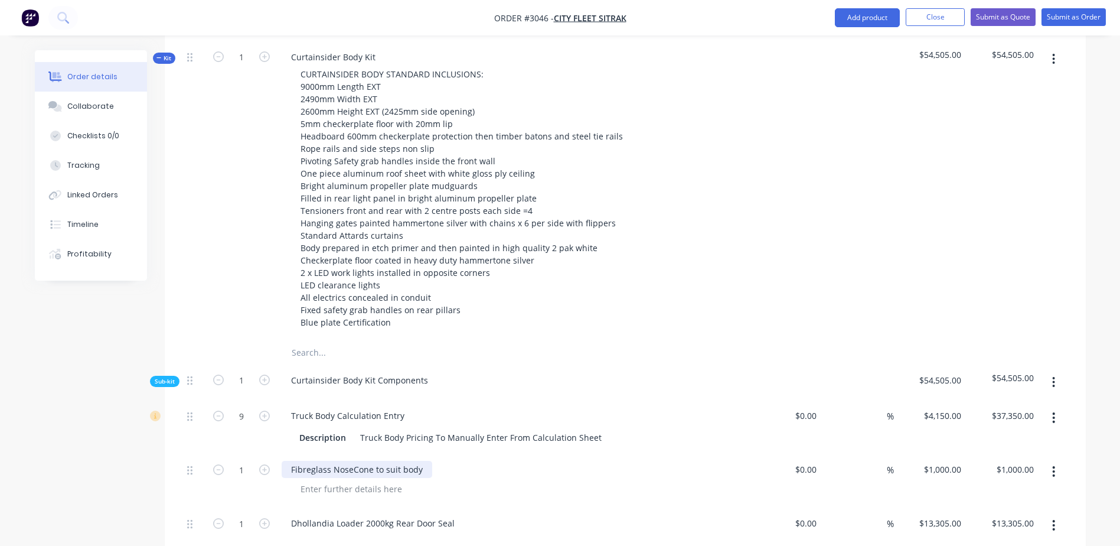
scroll to position [354, 0]
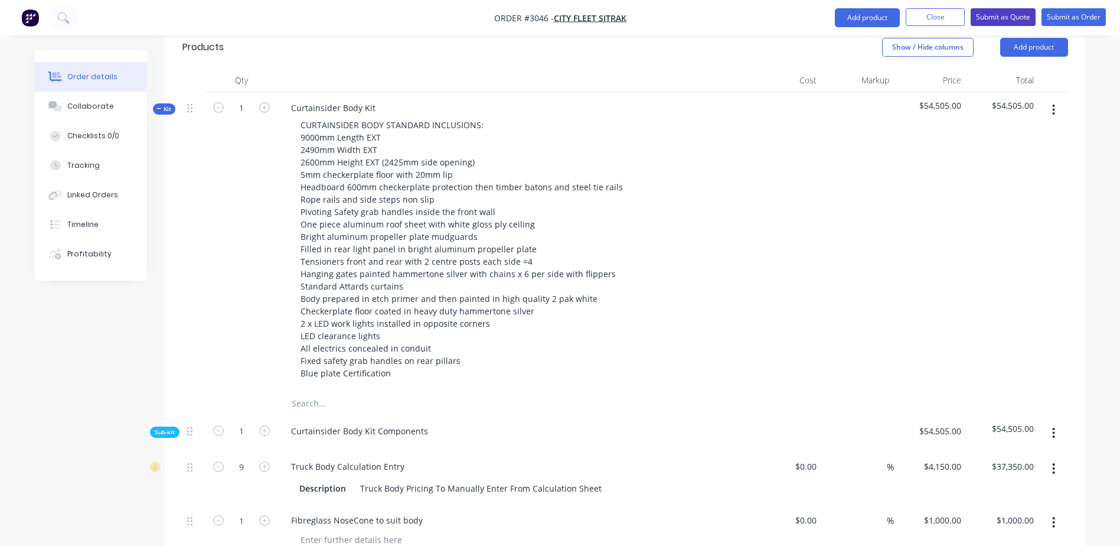
click at [1000, 14] on button "Submit as Quote" at bounding box center [1003, 17] width 65 height 18
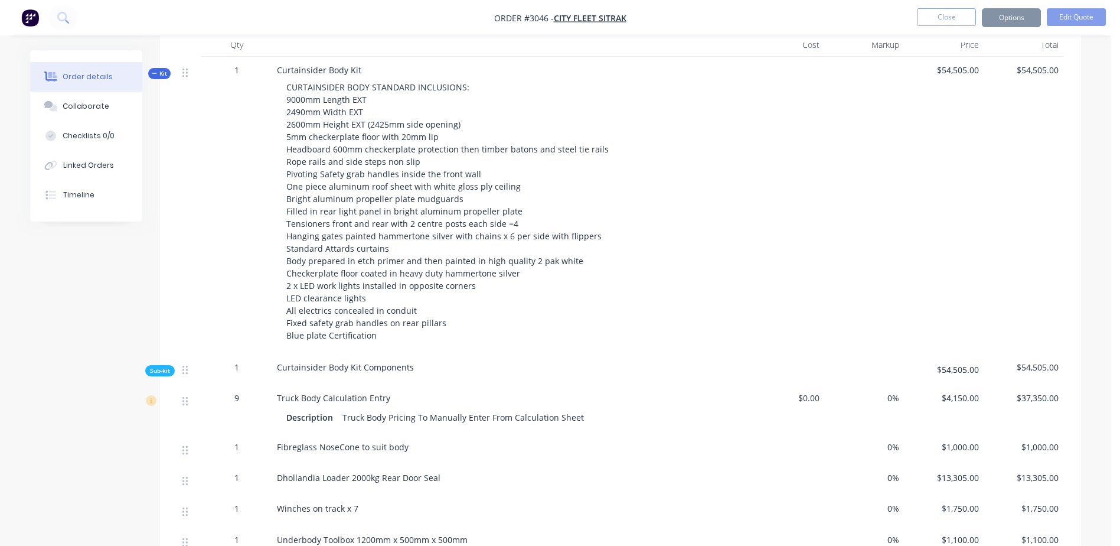
scroll to position [0, 0]
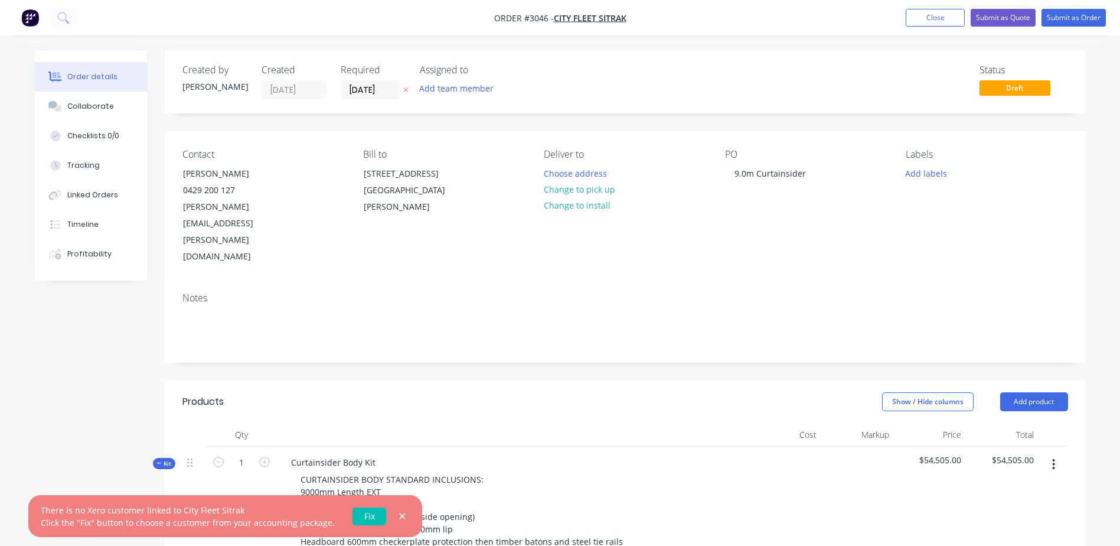
click at [358, 513] on link "Fix" at bounding box center [370, 516] width 34 height 18
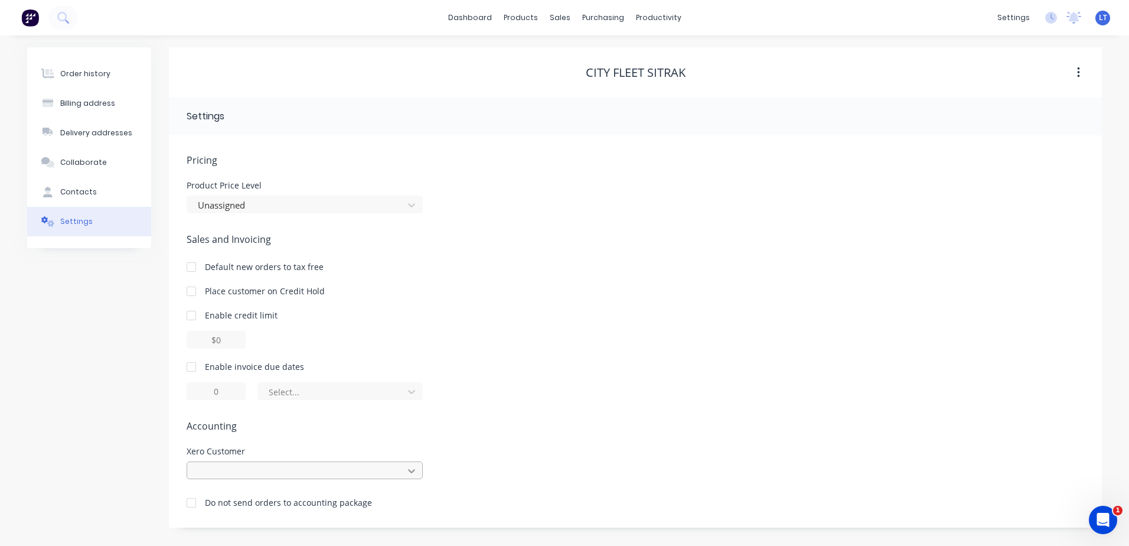
click at [410, 467] on div at bounding box center [305, 470] width 236 height 18
click at [456, 221] on div "Pricing Product Price Level Unassigned Sales and Invoicing Default new orders t…" at bounding box center [636, 340] width 898 height 374
click at [291, 44] on div "Order history Billing address Delivery addresses Collaborate Contacts Settings …" at bounding box center [564, 290] width 1129 height 510
click at [292, 53] on div "City Fleet Sitrak" at bounding box center [635, 72] width 933 height 50
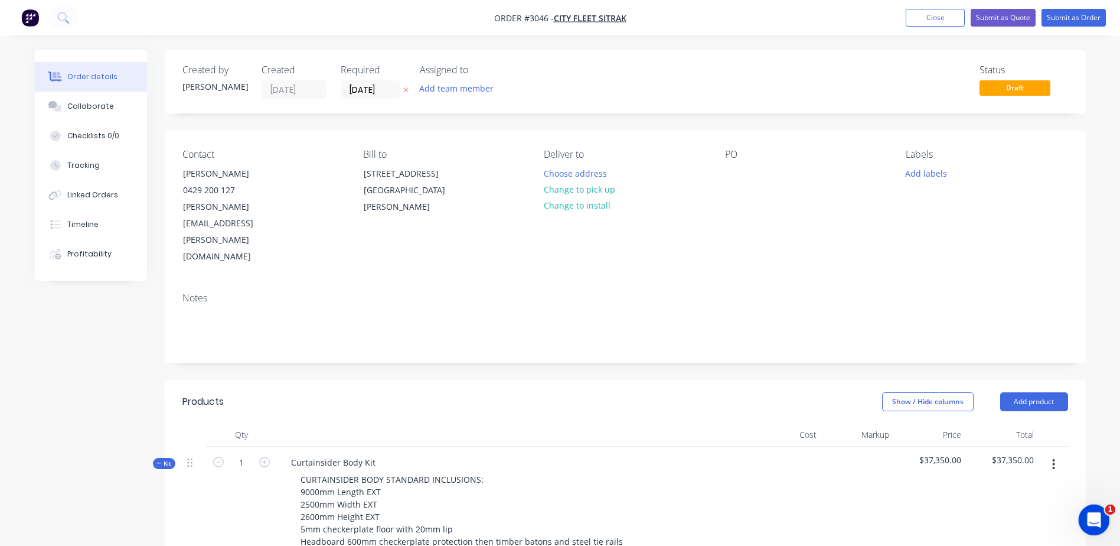
click at [1091, 517] on icon "Open Intercom Messenger" at bounding box center [1092, 517] width 19 height 19
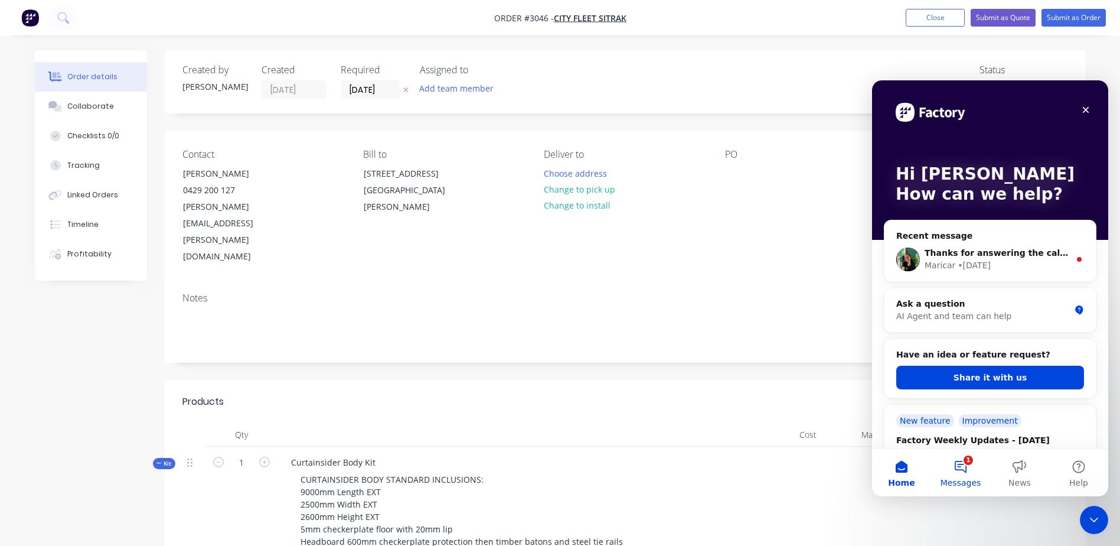
click at [966, 463] on button "1 Messages" at bounding box center [960, 472] width 59 height 47
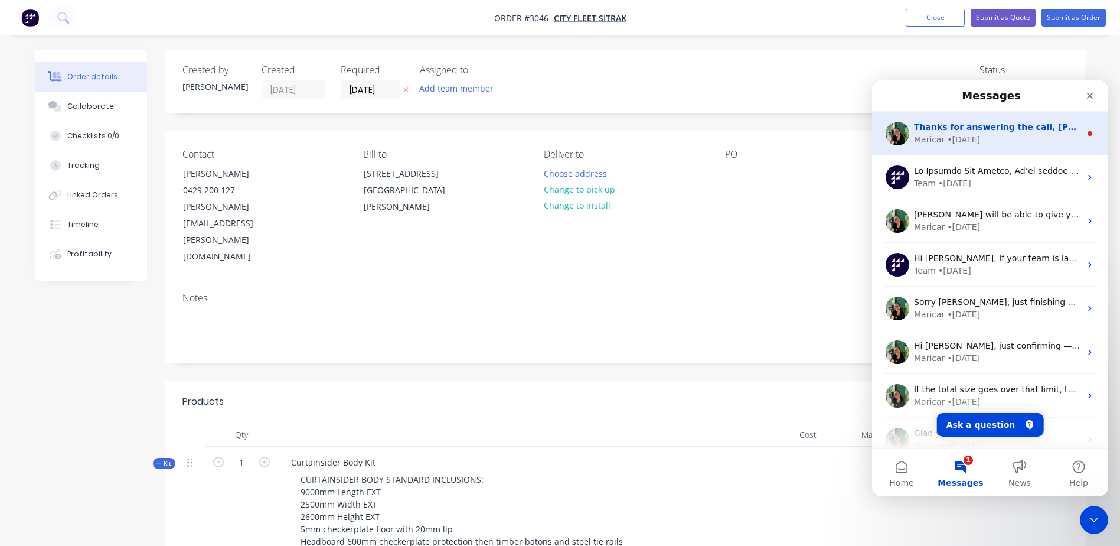
click at [933, 129] on span "Thanks for answering the call, [PERSON_NAME]. I'll keep you posted on this." at bounding box center [1092, 126] width 357 height 9
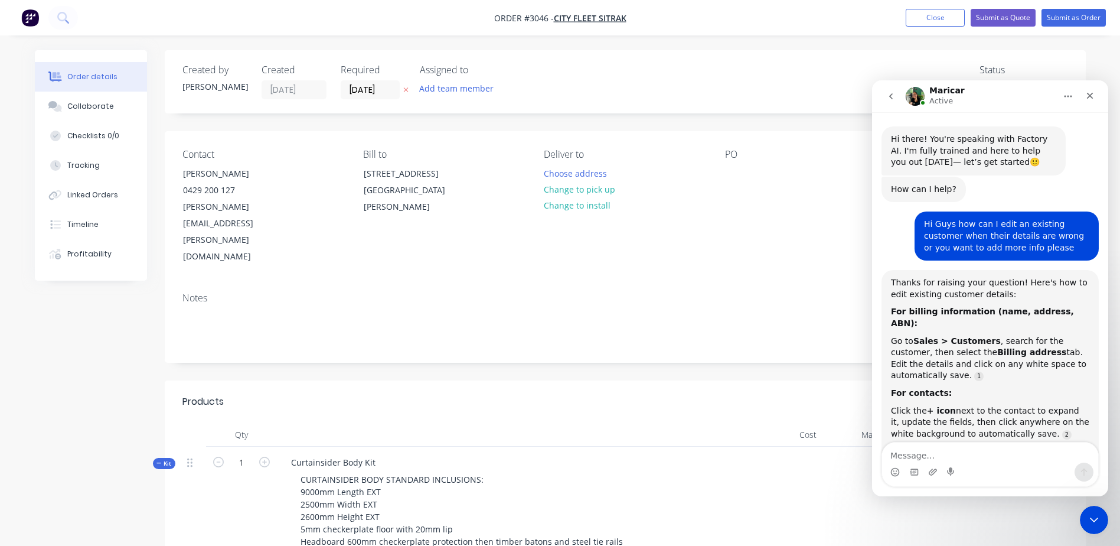
scroll to position [14, 0]
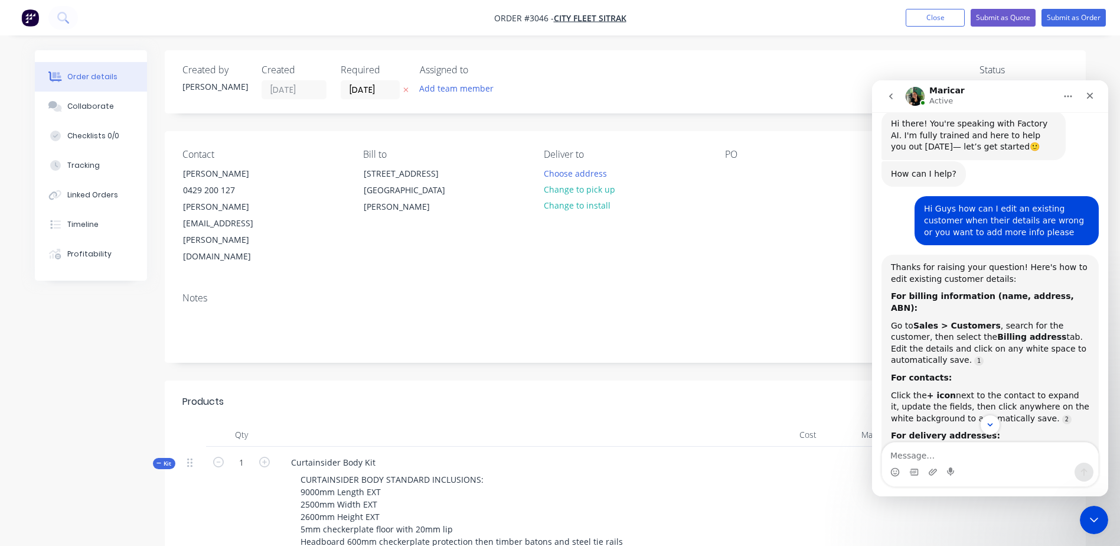
click at [915, 454] on textarea "Message…" at bounding box center [990, 452] width 216 height 20
type textarea "Hello I need some help please"
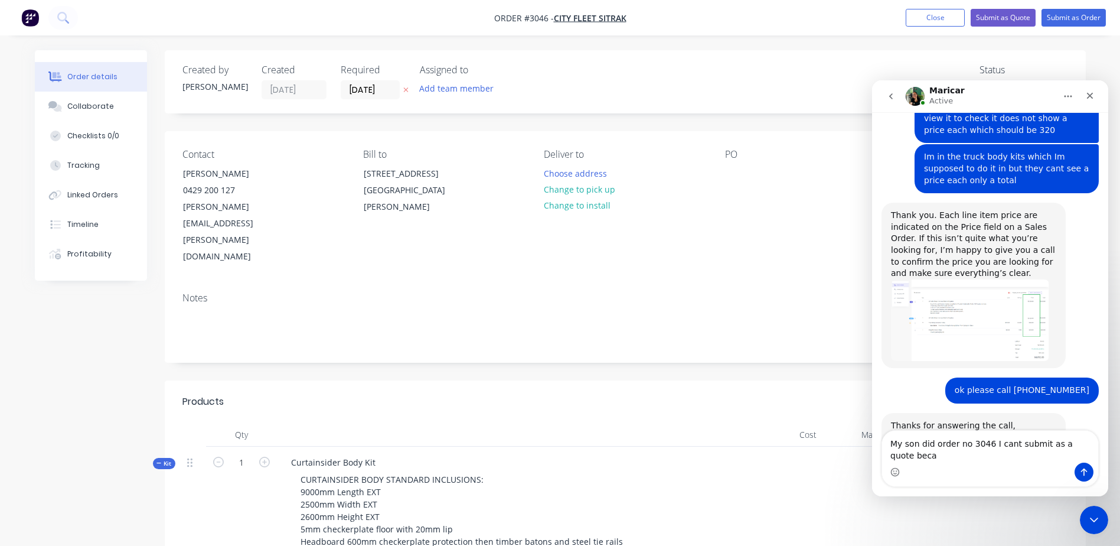
scroll to position [1456, 0]
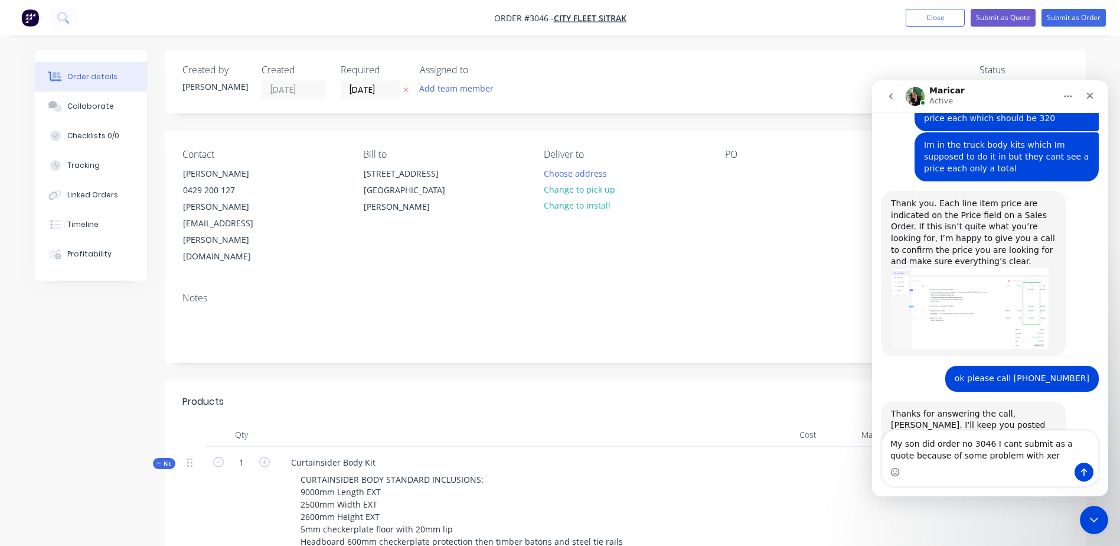
type textarea "My son did order no 3046 I cant submit as a quote because of some problem with …"
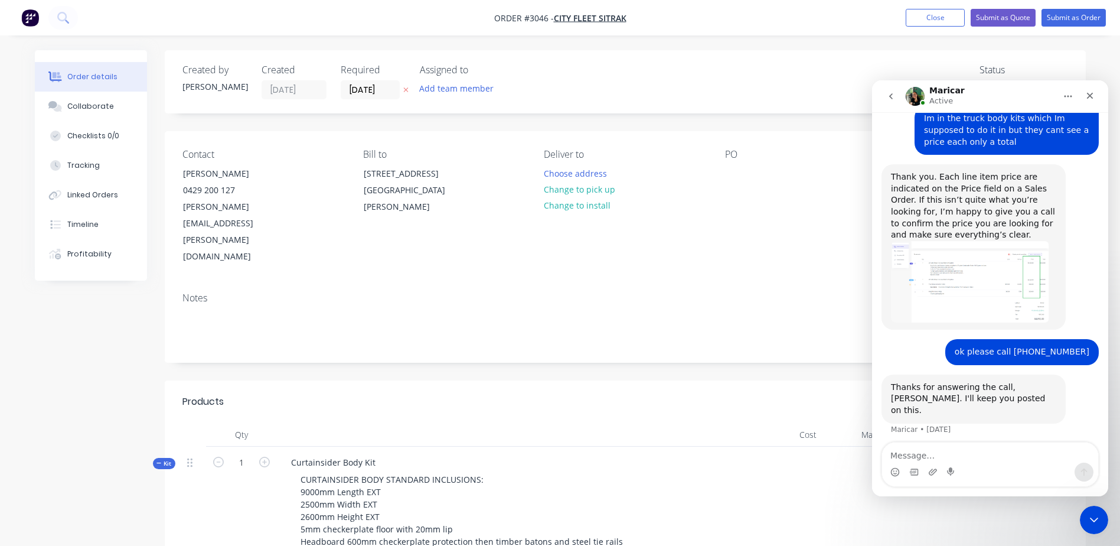
click at [511, 380] on header "Products Show / Hide columns Add product" at bounding box center [625, 401] width 921 height 43
click at [1092, 92] on icon "Close" at bounding box center [1089, 95] width 9 height 9
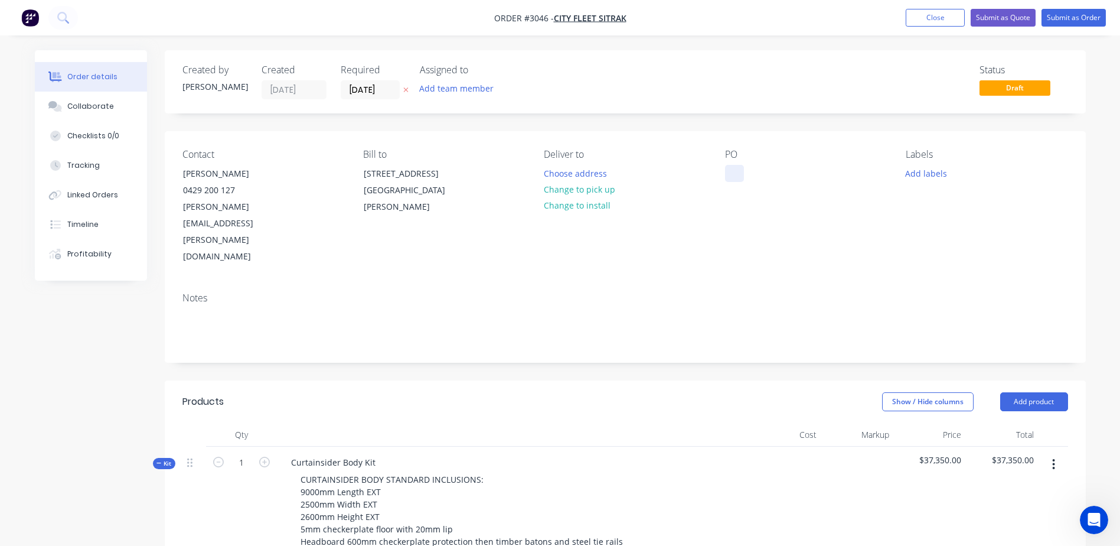
click at [726, 169] on div at bounding box center [734, 173] width 19 height 17
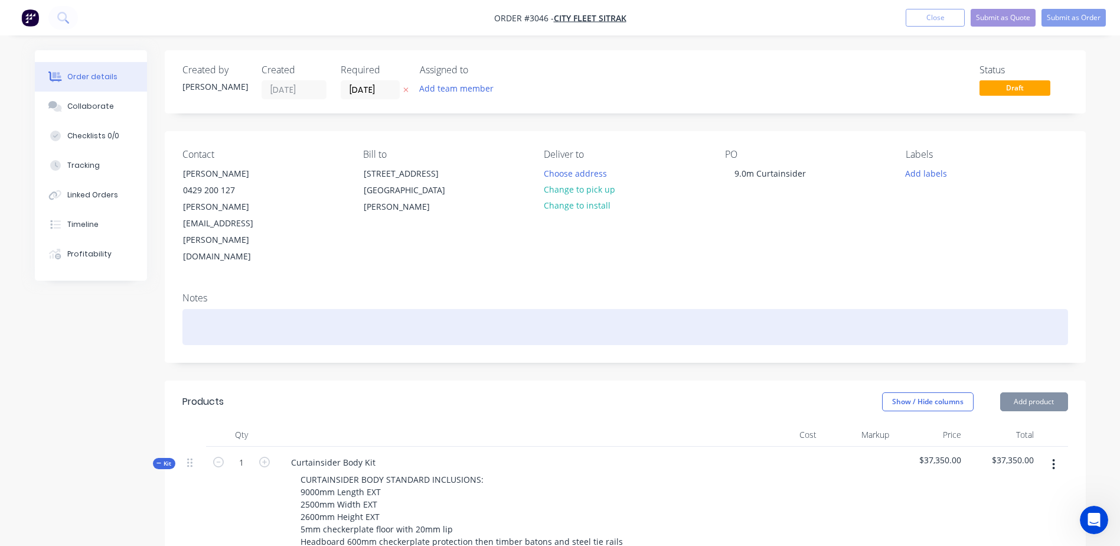
click at [533, 309] on div at bounding box center [625, 327] width 886 height 36
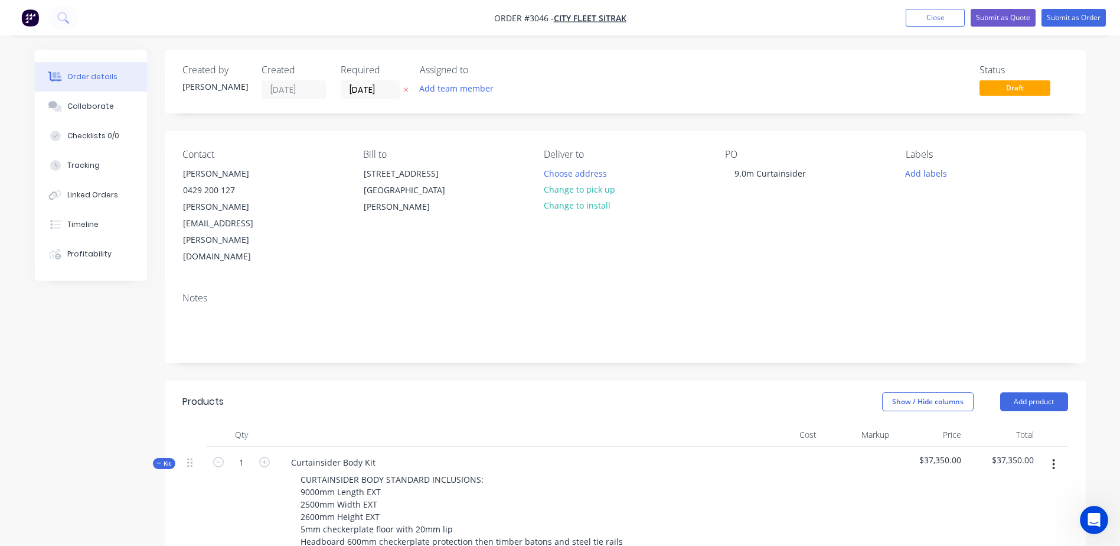
drag, startPoint x: 482, startPoint y: 242, endPoint x: 582, endPoint y: 231, distance: 100.3
click at [482, 283] on div "Notes" at bounding box center [625, 322] width 921 height 79
drag, startPoint x: 706, startPoint y: 232, endPoint x: 680, endPoint y: 241, distance: 27.5
click at [704, 231] on div "Contact [PERSON_NAME] [PHONE_NUMBER] [PERSON_NAME][EMAIL_ADDRESS][PERSON_NAME][…" at bounding box center [625, 207] width 921 height 152
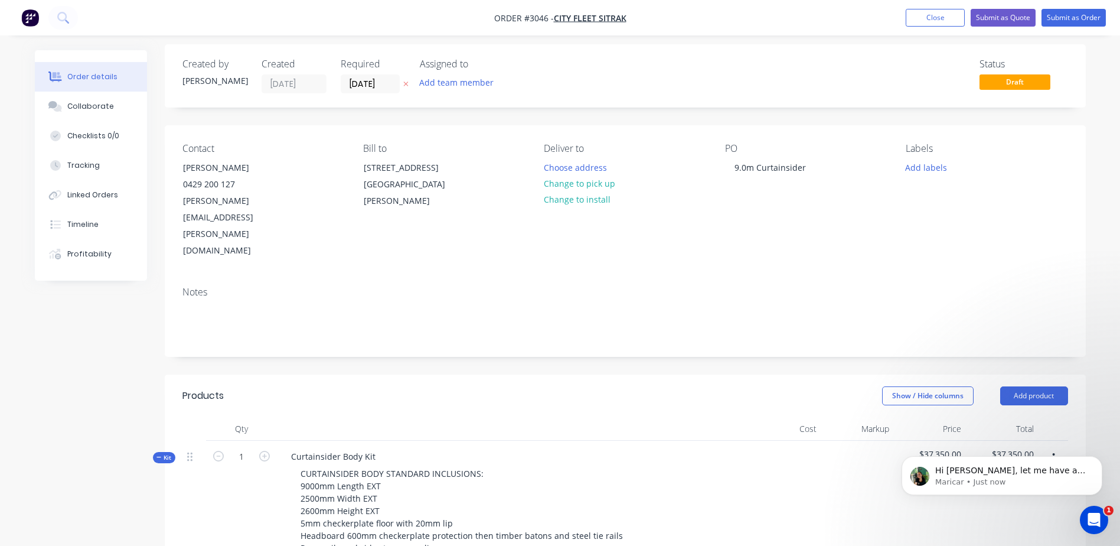
scroll to position [0, 0]
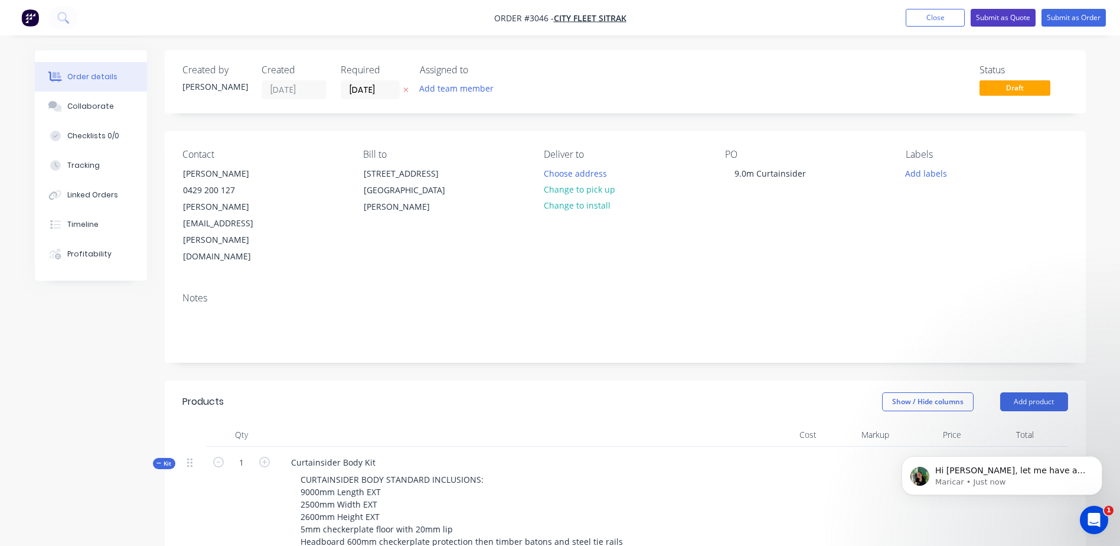
click at [996, 18] on button "Submit as Quote" at bounding box center [1003, 18] width 65 height 18
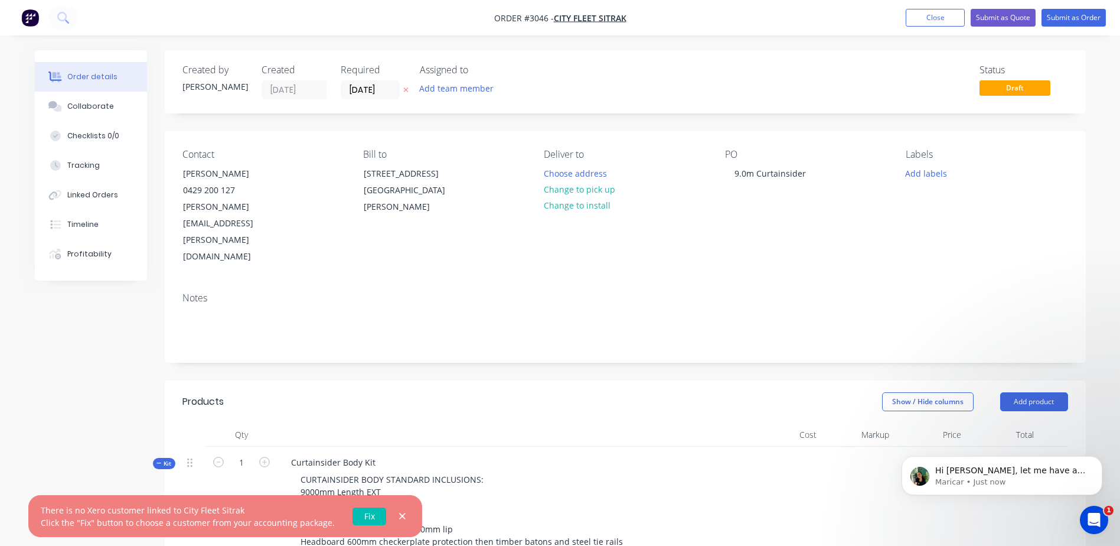
drag, startPoint x: 43, startPoint y: 507, endPoint x: 327, endPoint y: 528, distance: 284.8
click at [327, 528] on div "There is no Xero customer linked to City Fleet Sitrak Click the "Fix" button to…" at bounding box center [188, 516] width 294 height 25
copy div "There is no Xero customer linked to City Fleet Sitrak Click the "Fix" button to…"
click at [1097, 513] on icon "Open Intercom Messenger" at bounding box center [1092, 517] width 19 height 19
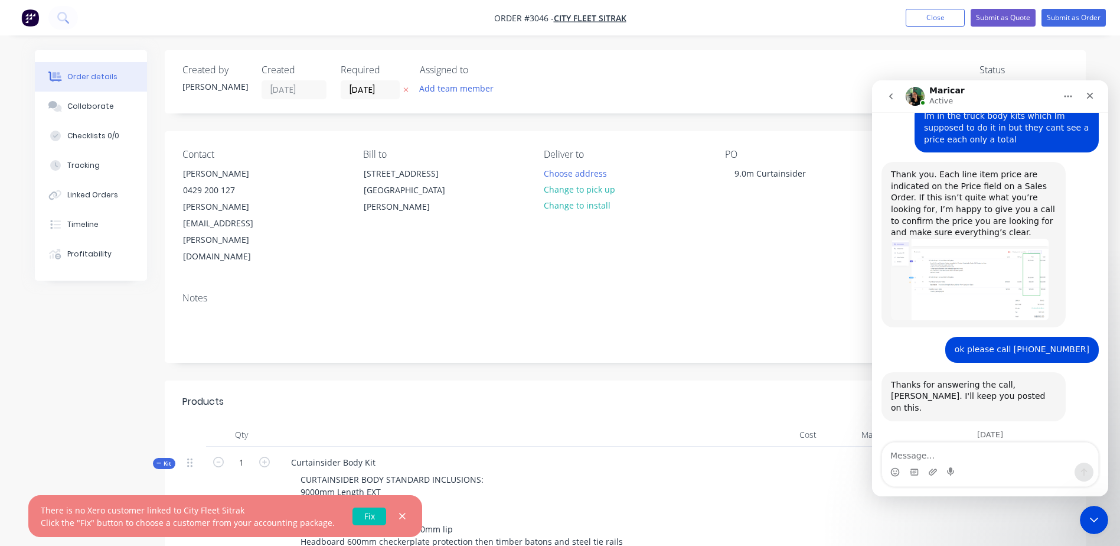
scroll to position [1548, 0]
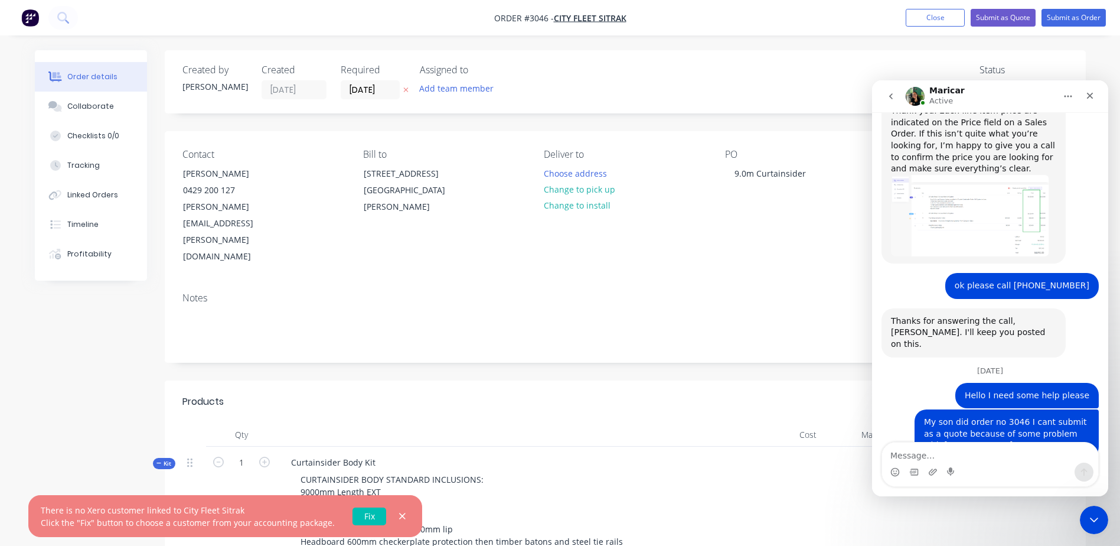
click at [924, 446] on textarea "Message…" at bounding box center [990, 452] width 216 height 20
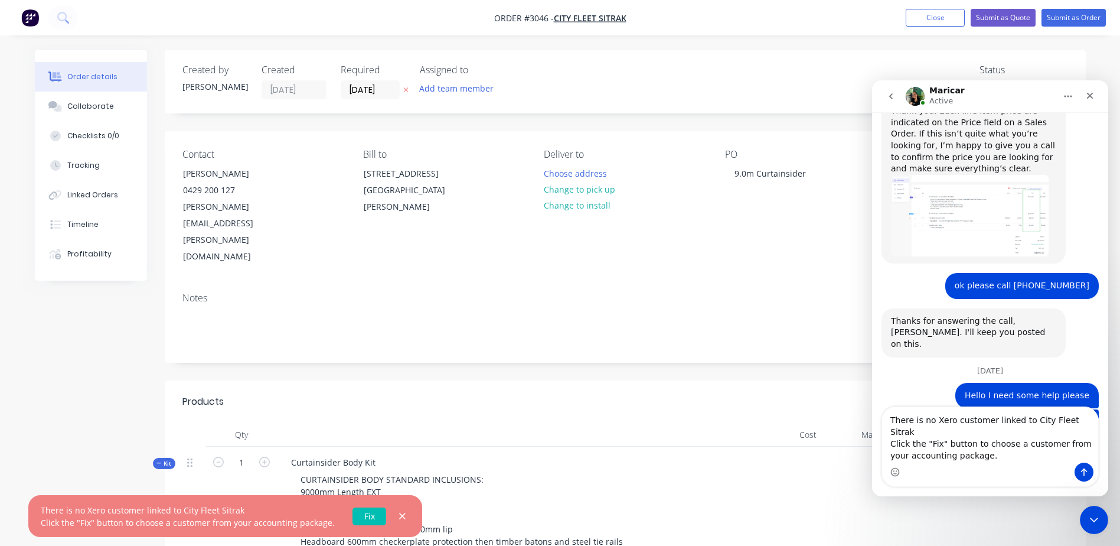
scroll to position [1572, 0]
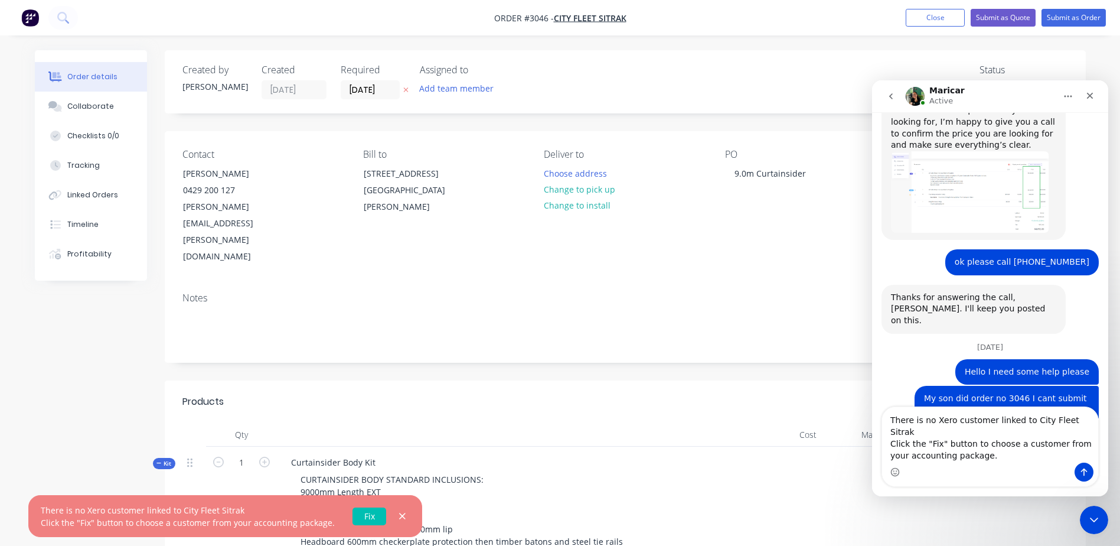
type textarea "There is no Xero customer linked to City Fleet Sitrak Click the "Fix" button to…"
click at [1079, 467] on button "Send a message…" at bounding box center [1084, 471] width 19 height 19
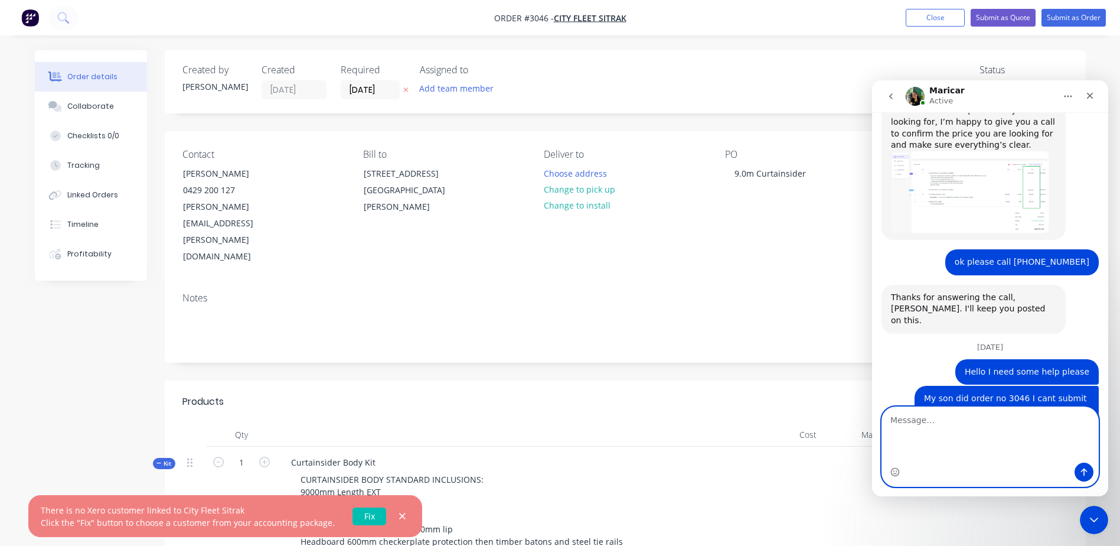
scroll to position [1599, 0]
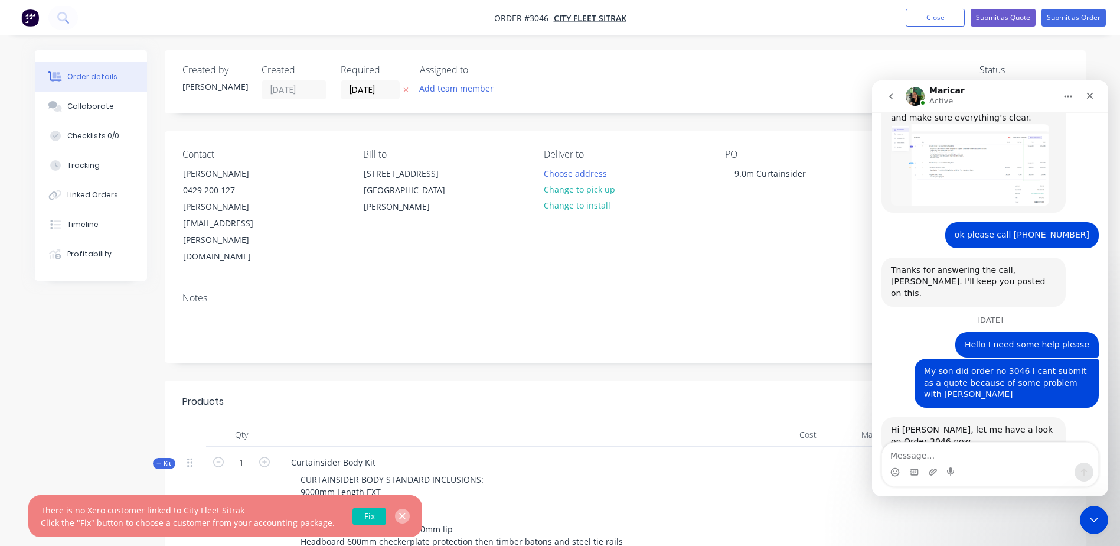
click at [399, 514] on icon "button" at bounding box center [403, 516] width 8 height 11
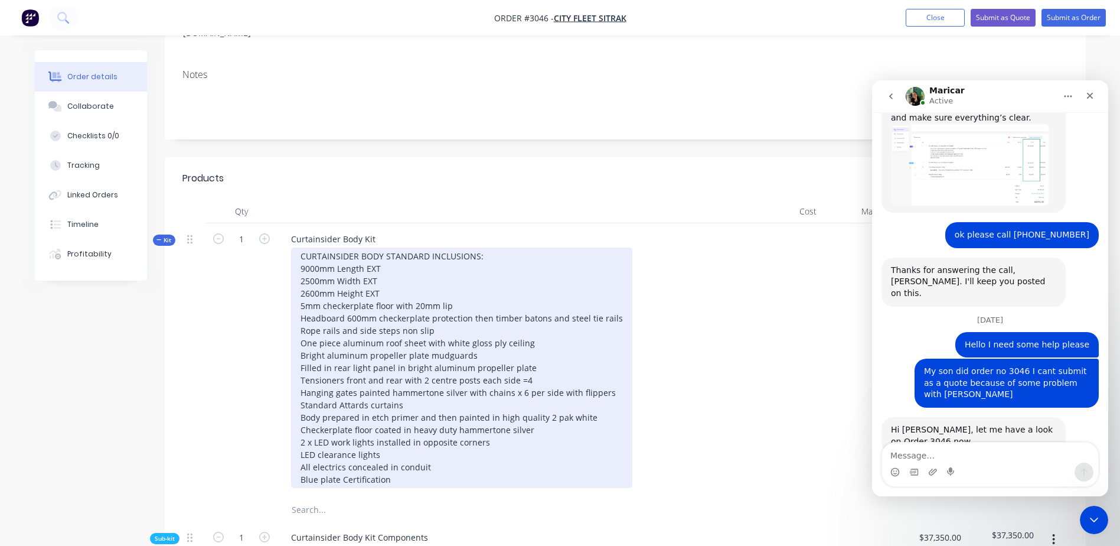
scroll to position [0, 0]
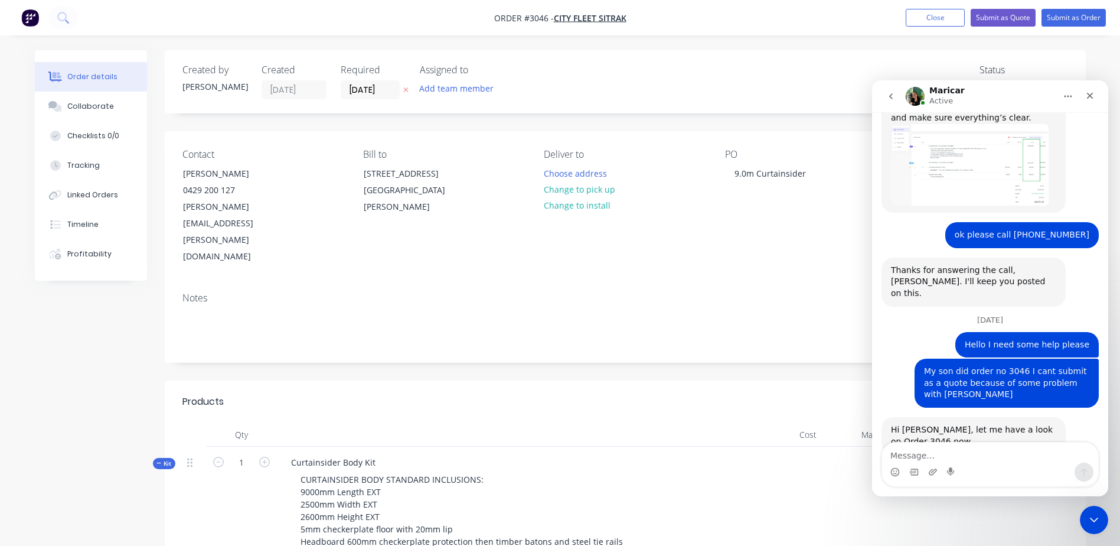
click at [689, 64] on div "Created by [PERSON_NAME] Created [DATE] Required [DATE] Assigned to Add team me…" at bounding box center [625, 81] width 921 height 63
click at [563, 17] on span "City Fleet Sitrak" at bounding box center [590, 17] width 73 height 11
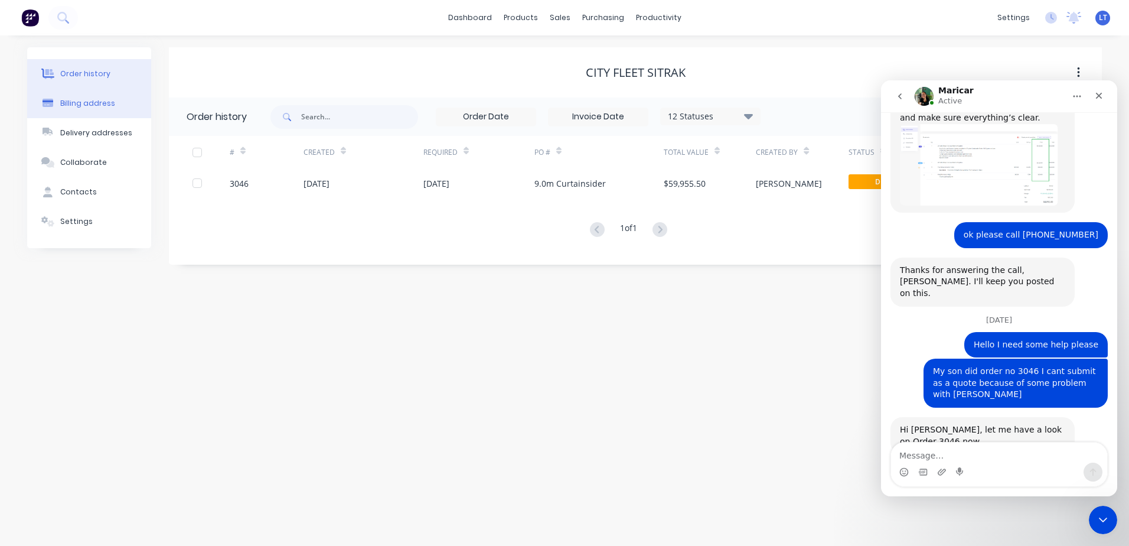
click at [70, 99] on div "Billing address" at bounding box center [87, 103] width 55 height 11
select select "AU"
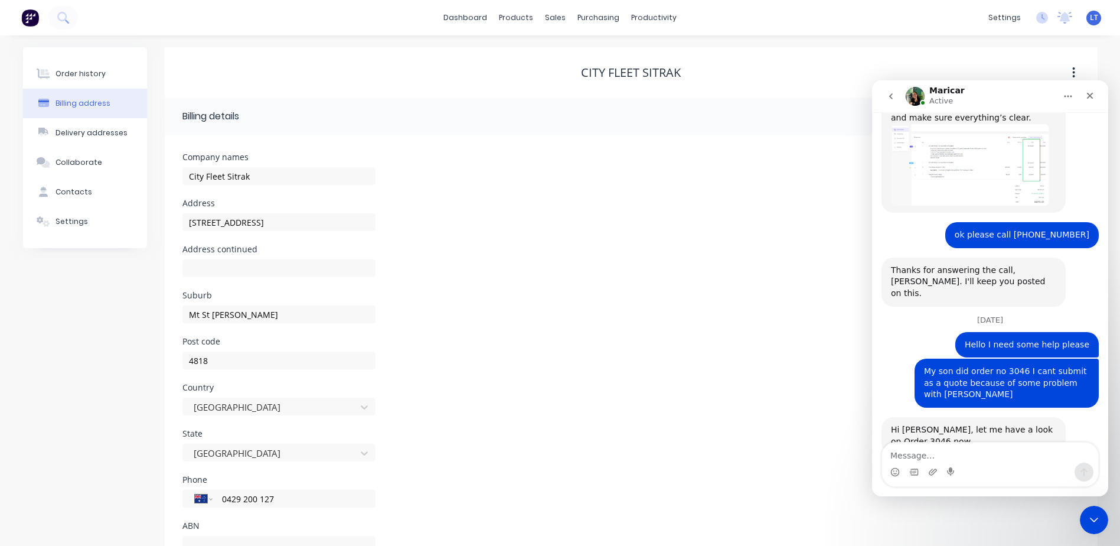
click at [70, 104] on div "Billing address" at bounding box center [83, 103] width 55 height 11
click at [632, 69] on div "City Fleet Sitrak" at bounding box center [631, 73] width 100 height 14
click at [70, 68] on button "Order history" at bounding box center [85, 74] width 124 height 30
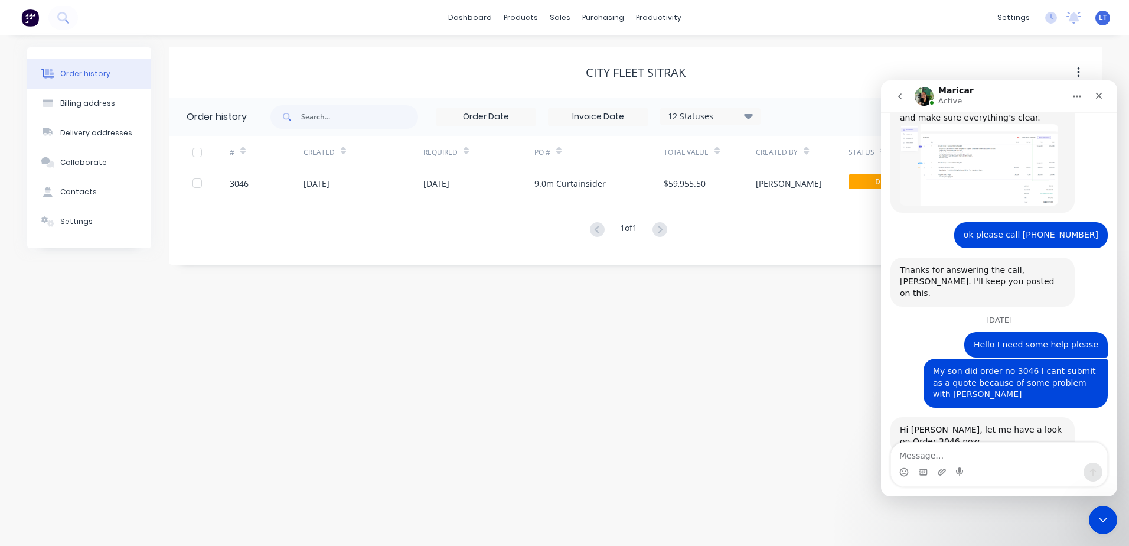
click at [941, 452] on textarea "Message…" at bounding box center [999, 452] width 216 height 20
type textarea "I dont think he sent it to the accounting package"
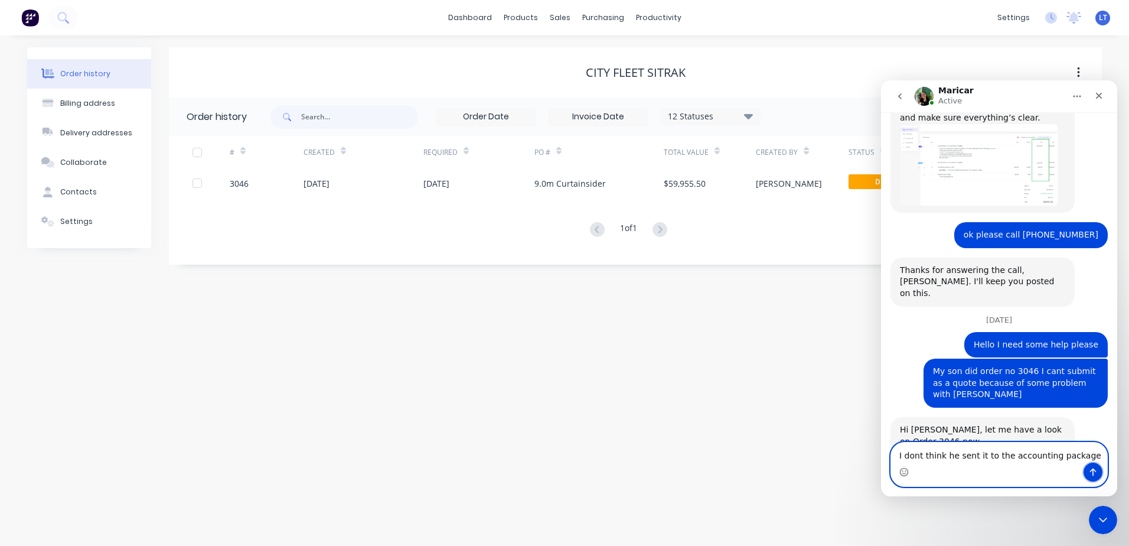
click at [1097, 470] on icon "Send a message…" at bounding box center [1092, 471] width 9 height 9
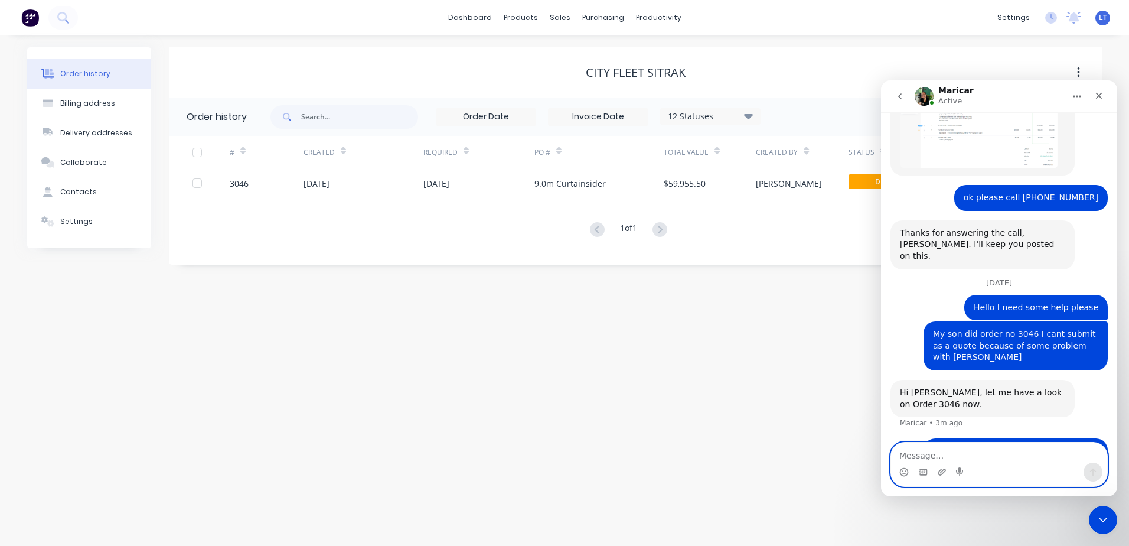
scroll to position [1637, 0]
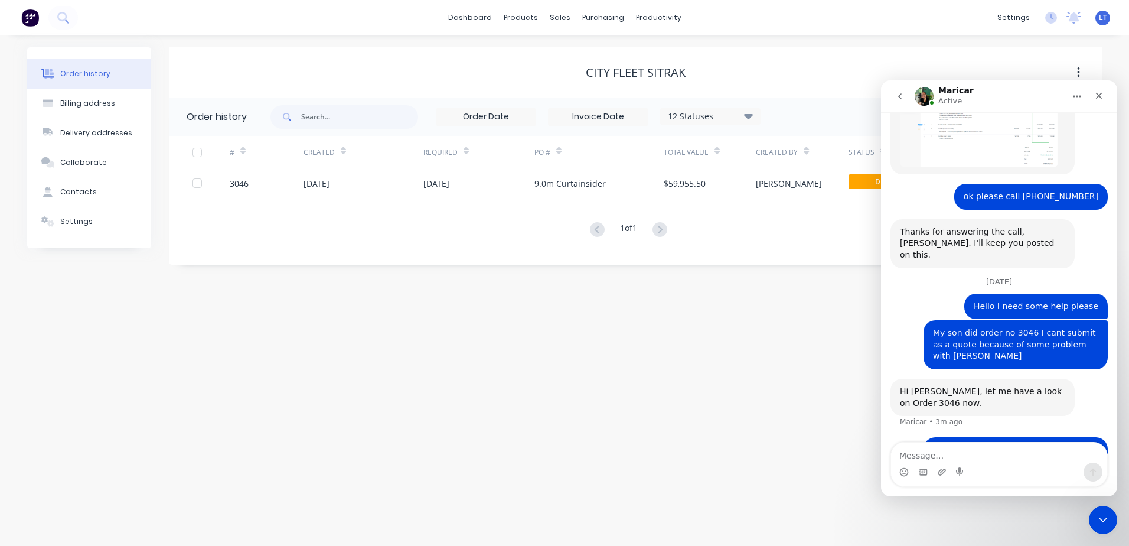
click at [354, 344] on div "Order history Billing address Delivery addresses Collaborate Contacts Settings …" at bounding box center [564, 290] width 1129 height 510
click at [944, 451] on textarea "Message…" at bounding box center [999, 452] width 216 height 20
type textarea "I really need to get this quote off"
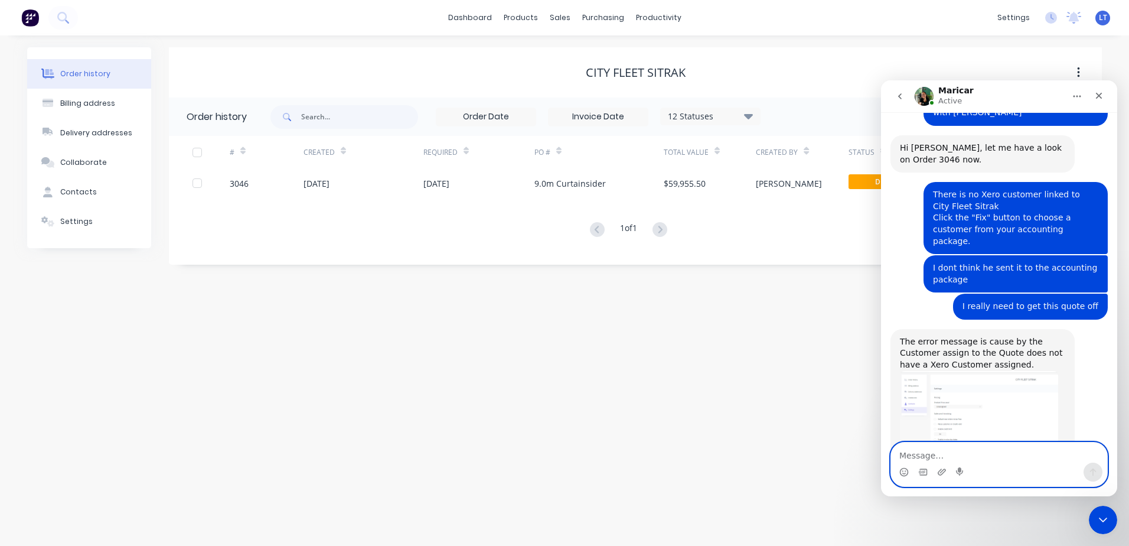
scroll to position [1907, 0]
